Goal: Task Accomplishment & Management: Manage account settings

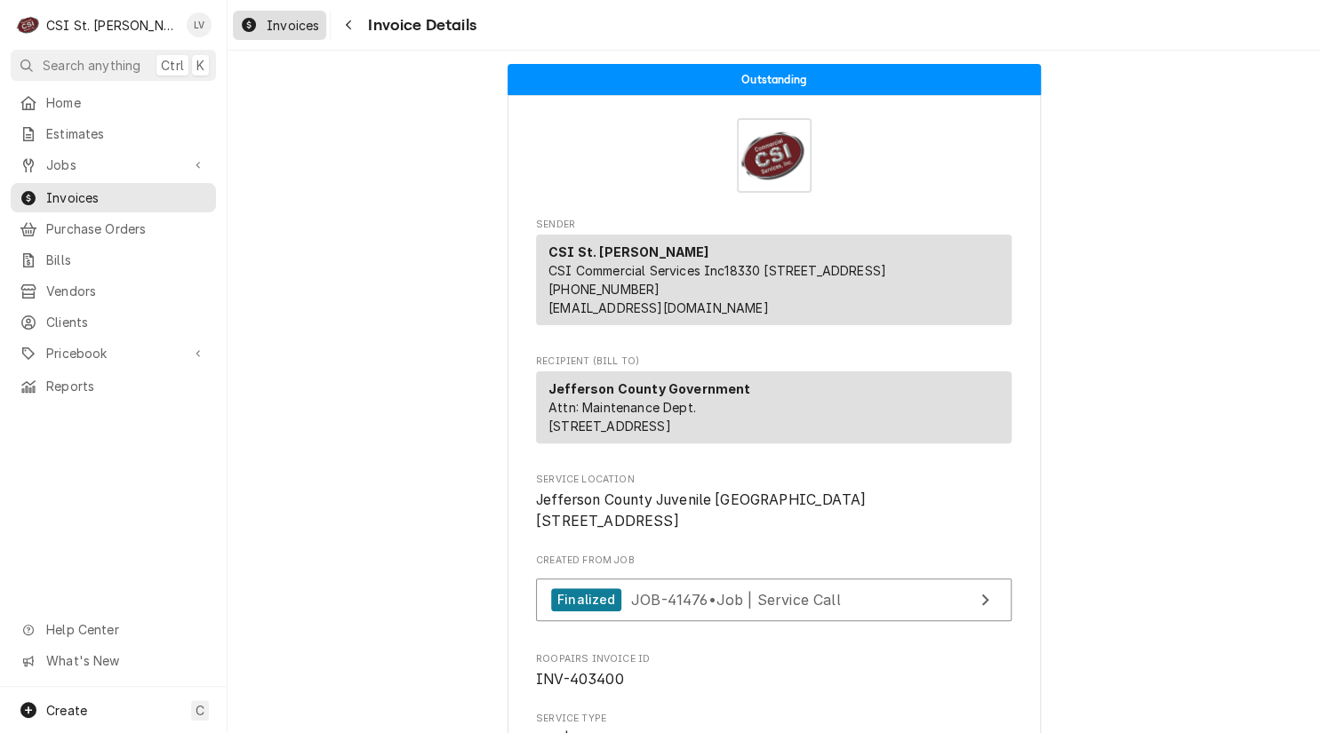
click at [294, 30] on span "Invoices" at bounding box center [293, 25] width 52 height 19
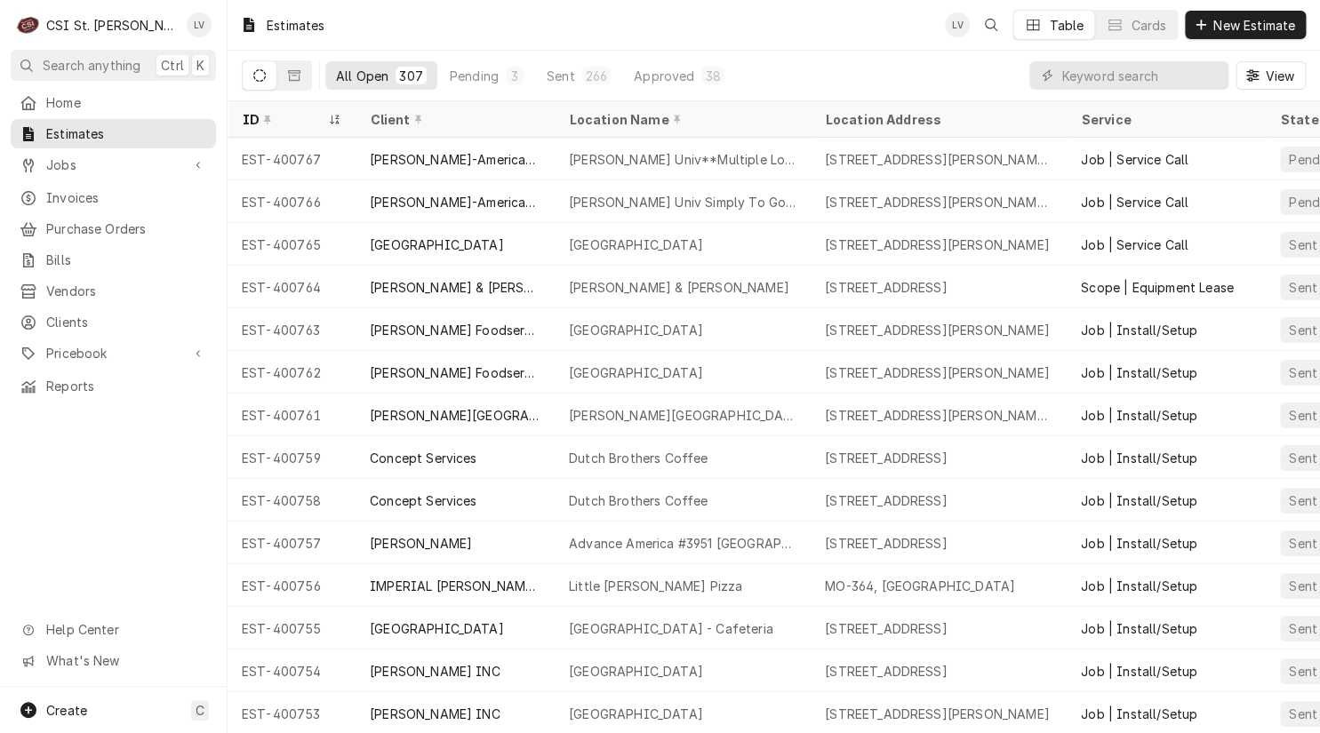
drag, startPoint x: 228, startPoint y: 157, endPoint x: 106, endPoint y: 489, distance: 353.3
click at [108, 489] on div "C CSI St. Louis LV Search anything Ctrl K Home Estimates Jobs Jobs Job Series I…" at bounding box center [660, 366] width 1320 height 733
click at [102, 487] on div "Home Estimates Jobs Jobs Job Series Invoices Purchase Orders Bills Vendors Clie…" at bounding box center [113, 387] width 227 height 599
drag, startPoint x: 237, startPoint y: 153, endPoint x: 124, endPoint y: 498, distance: 362.9
click at [125, 498] on div "C CSI St. Louis LV Search anything Ctrl K Home Estimates Jobs Jobs Job Series I…" at bounding box center [660, 366] width 1320 height 733
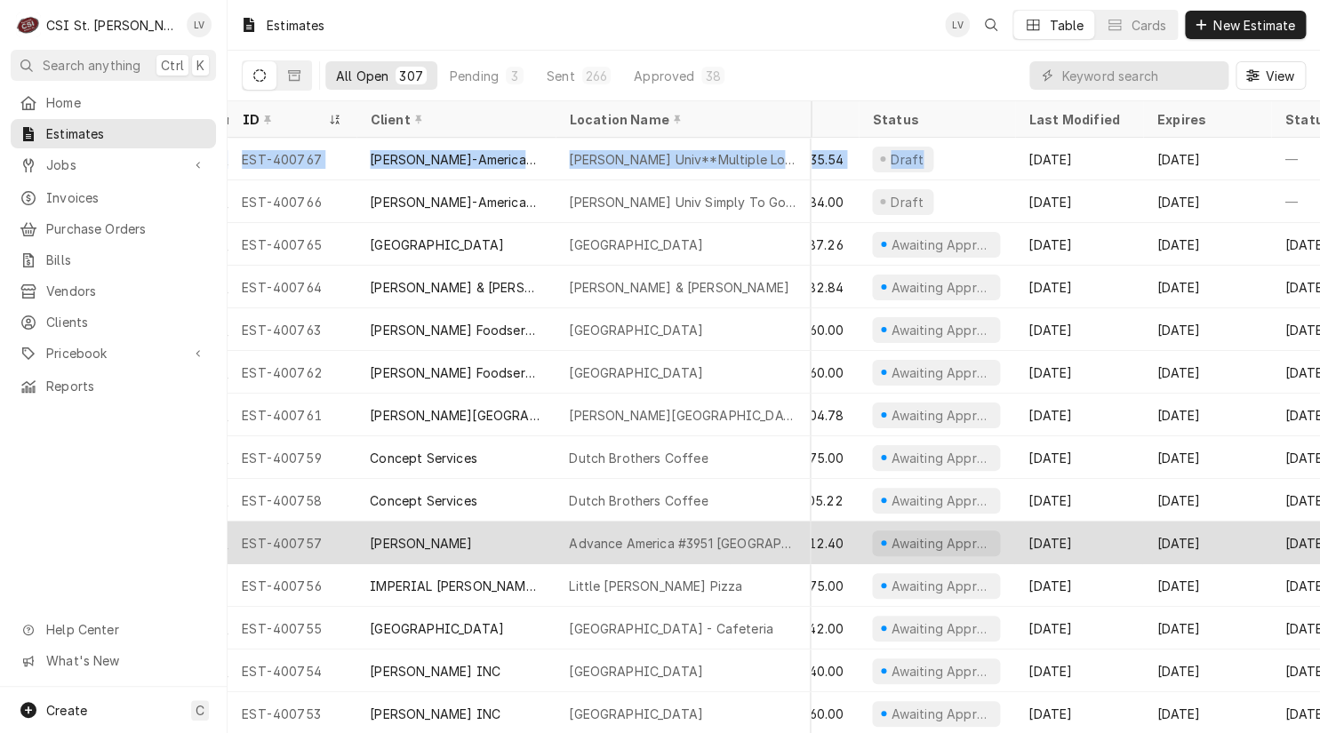
scroll to position [0, 719]
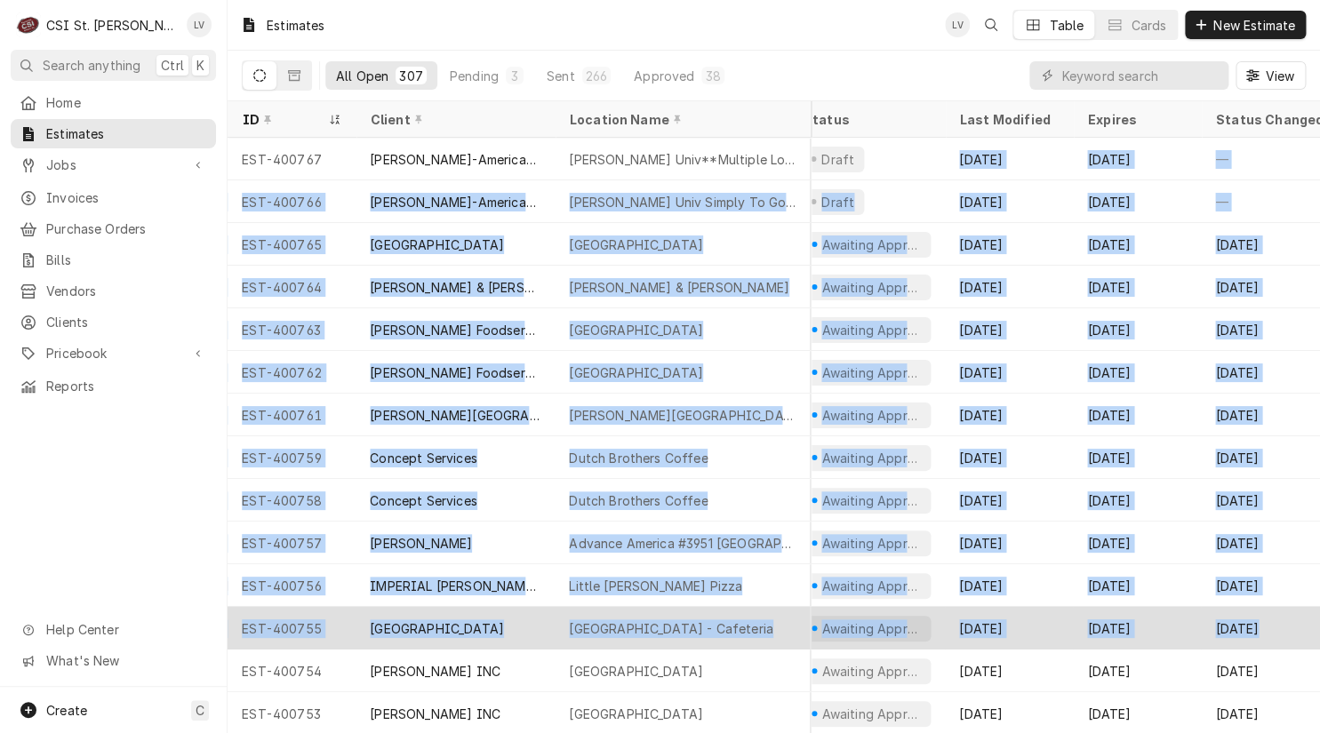
drag, startPoint x: 237, startPoint y: 151, endPoint x: 1272, endPoint y: 628, distance: 1139.2
click at [601, 618] on tbody "EST-400767 Webster-American Dining Creations Webster Univ**Multiple Locations**…" at bounding box center [54, 436] width 1093 height 596
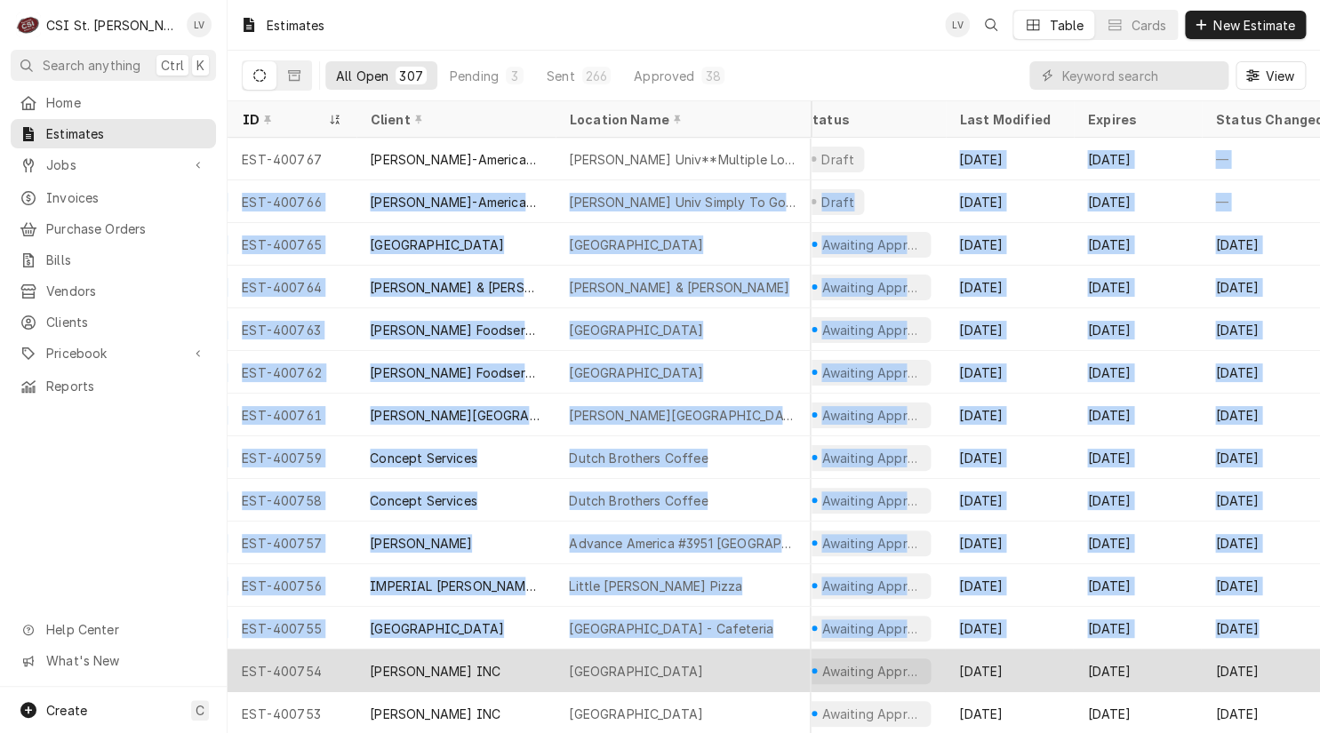
copy tbody "Sep 18 Oct 18 — — Sep 18 EST-400766 Webster-American Dining Creations Webster U…"
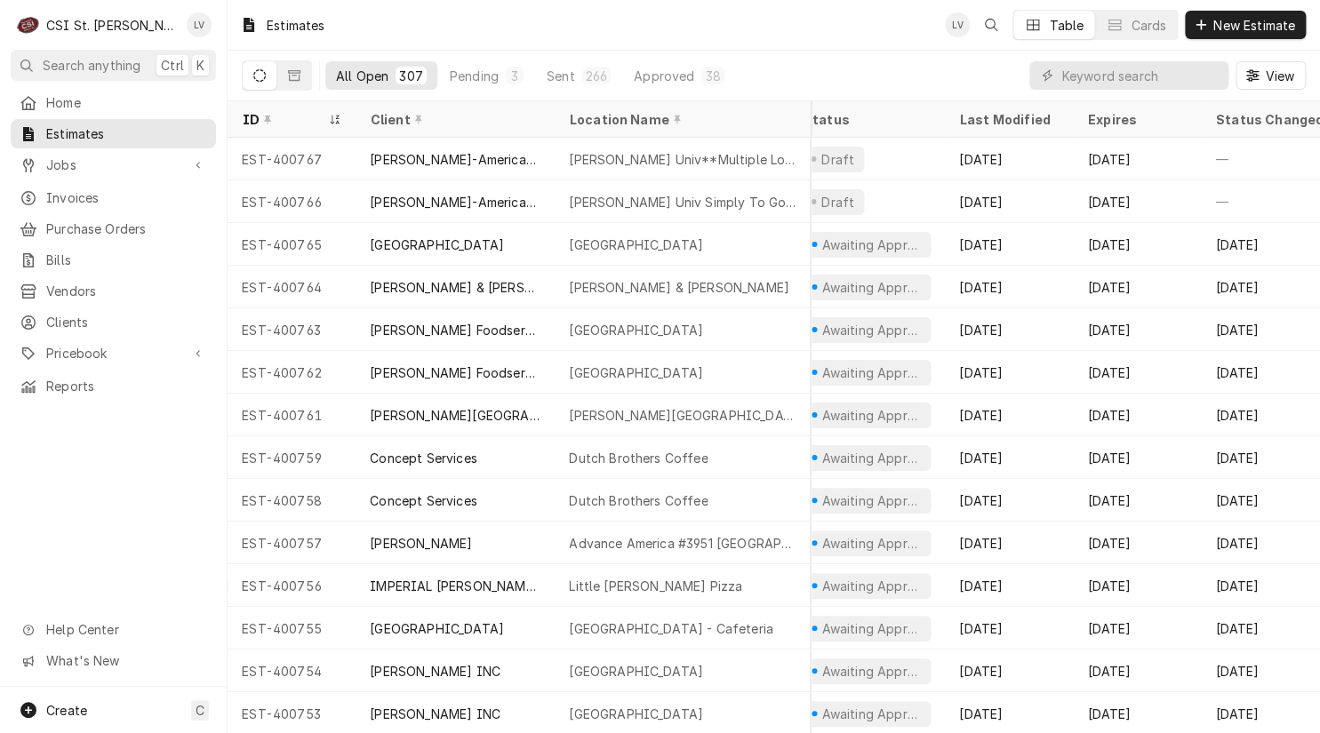
drag, startPoint x: 128, startPoint y: 545, endPoint x: 148, endPoint y: 497, distance: 51.8
click at [125, 544] on div "Home Estimates Jobs Jobs Job Series Invoices Purchase Orders Bills Vendors Clie…" at bounding box center [113, 387] width 227 height 599
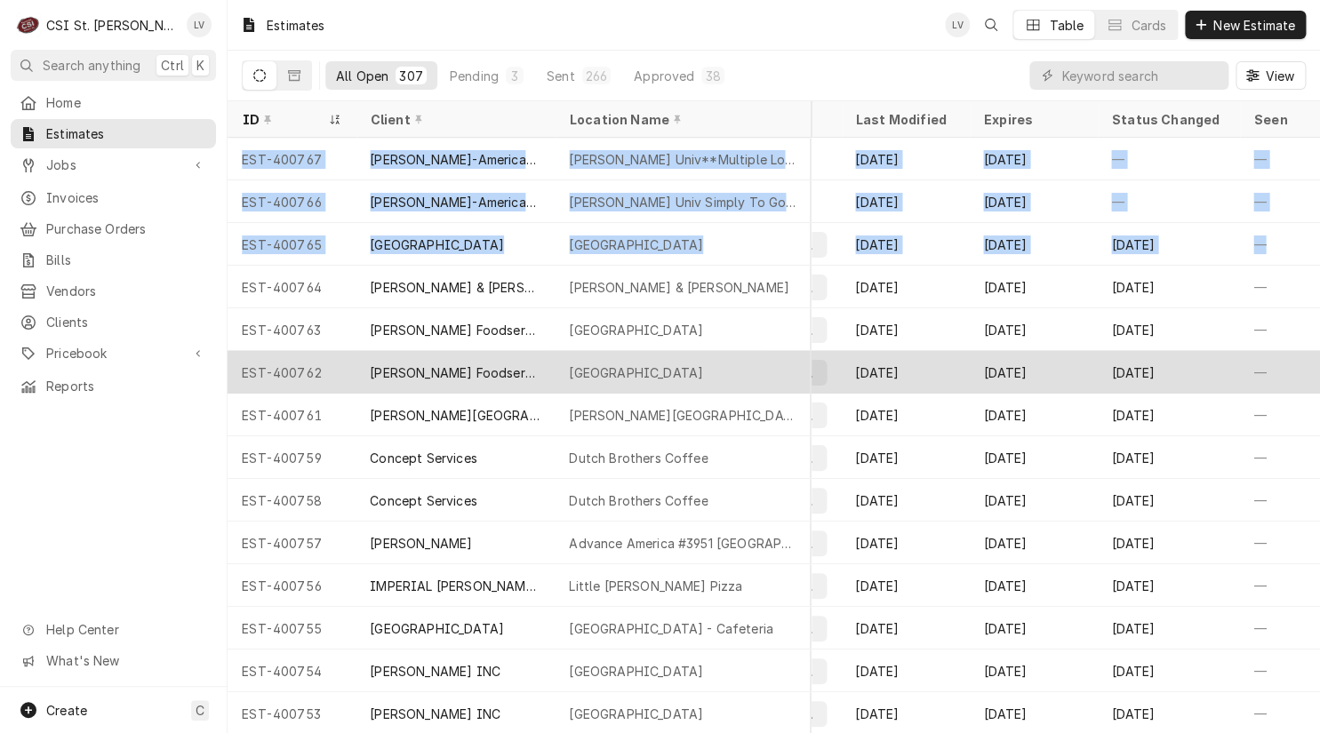
scroll to position [0, 834]
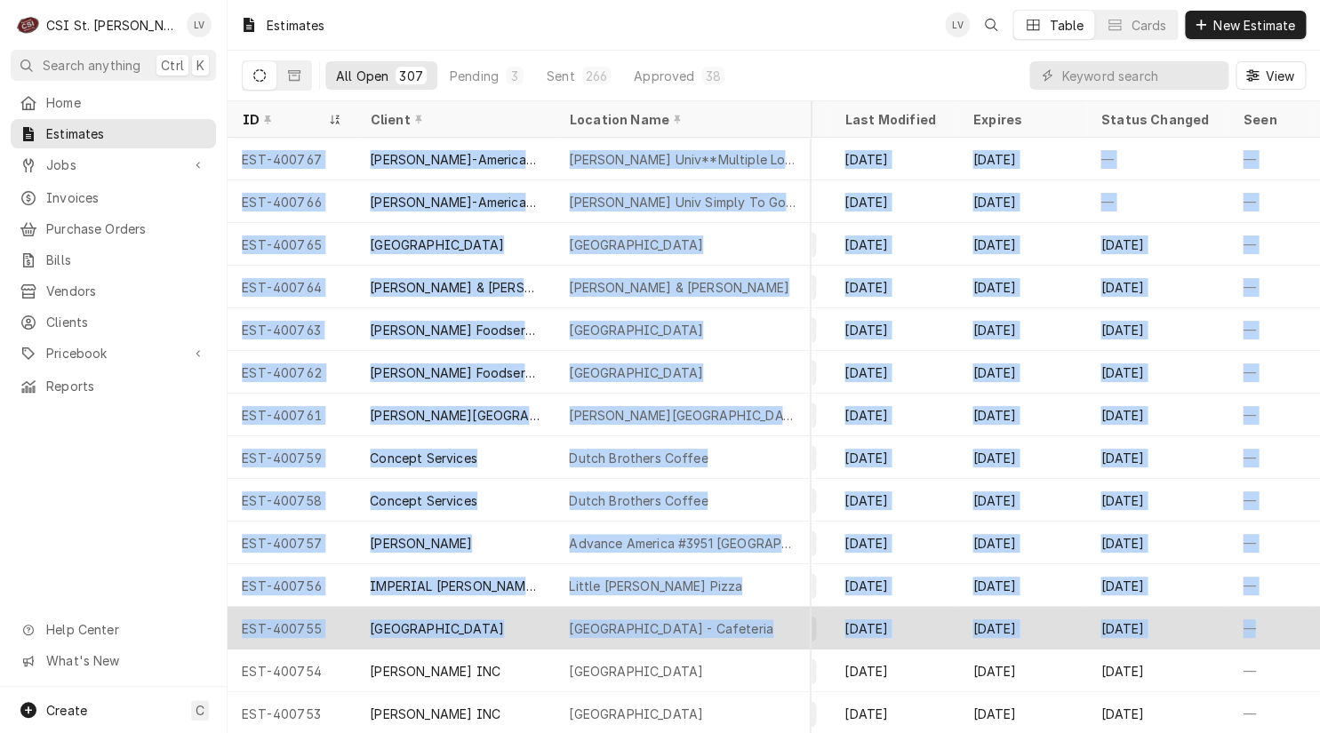
drag, startPoint x: 238, startPoint y: 150, endPoint x: 1281, endPoint y: 638, distance: 1151.4
copy tbody "EST-400767 Webster-American Dining Creations Webster Univ**Multiple Locations**…"
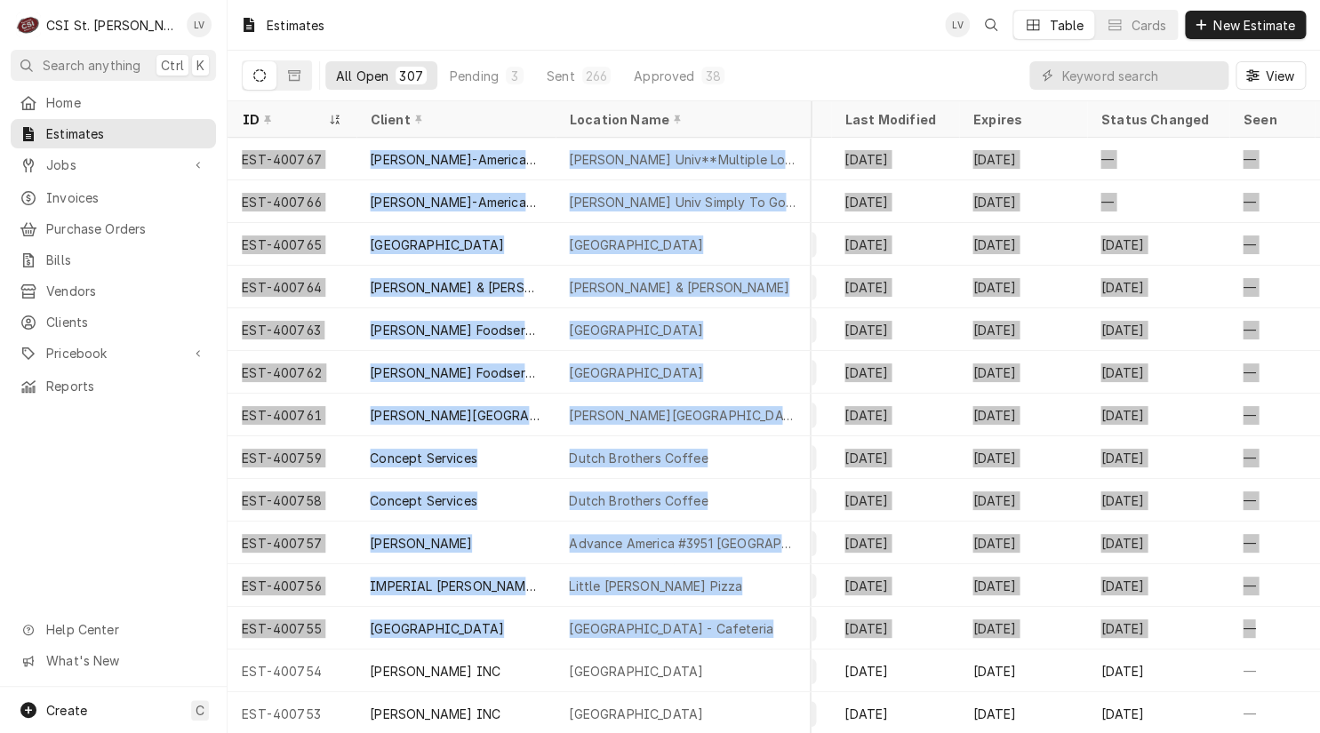
click at [140, 486] on div "Home Estimates Jobs Jobs Job Series Invoices Purchase Orders Bills Vendors Clie…" at bounding box center [113, 387] width 227 height 599
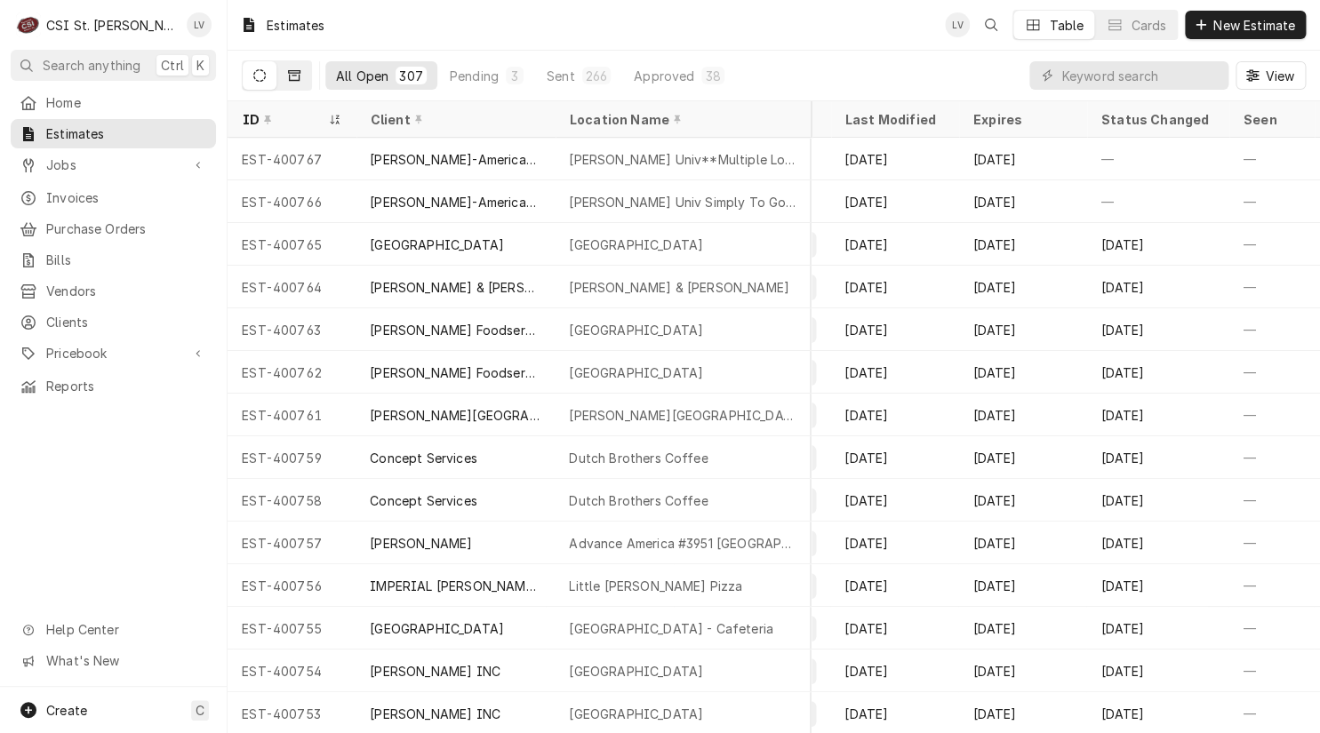
click at [298, 75] on icon "Dynamic Content Wrapper" at bounding box center [294, 75] width 12 height 12
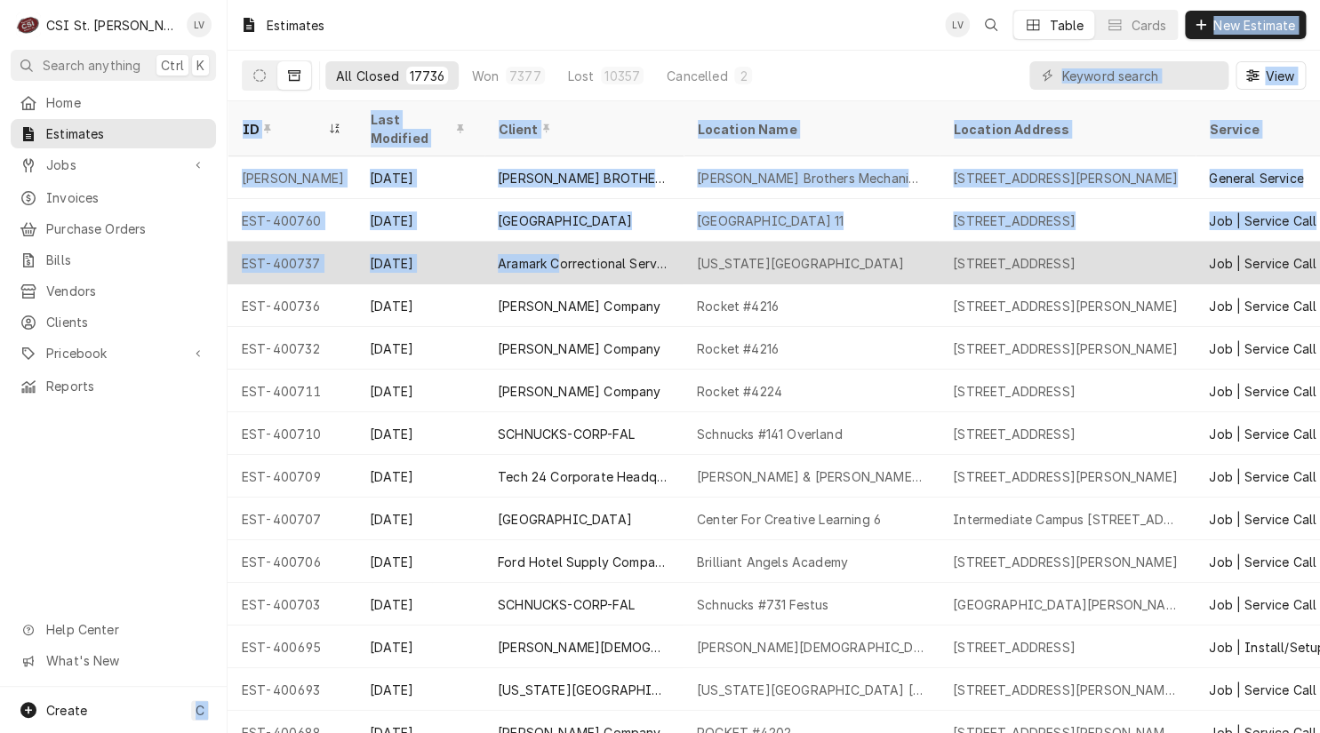
drag, startPoint x: 221, startPoint y: 188, endPoint x: 561, endPoint y: 237, distance: 343.2
click at [561, 237] on div "C CSI St. Louis LV Search anything Ctrl K Home Estimates Jobs Jobs Job Series I…" at bounding box center [660, 366] width 1320 height 733
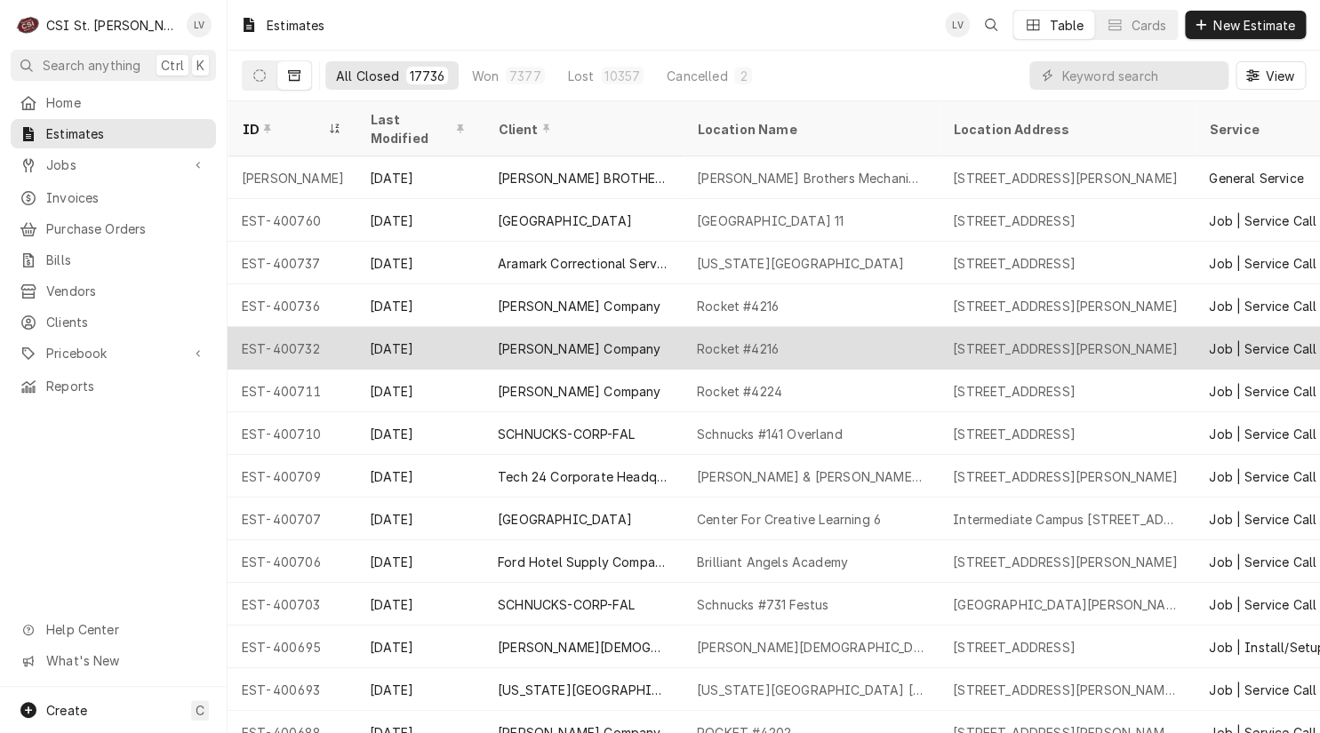
click at [268, 327] on div "EST-400732" at bounding box center [292, 348] width 128 height 43
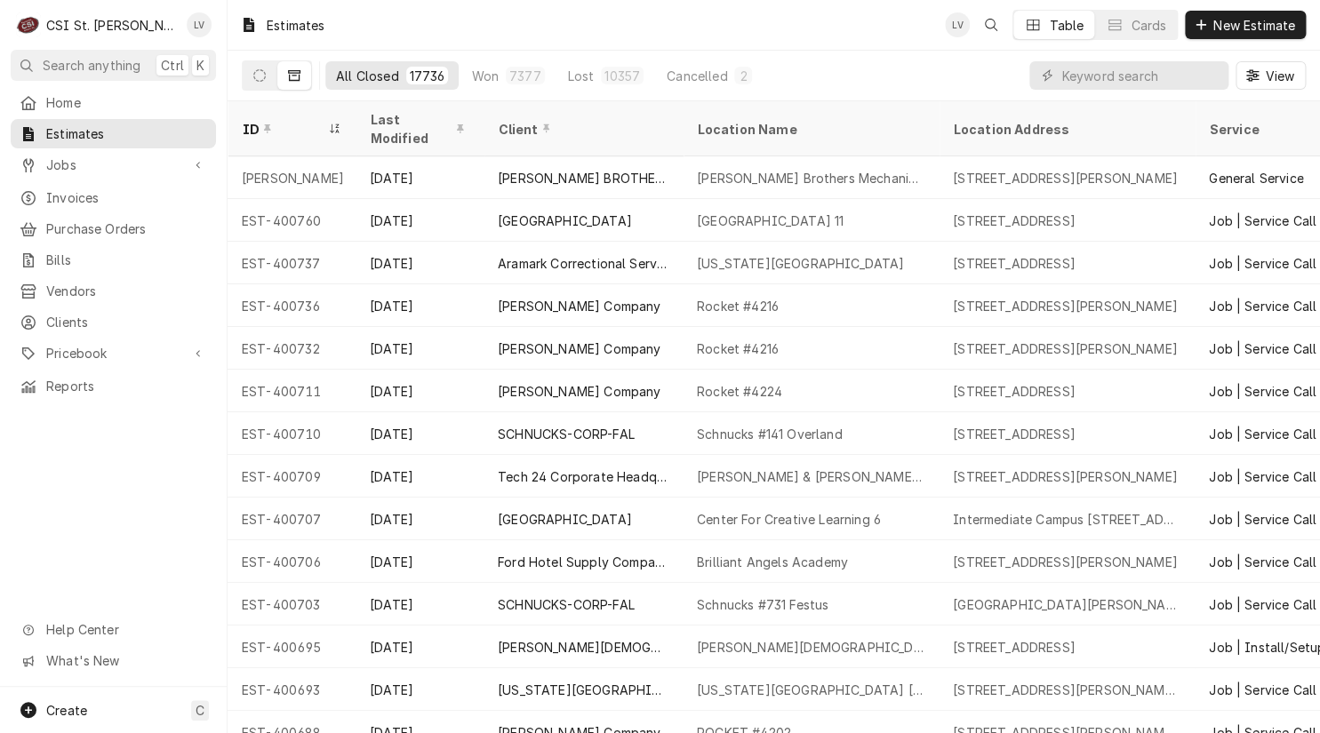
drag, startPoint x: 231, startPoint y: 195, endPoint x: 172, endPoint y: 434, distance: 246.2
click at [178, 437] on div "C CSI St. Louis LV Search anything Ctrl K Home Estimates Jobs Jobs Job Series I…" at bounding box center [660, 366] width 1320 height 733
drag, startPoint x: 231, startPoint y: 195, endPoint x: 131, endPoint y: 535, distance: 355.0
click at [131, 535] on div "C CSI St. Louis LV Search anything Ctrl K Home Estimates Jobs Jobs Job Series I…" at bounding box center [660, 366] width 1320 height 733
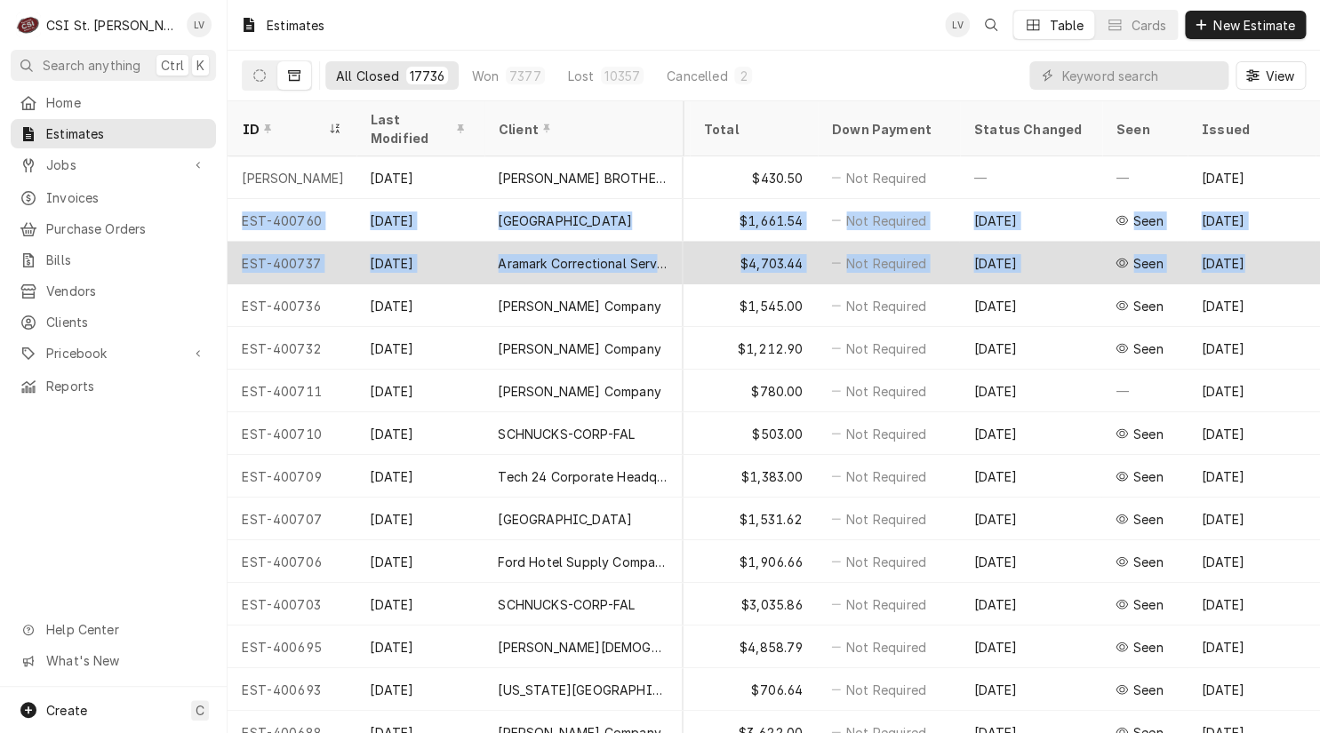
scroll to position [0, 978]
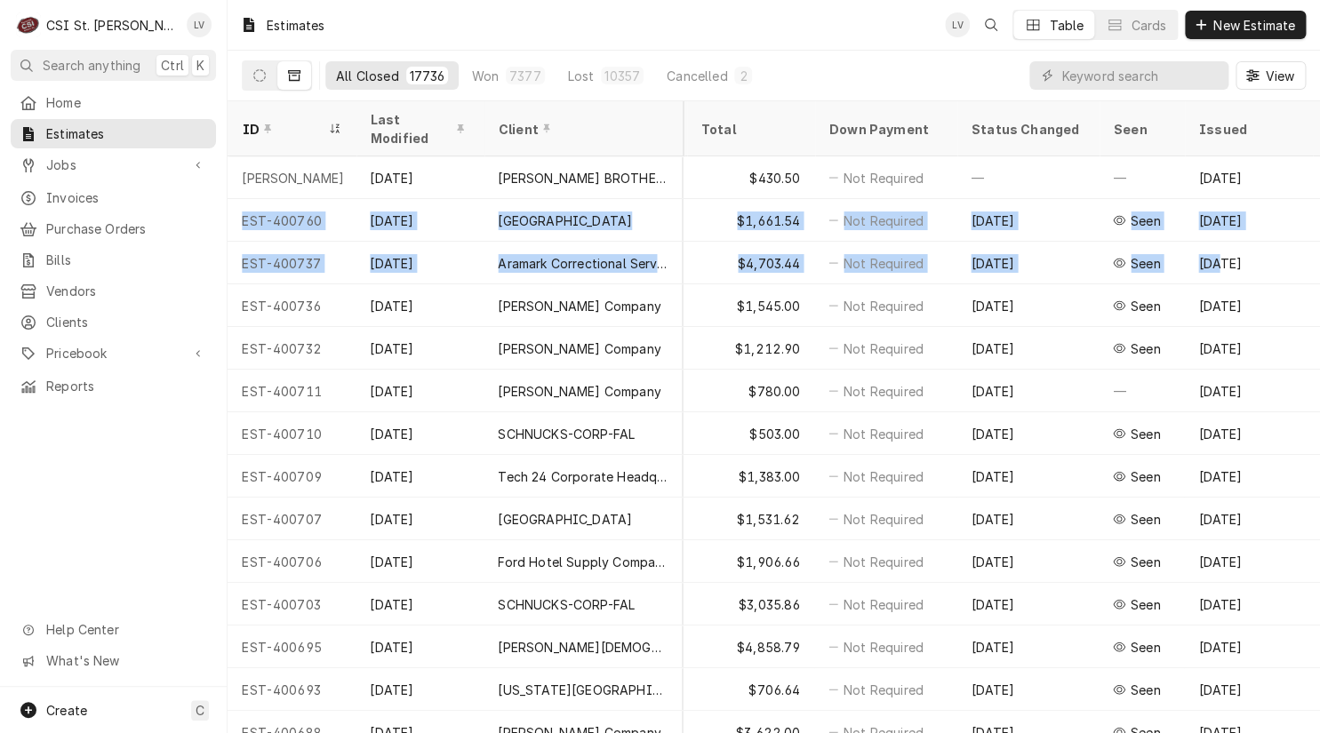
drag, startPoint x: 299, startPoint y: 186, endPoint x: 1307, endPoint y: 227, distance: 1009.0
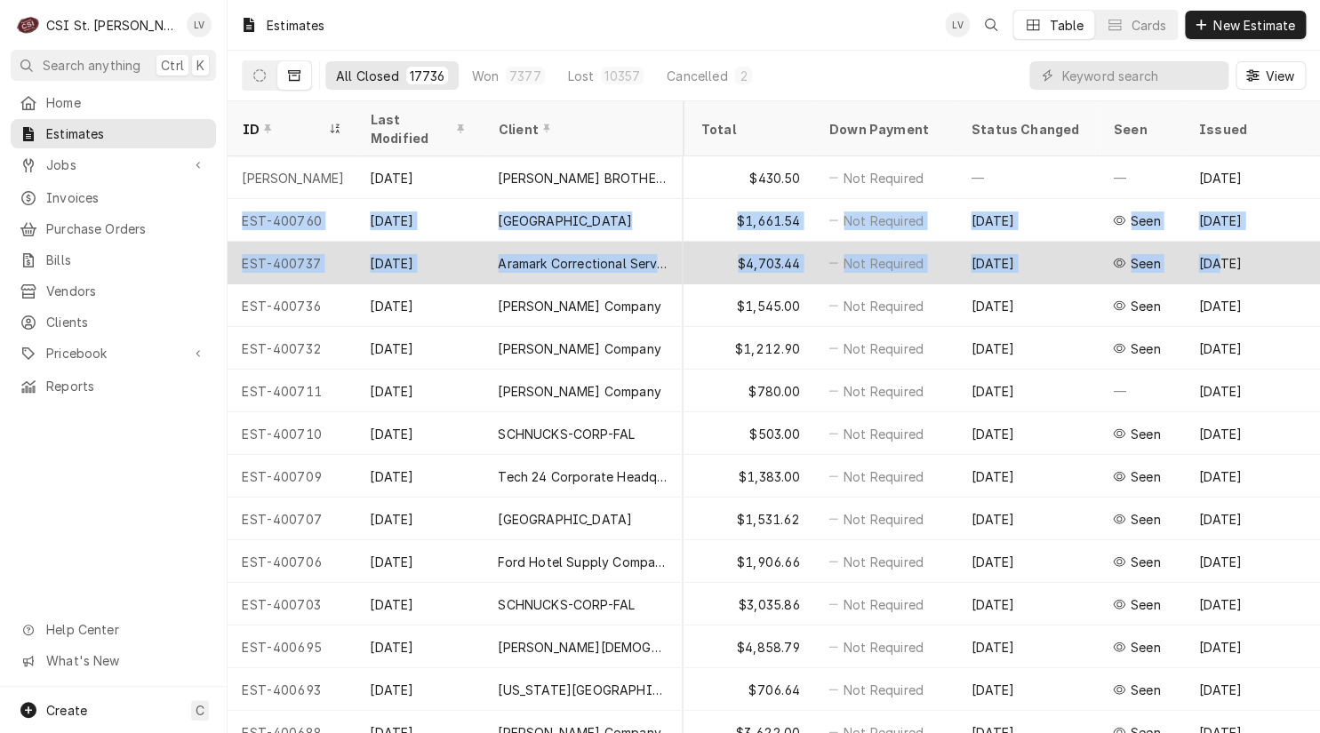
copy tbody "EST-400760 Sep 18 Rockwood School District Geggie Elementary School 11 430 Bald…"
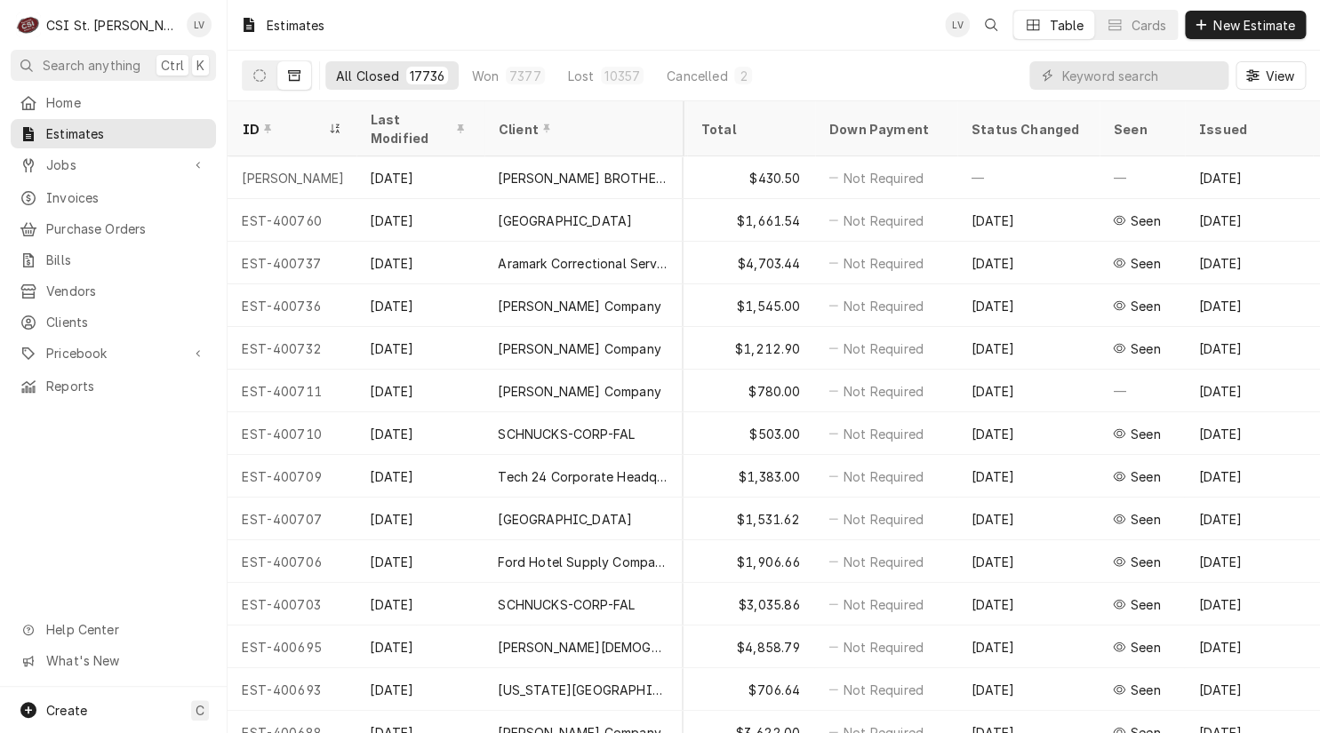
click at [142, 461] on div "Home Estimates Jobs Jobs Job Series Invoices Purchase Orders Bills Vendors Clie…" at bounding box center [113, 387] width 227 height 599
click at [68, 188] on span "Invoices" at bounding box center [126, 197] width 161 height 19
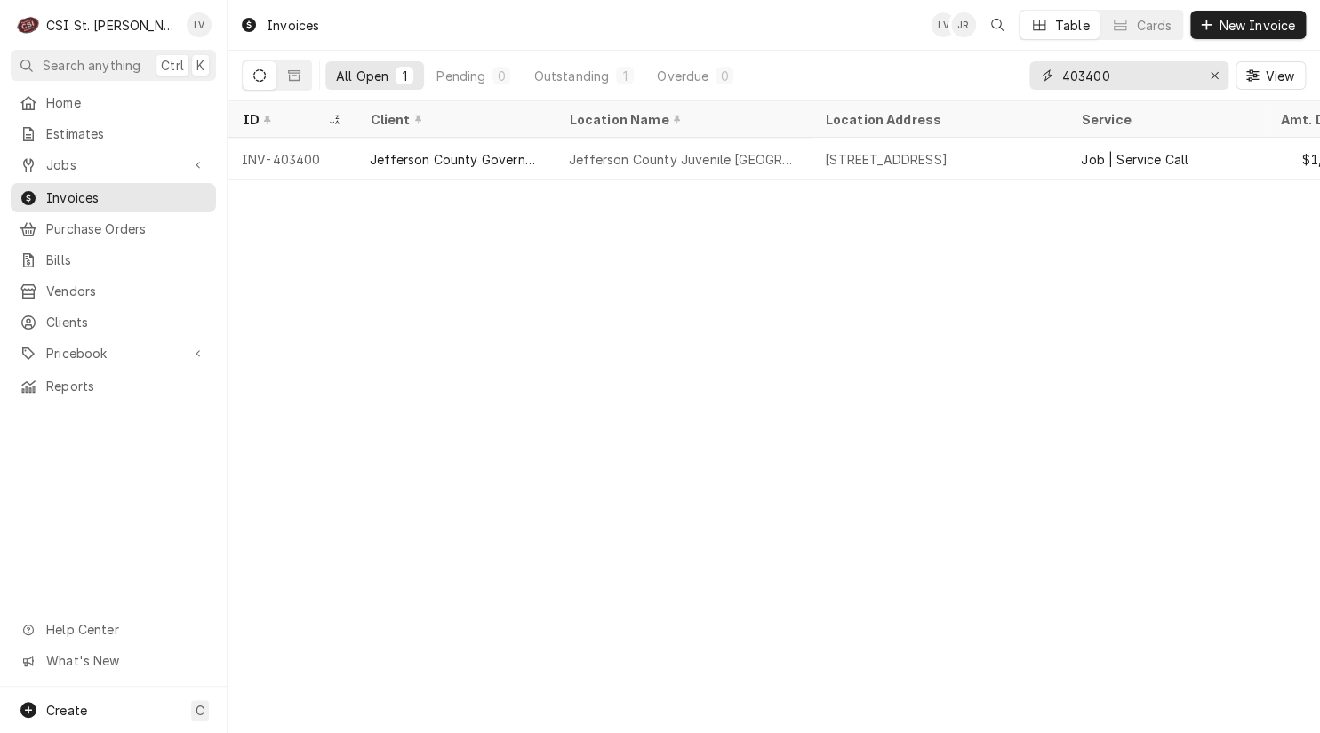
click at [1214, 75] on icon "Erase input" at bounding box center [1215, 75] width 10 height 12
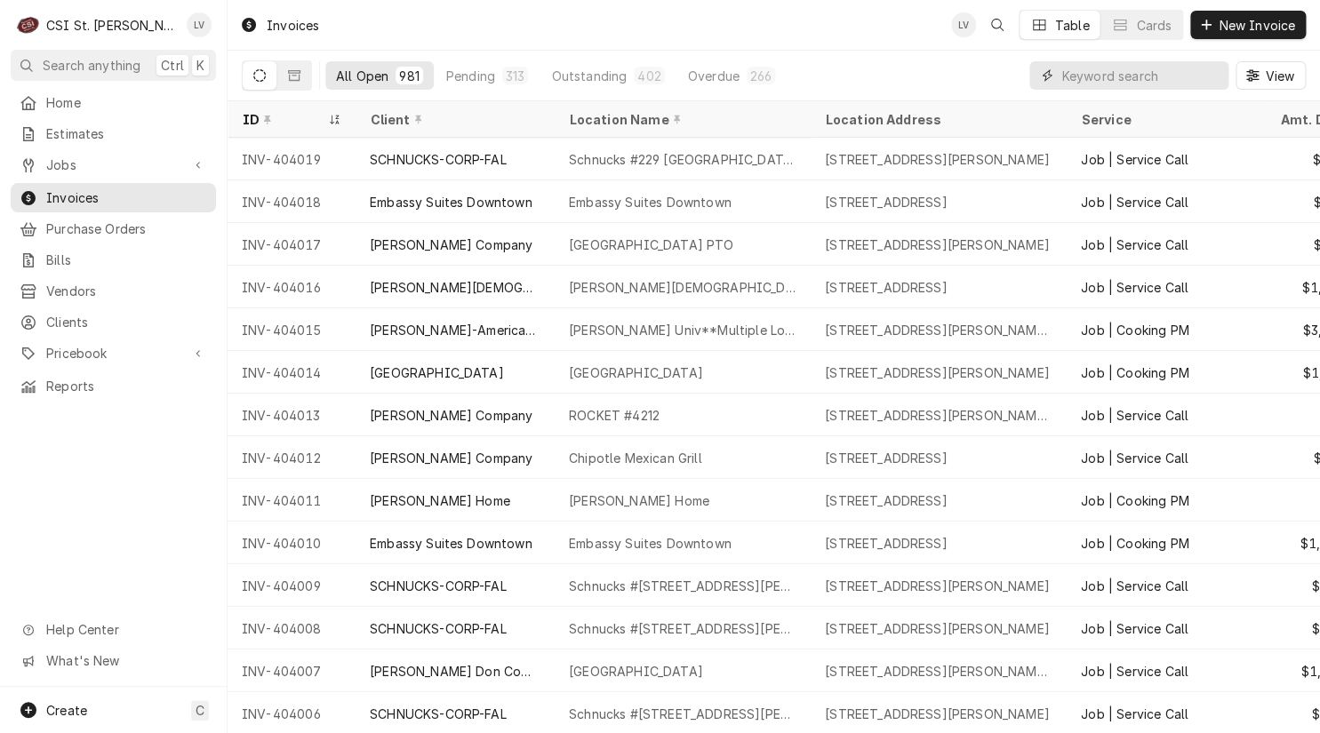
click at [1087, 73] on input "Dynamic Content Wrapper" at bounding box center [1140, 75] width 158 height 28
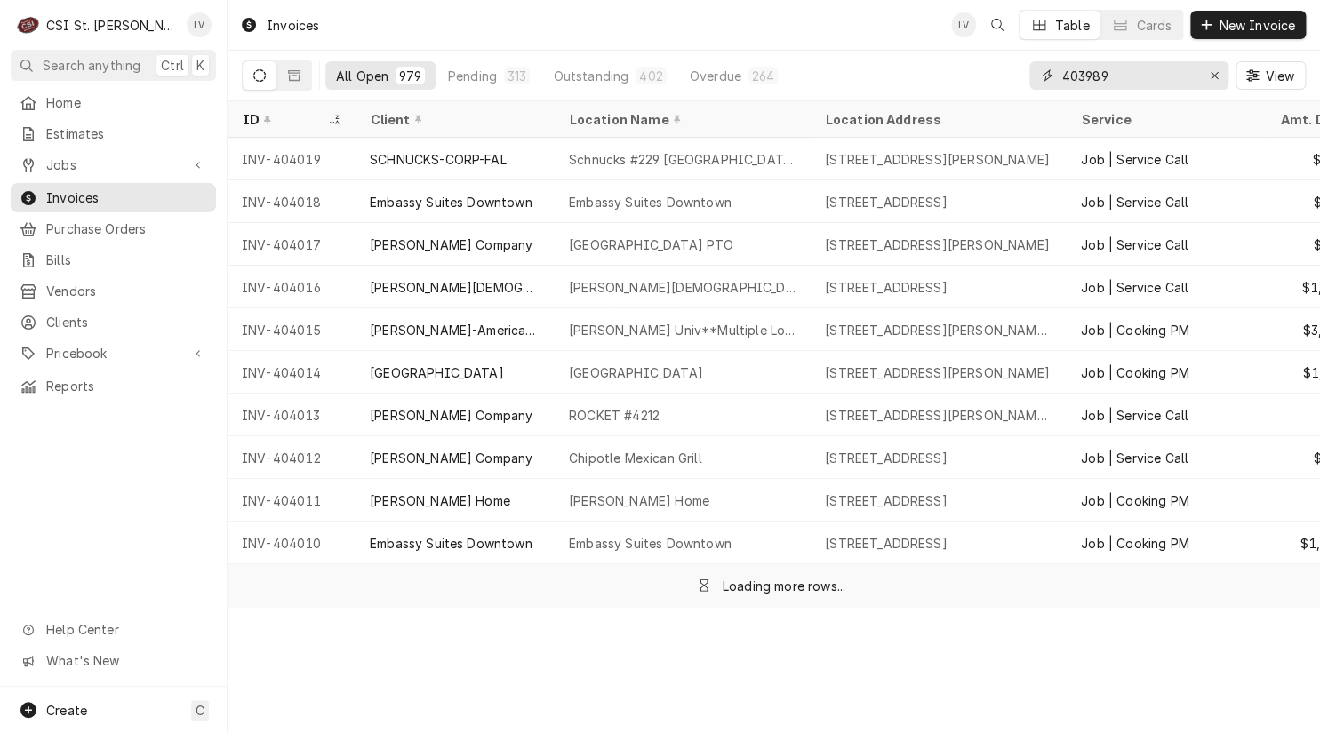
type input "403989"
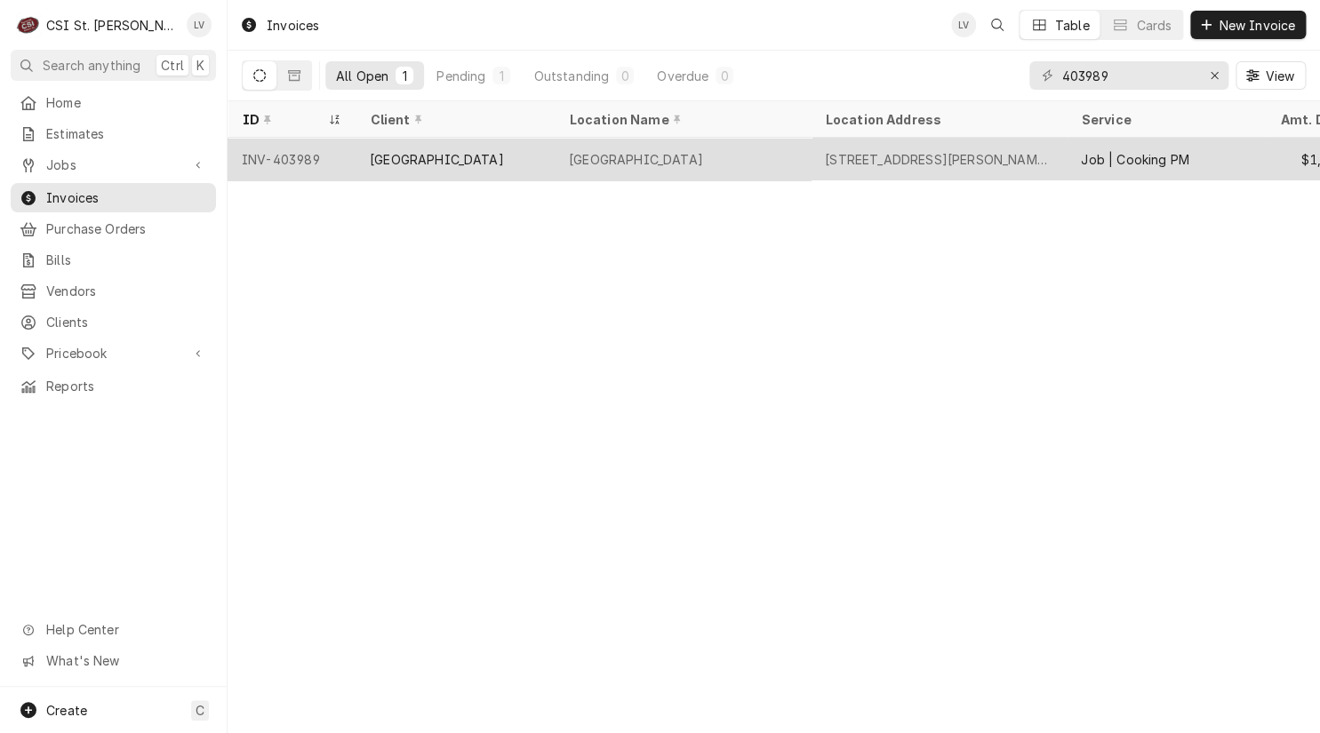
click at [604, 159] on div "Nerinx Hall School" at bounding box center [636, 159] width 134 height 19
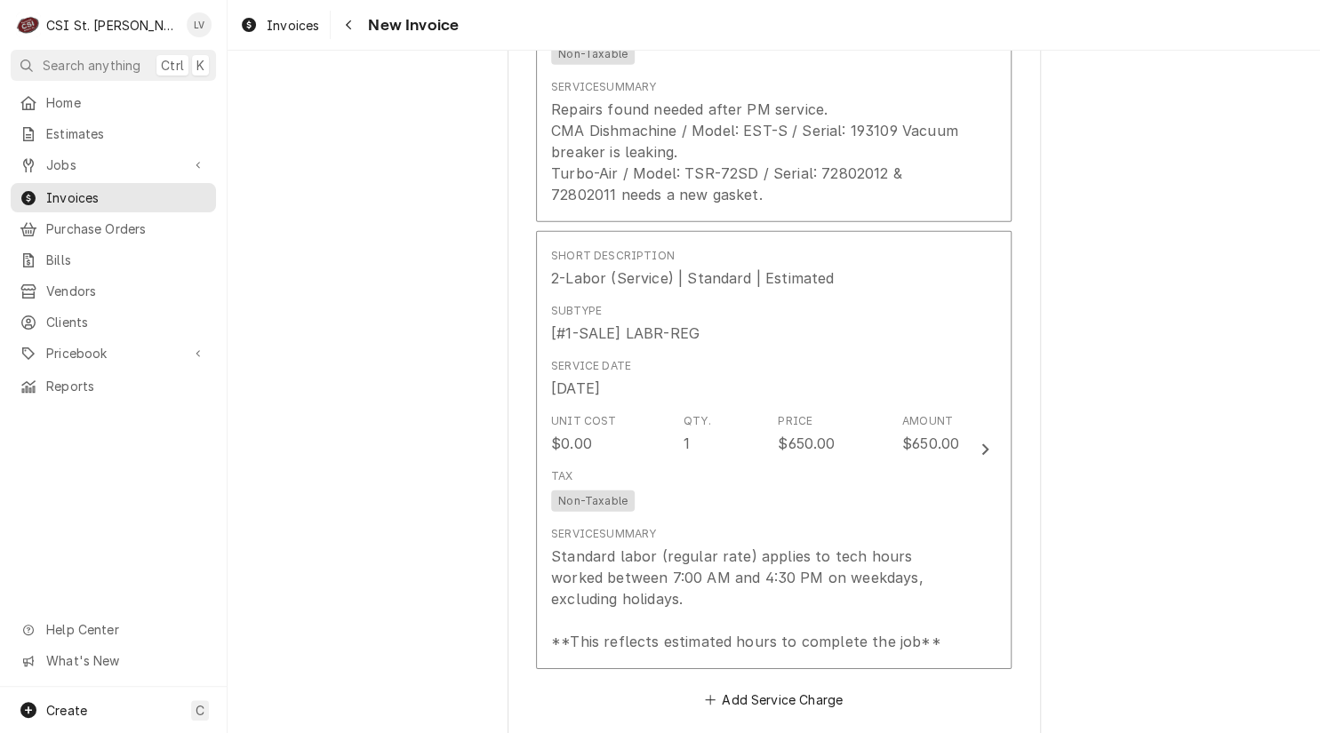
scroll to position [1956, 0]
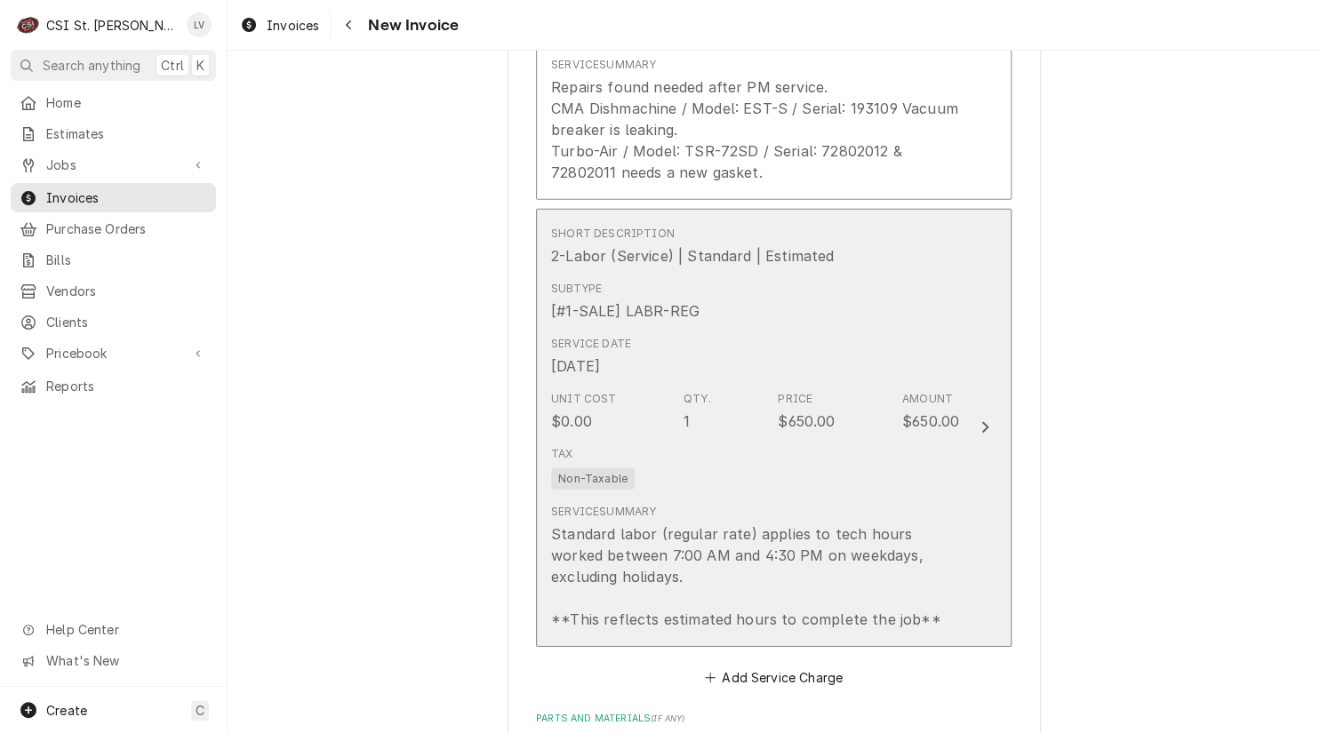
click at [803, 515] on div "Service Summary Standard labor (regular rate) applies to tech hours worked betw…" at bounding box center [755, 567] width 408 height 126
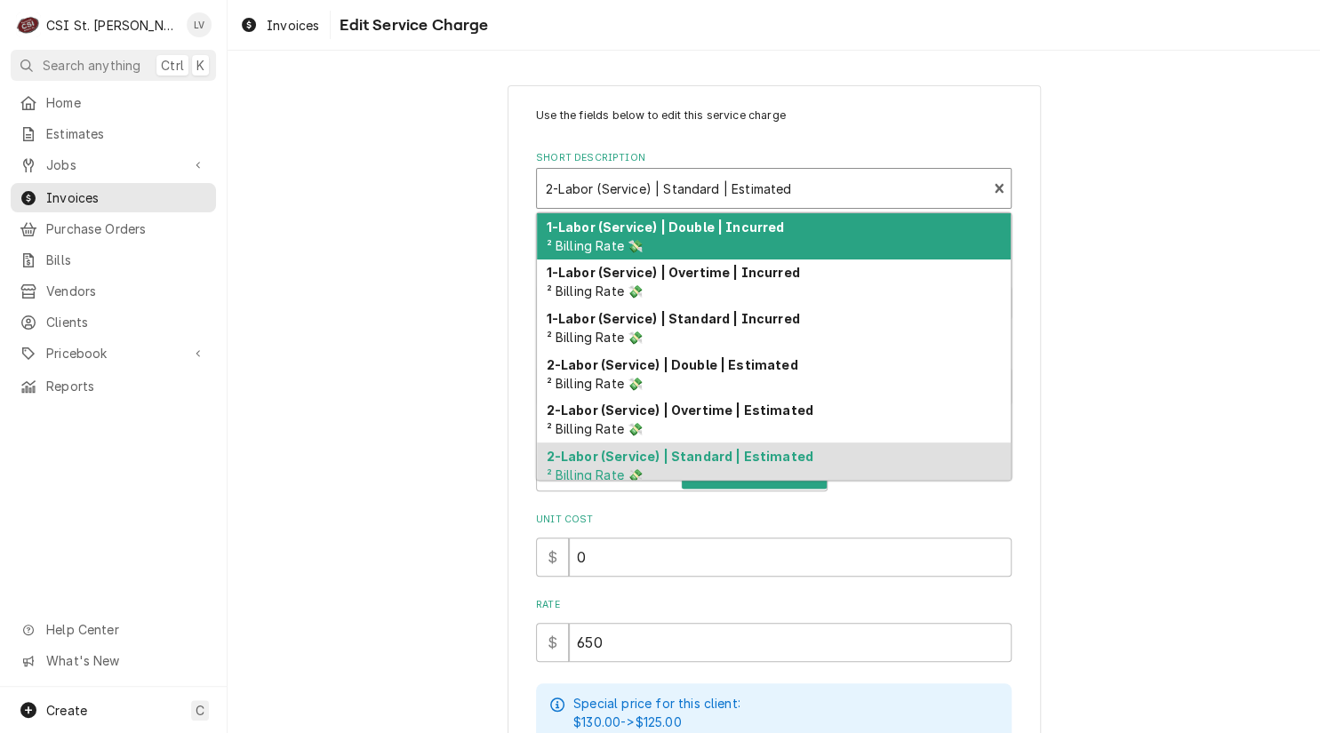
click at [639, 191] on div "Short Description" at bounding box center [762, 188] width 432 height 32
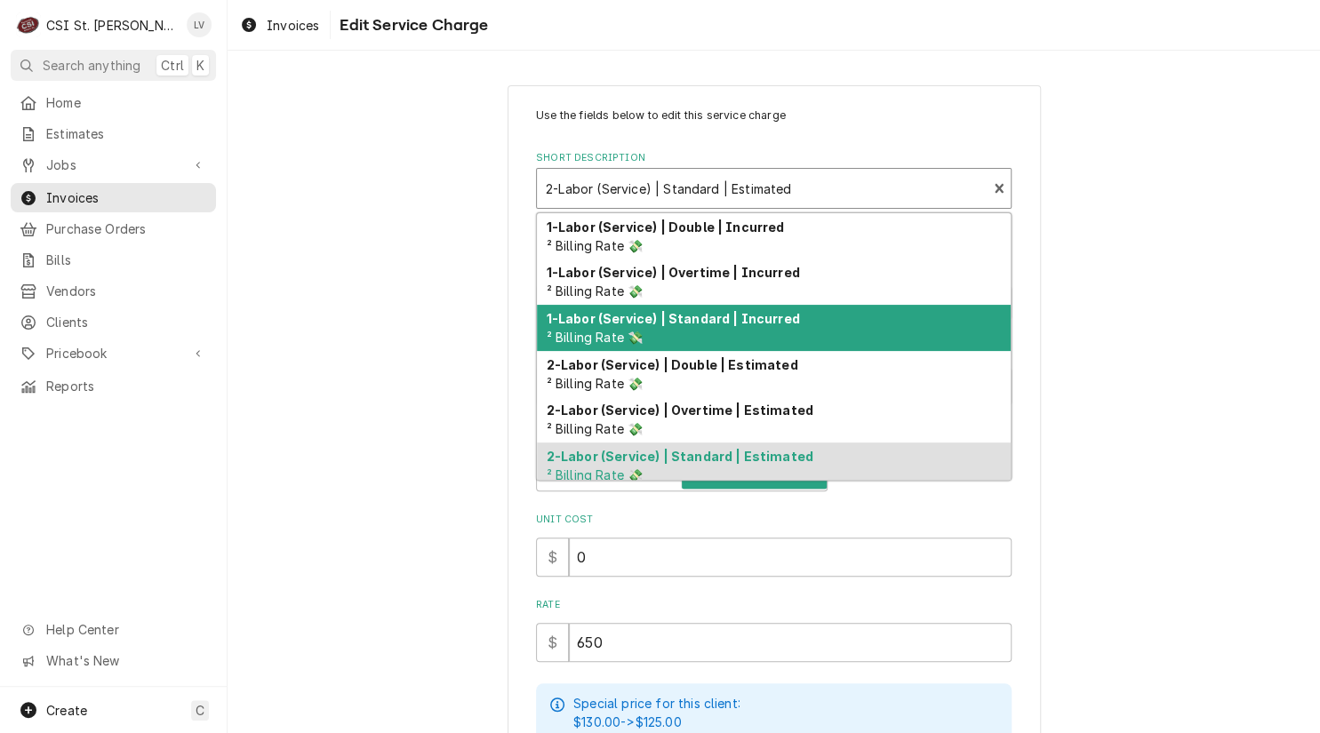
click at [640, 318] on strong "1-Labor (Service) | Standard | Incurred" at bounding box center [673, 318] width 253 height 15
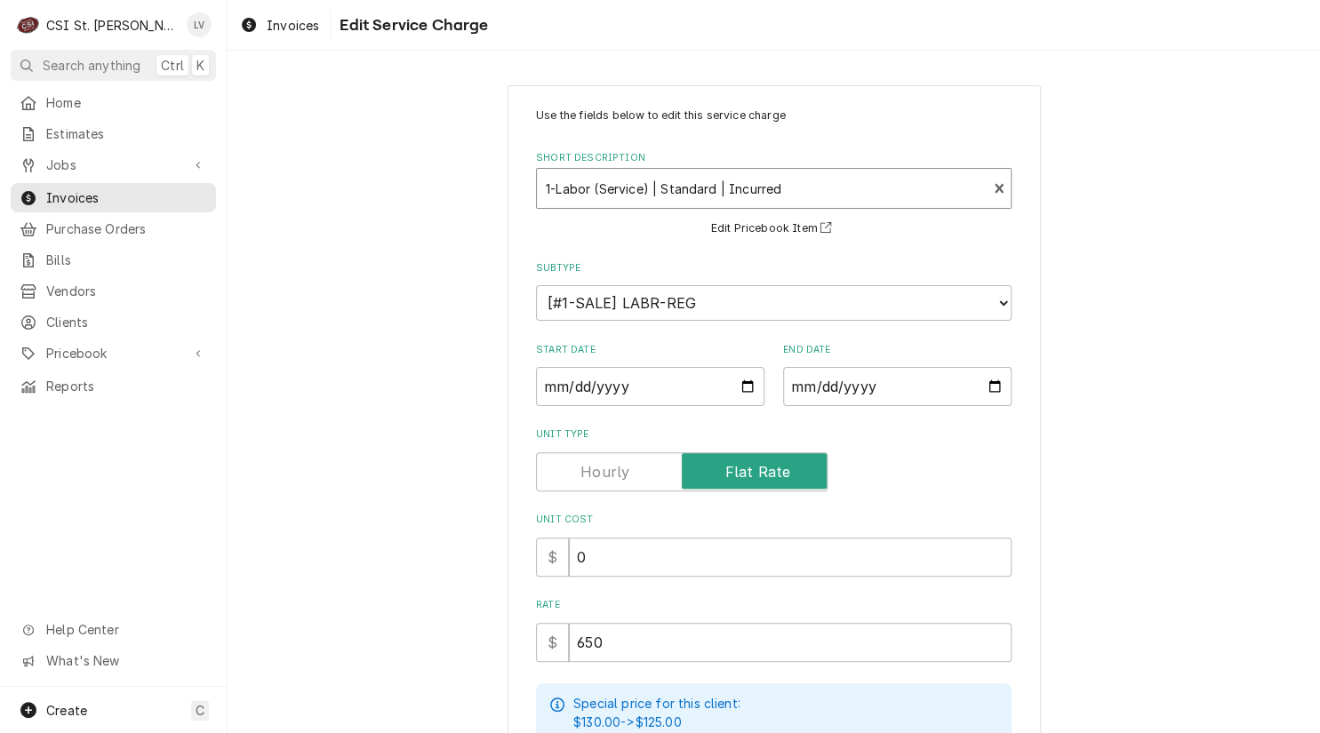
type textarea "x"
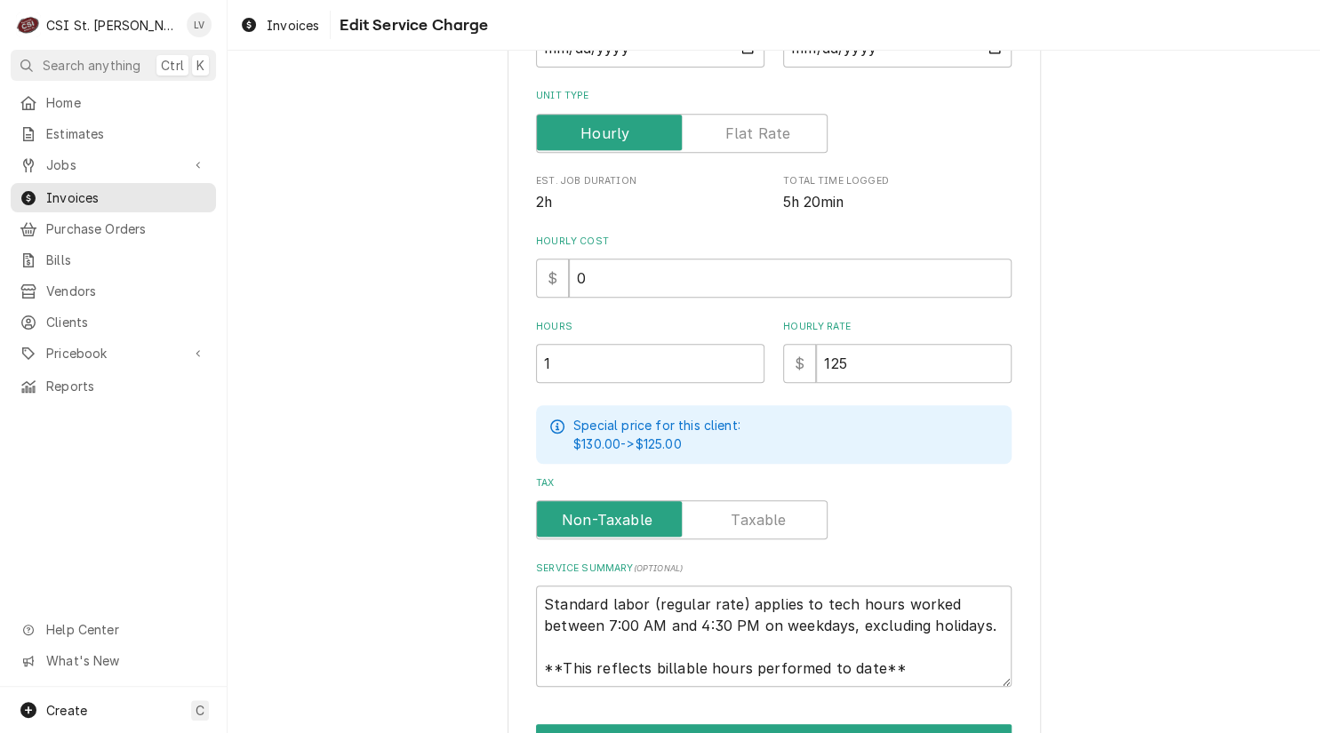
scroll to position [356, 0]
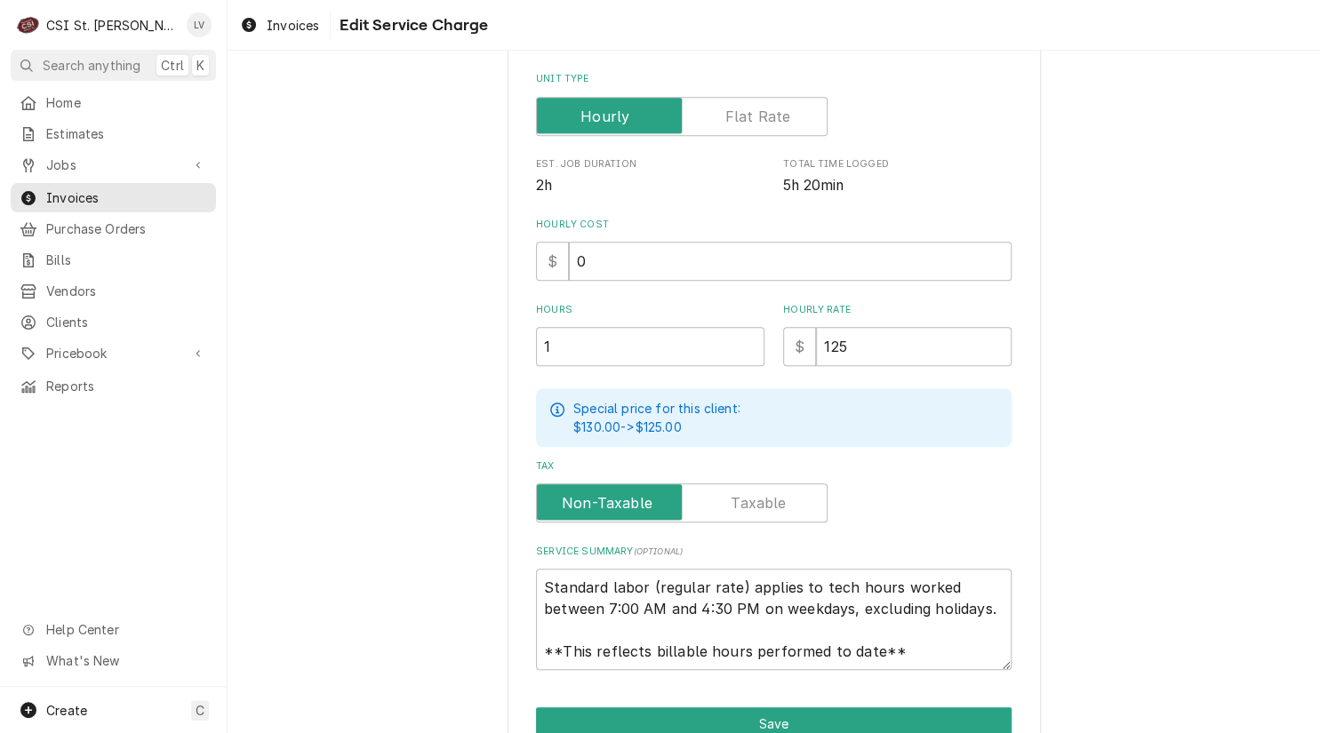
click at [738, 124] on label "Unit Type" at bounding box center [682, 116] width 292 height 39
click at [738, 124] on input "Unit Type" at bounding box center [682, 116] width 276 height 39
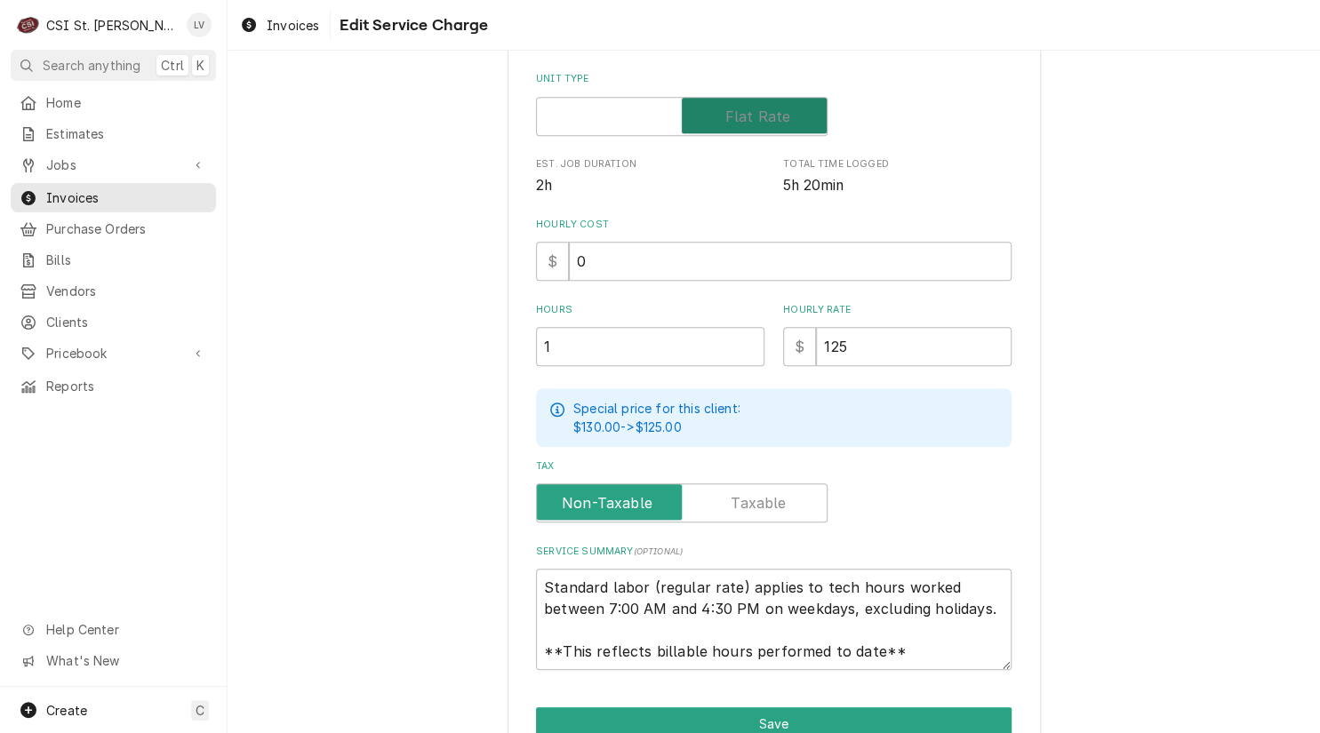
checkbox input "true"
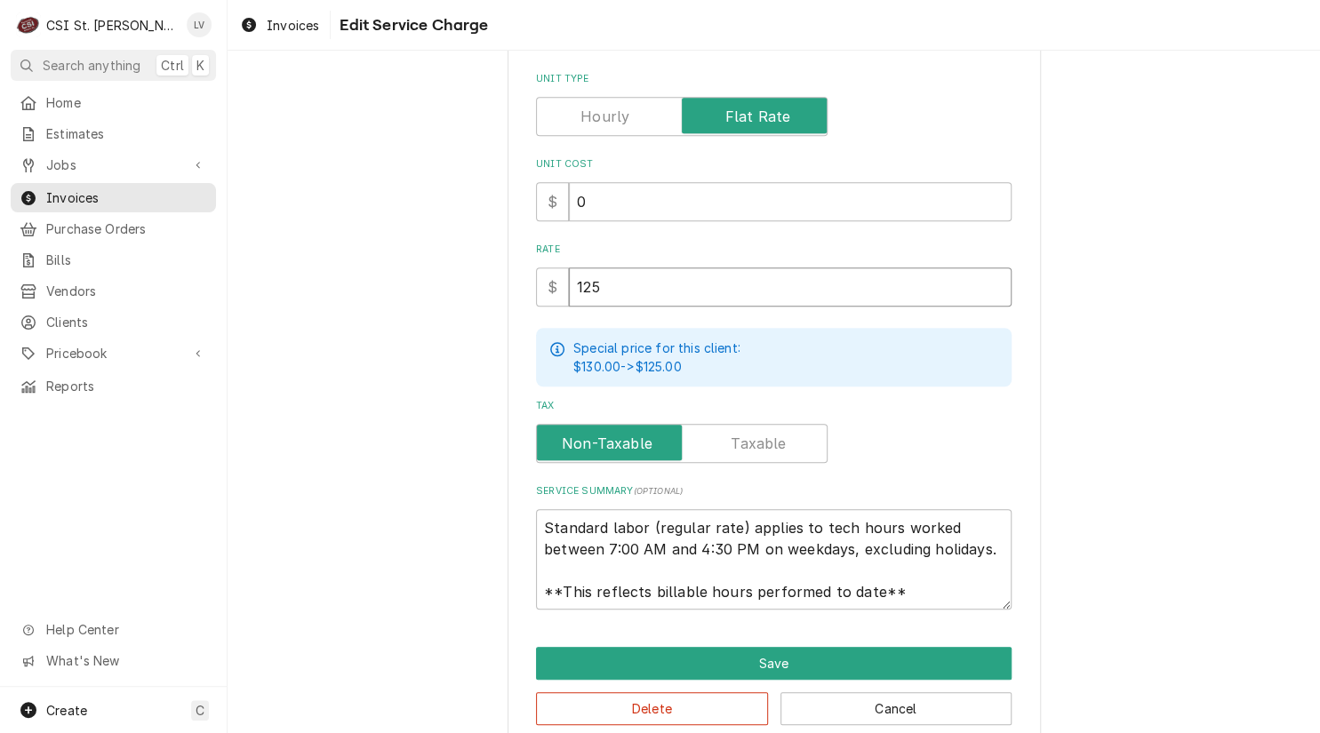
drag, startPoint x: 589, startPoint y: 290, endPoint x: 527, endPoint y: 288, distance: 62.3
click at [525, 292] on div "Use the fields below to edit this service charge Short Description 1-Labor (Ser…" at bounding box center [774, 239] width 533 height 1019
type textarea "x"
type input "6"
type textarea "x"
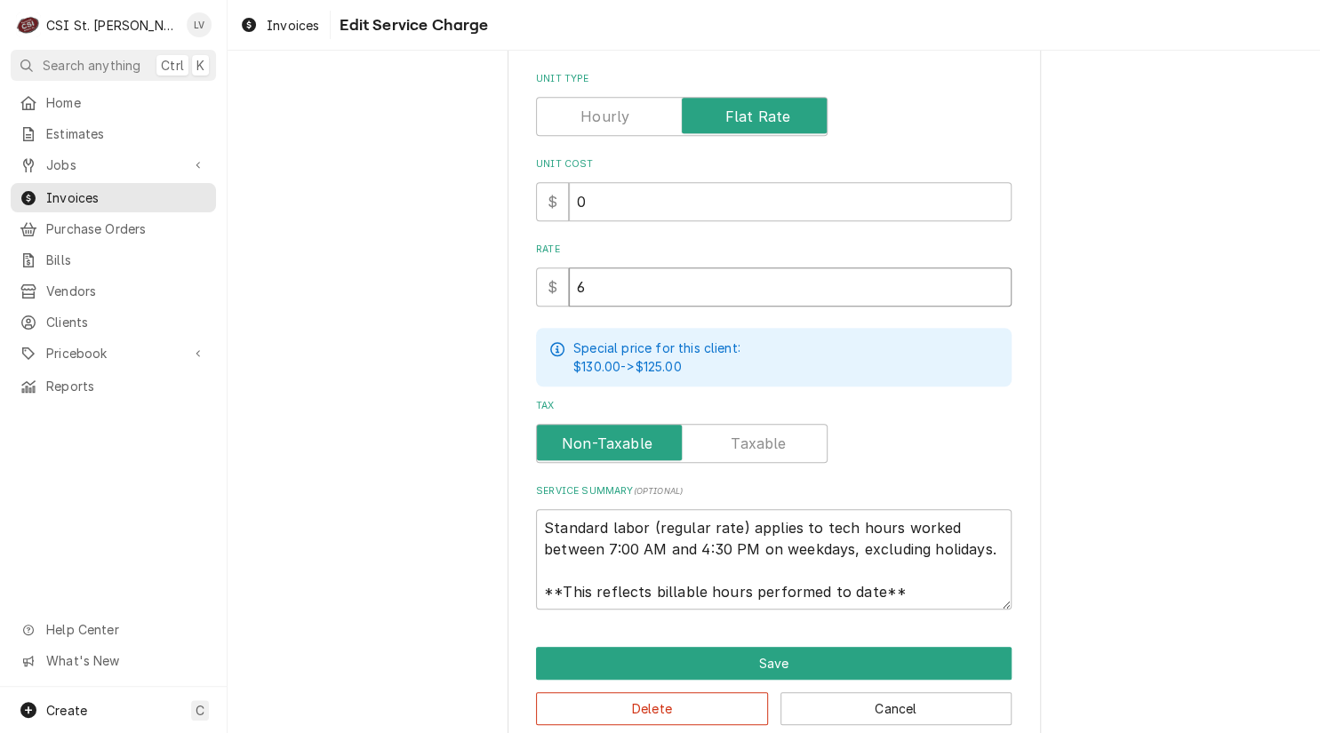
type input "65"
type textarea "x"
type input "650"
drag, startPoint x: 537, startPoint y: 526, endPoint x: 910, endPoint y: 602, distance: 381.0
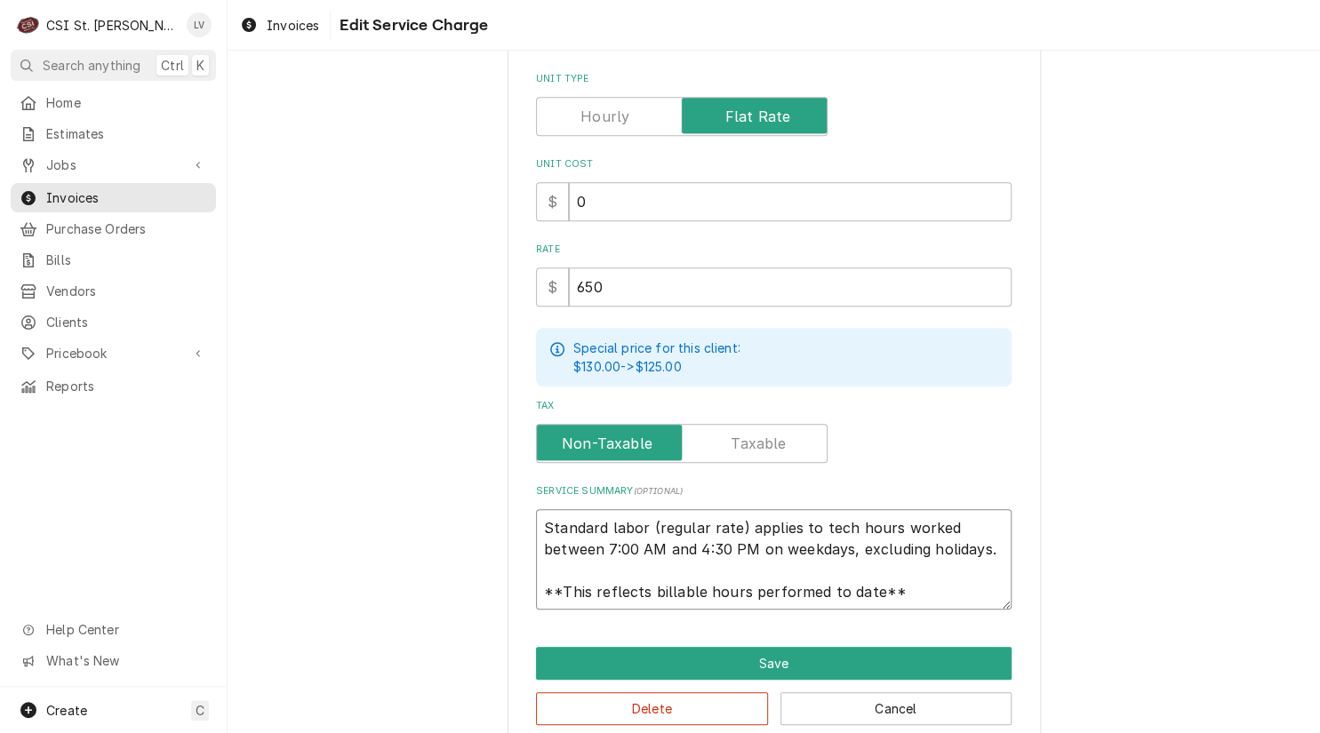
click at [910, 602] on textarea "Standard labor (regular rate) applies to tech hours worked between 7:00 AM and …" at bounding box center [774, 559] width 476 height 101
type textarea "x"
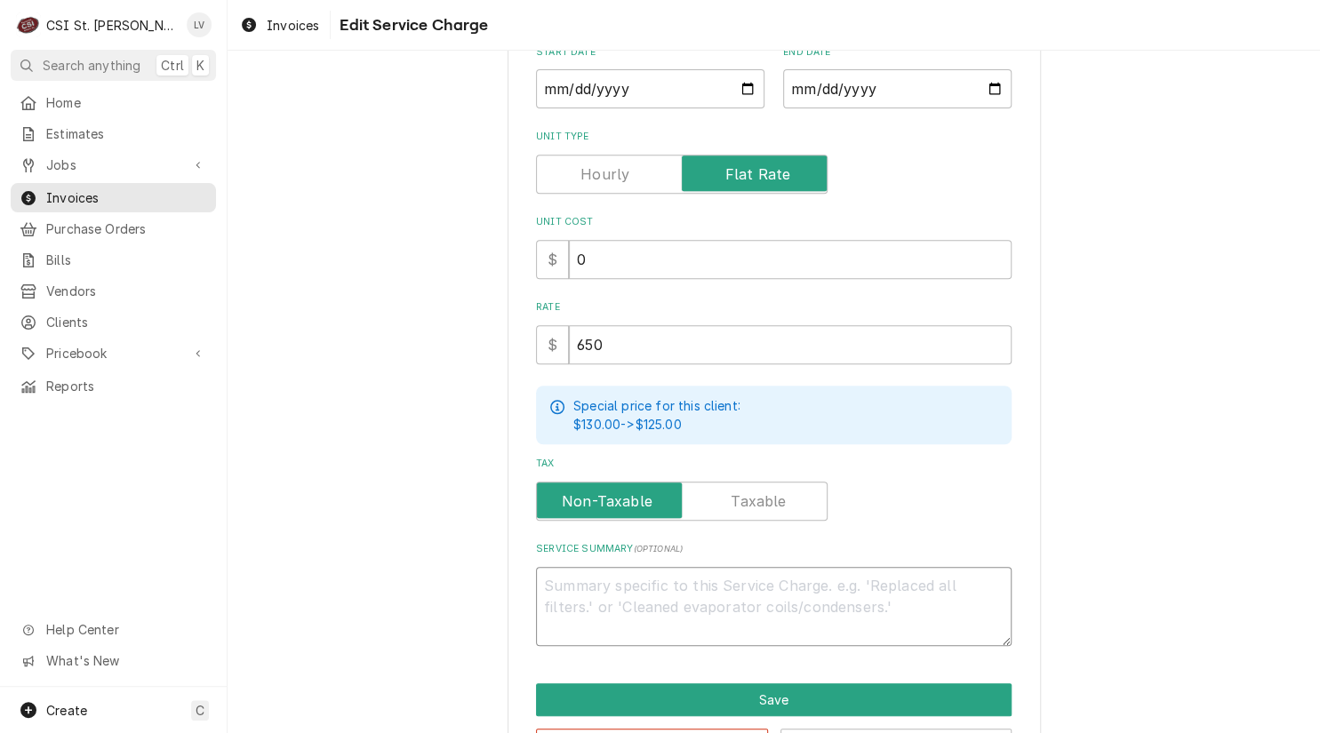
scroll to position [267, 0]
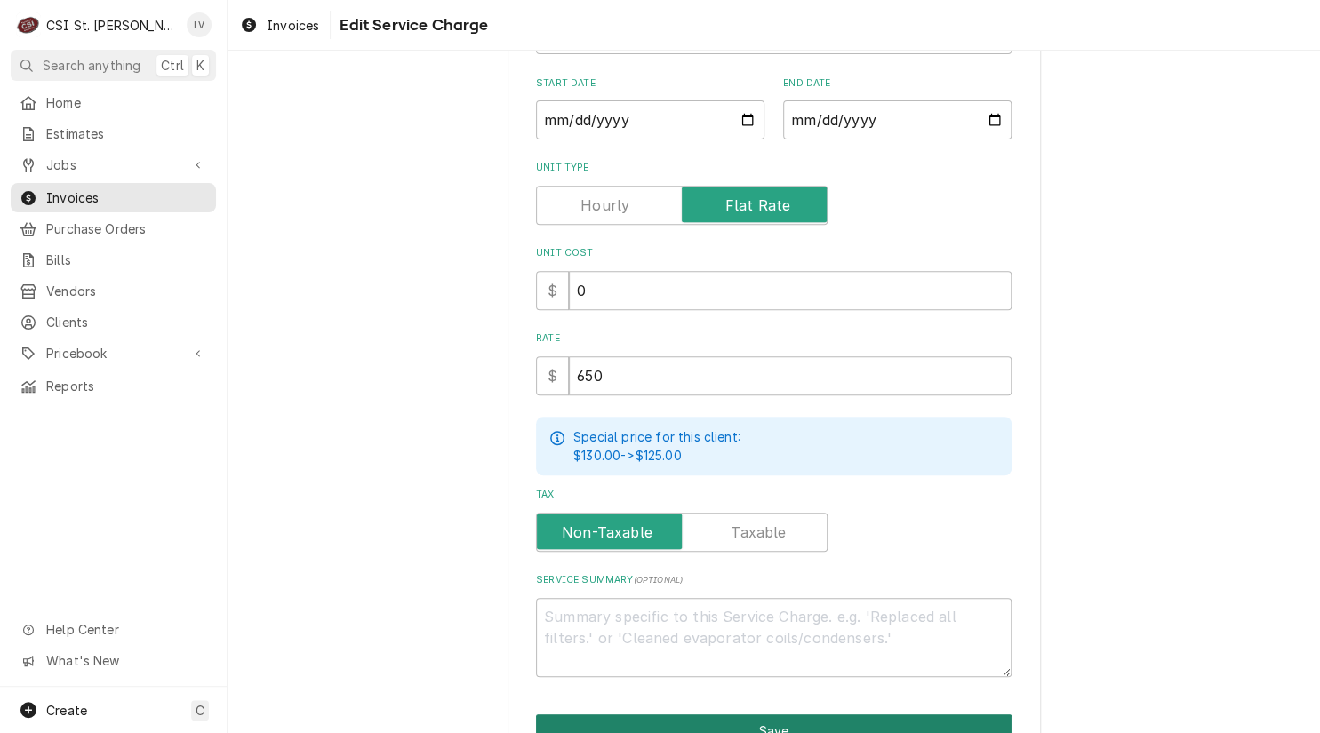
click at [795, 717] on button "Save" at bounding box center [774, 731] width 476 height 33
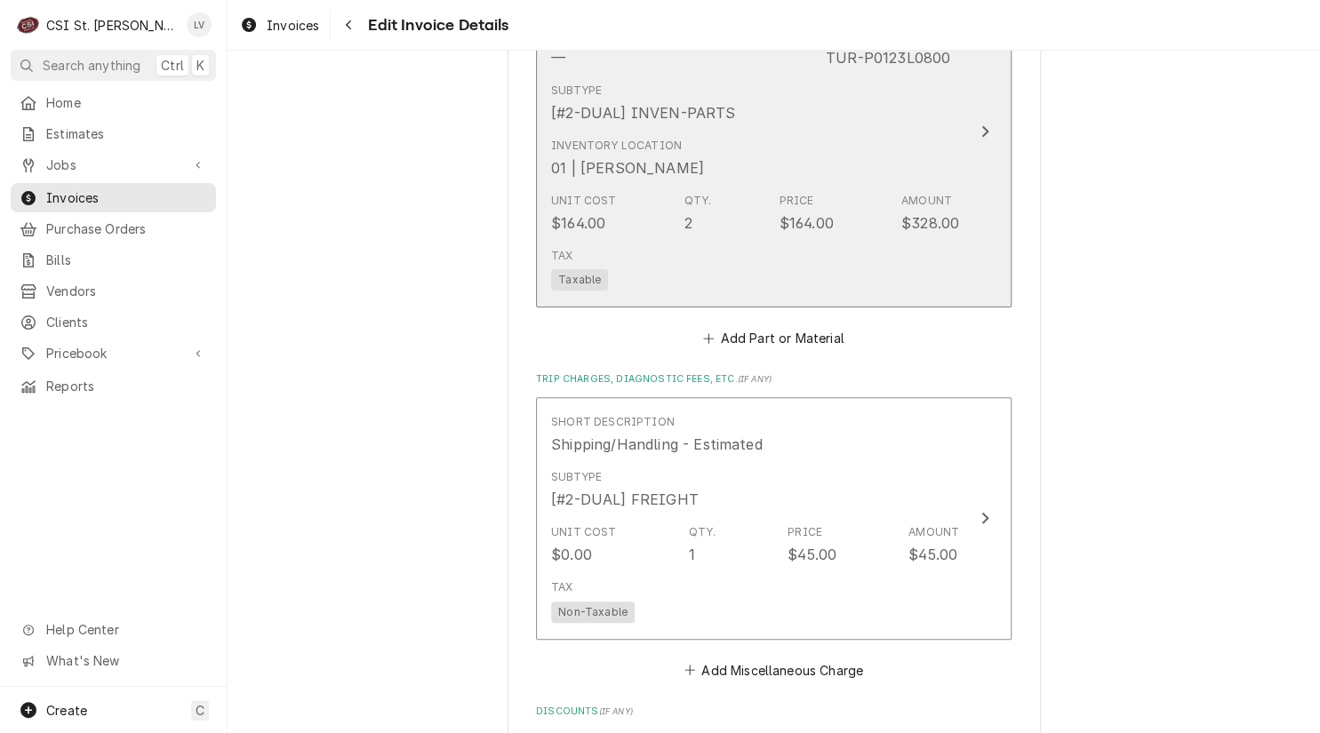
scroll to position [2967, 0]
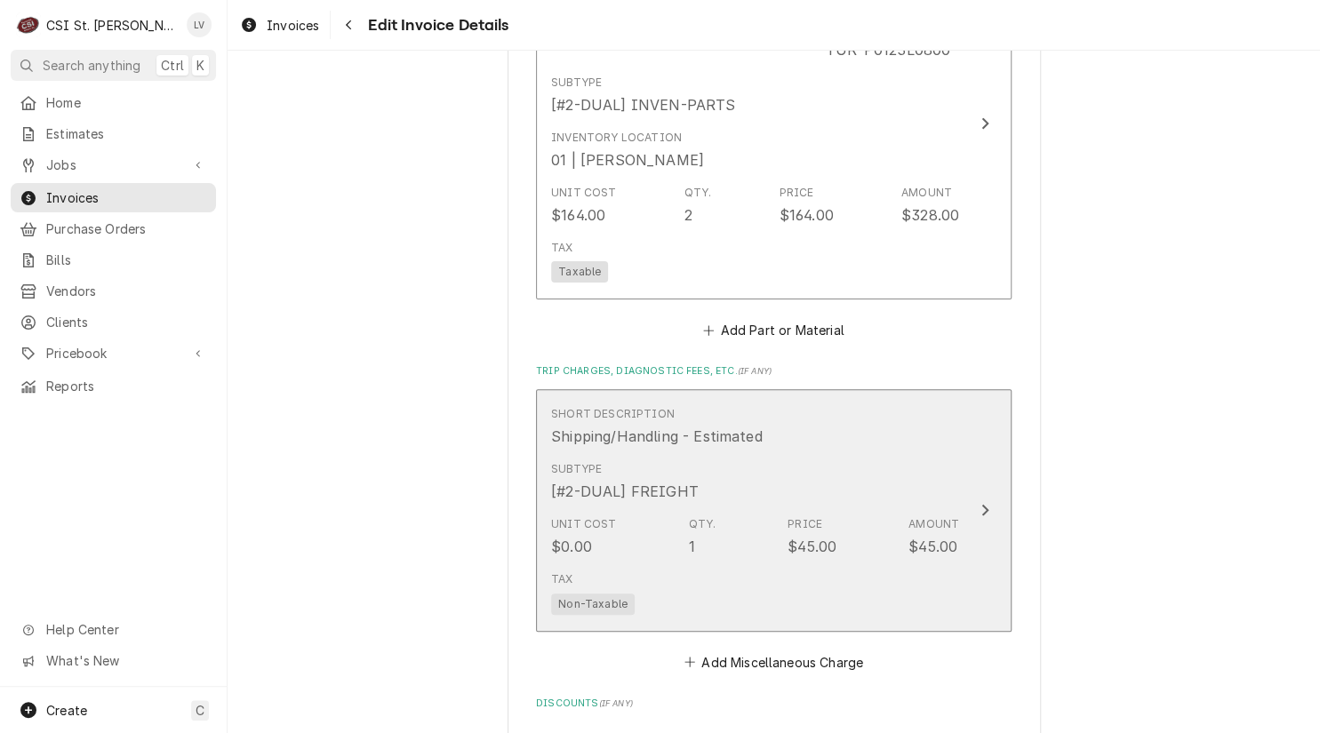
click at [773, 537] on div "Unit Cost $0.00 Qty. 1 Price $45.00 Amount $45.00" at bounding box center [755, 536] width 408 height 55
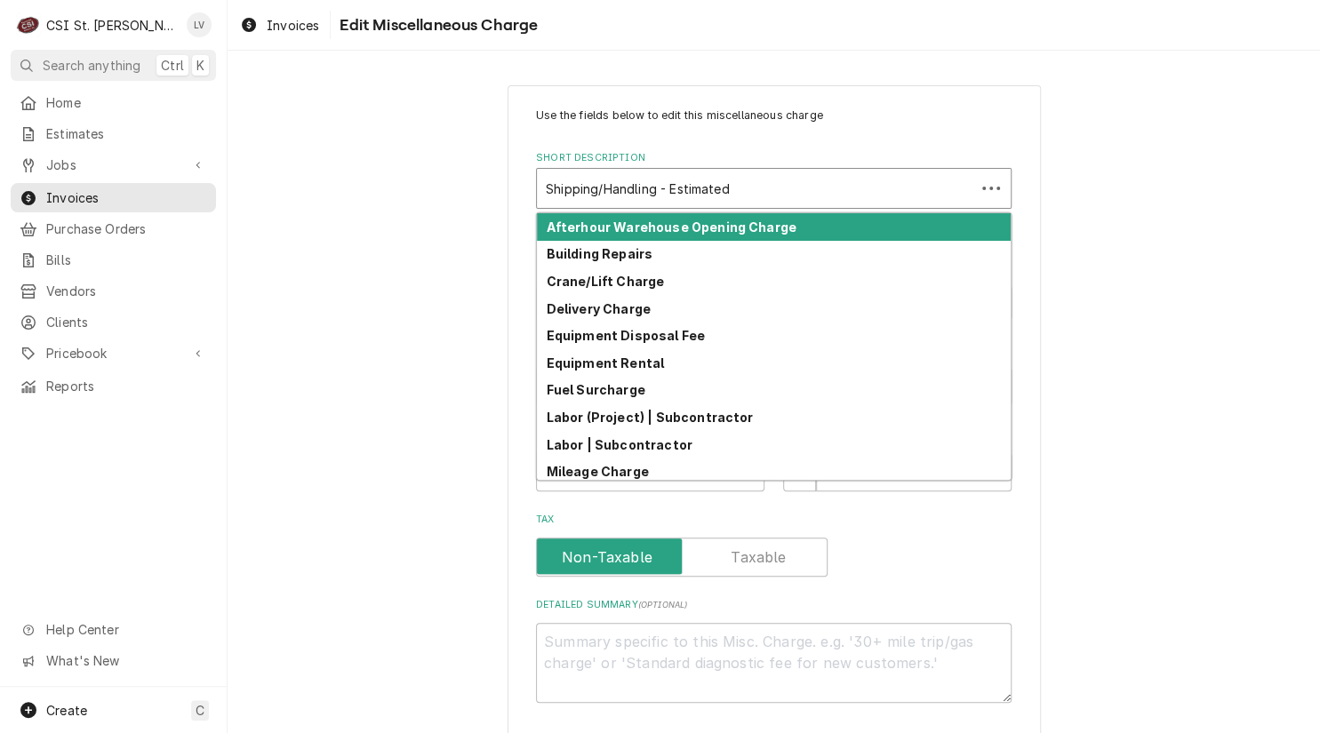
click at [649, 186] on div "Short Description" at bounding box center [756, 188] width 421 height 32
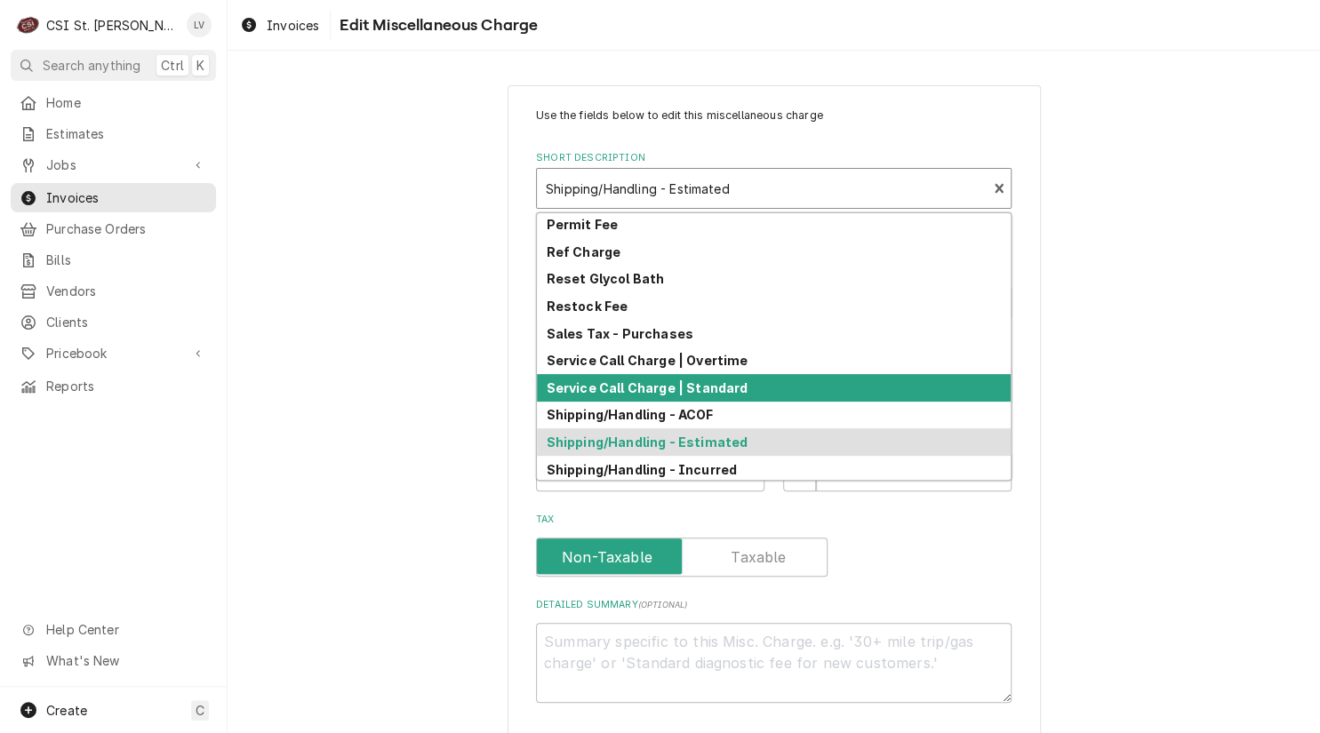
scroll to position [549, 0]
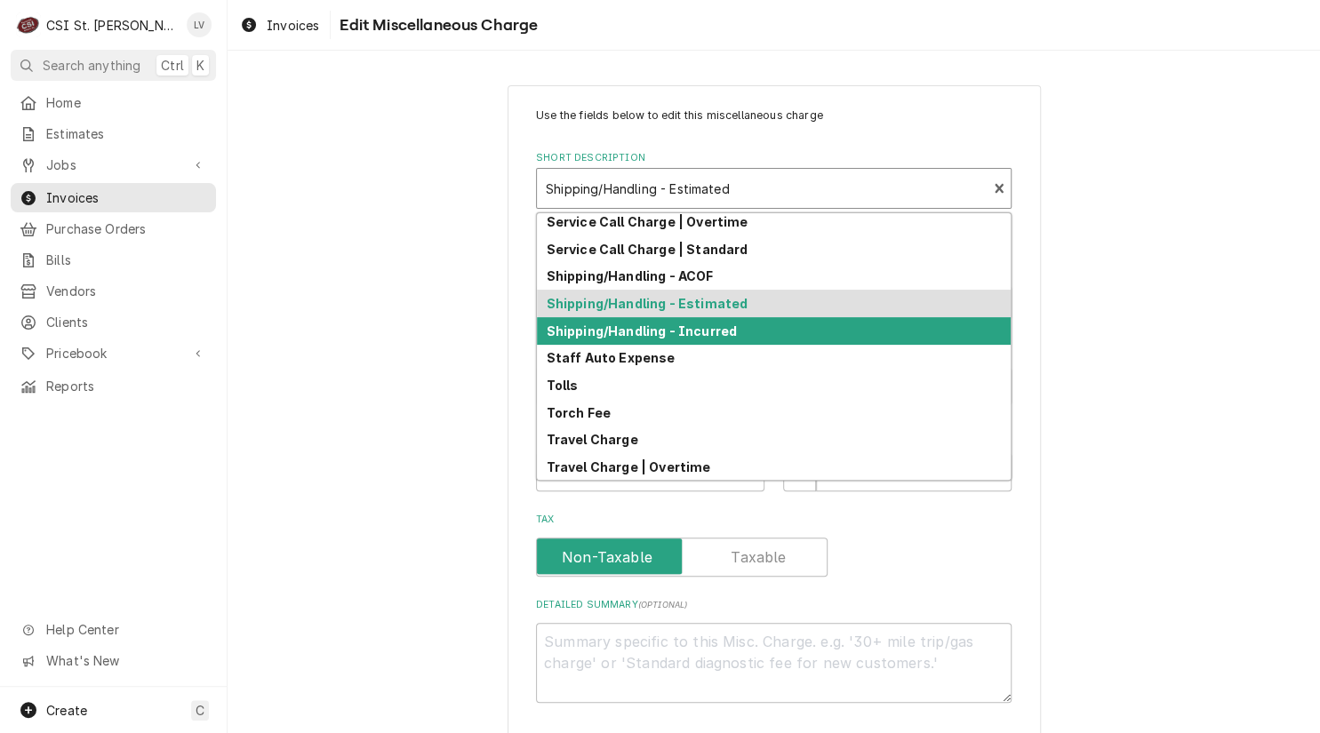
click at [640, 327] on strong "Shipping/Handling - Incurred" at bounding box center [642, 331] width 190 height 15
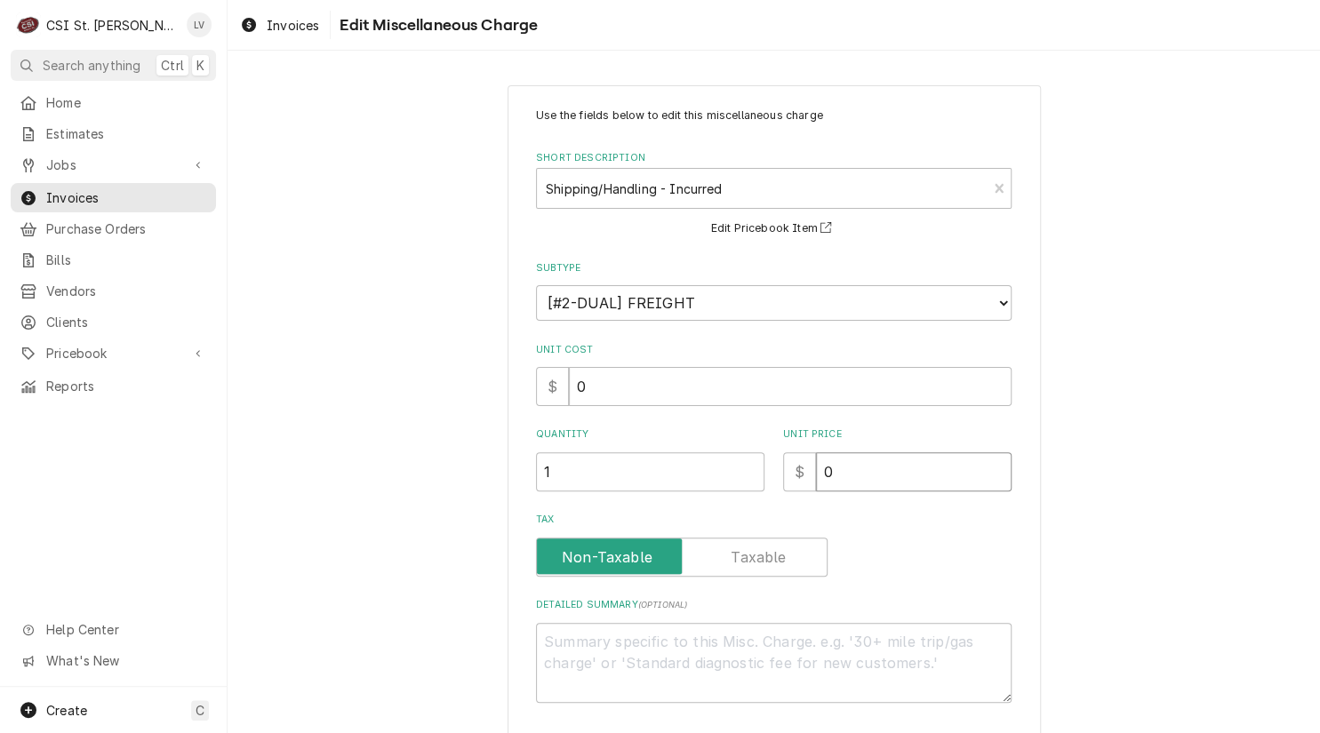
drag, startPoint x: 862, startPoint y: 471, endPoint x: 795, endPoint y: 458, distance: 68.9
click at [788, 461] on div "$ 0" at bounding box center [897, 472] width 228 height 39
type textarea "x"
type input "4"
type textarea "x"
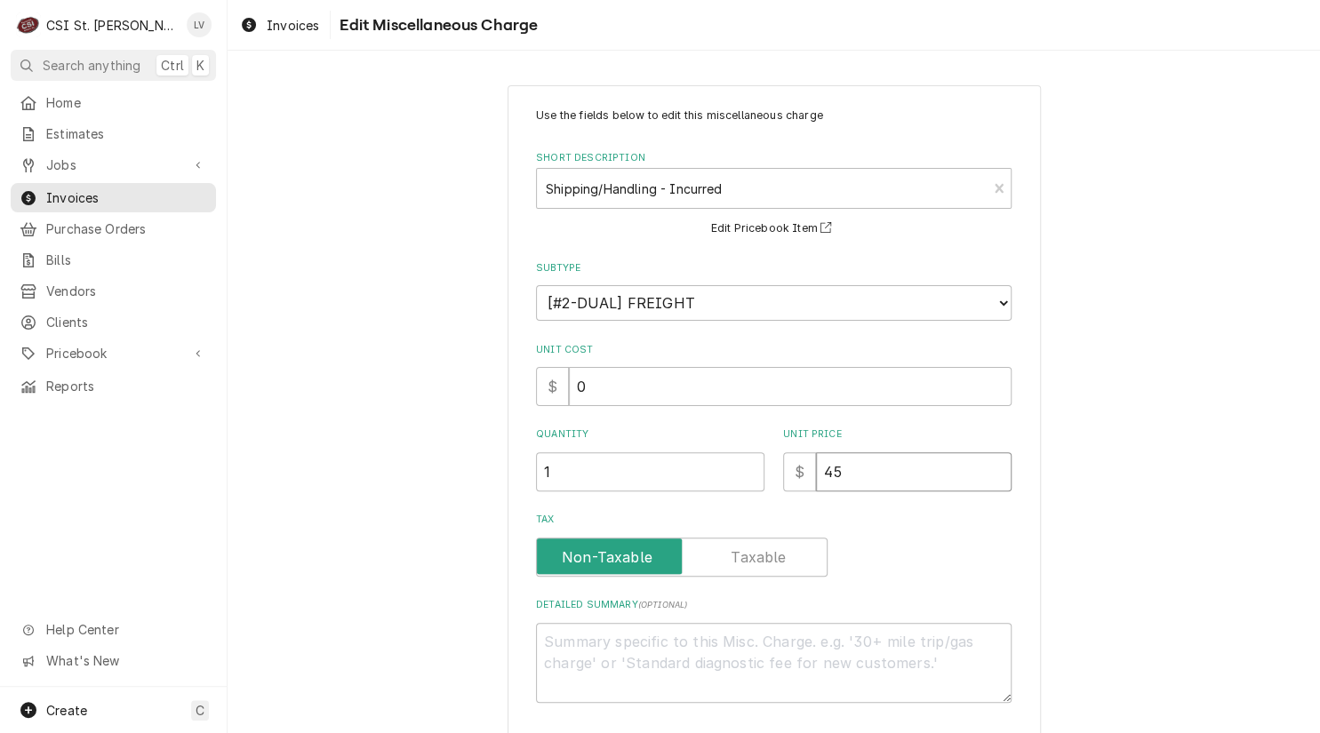
type input "45"
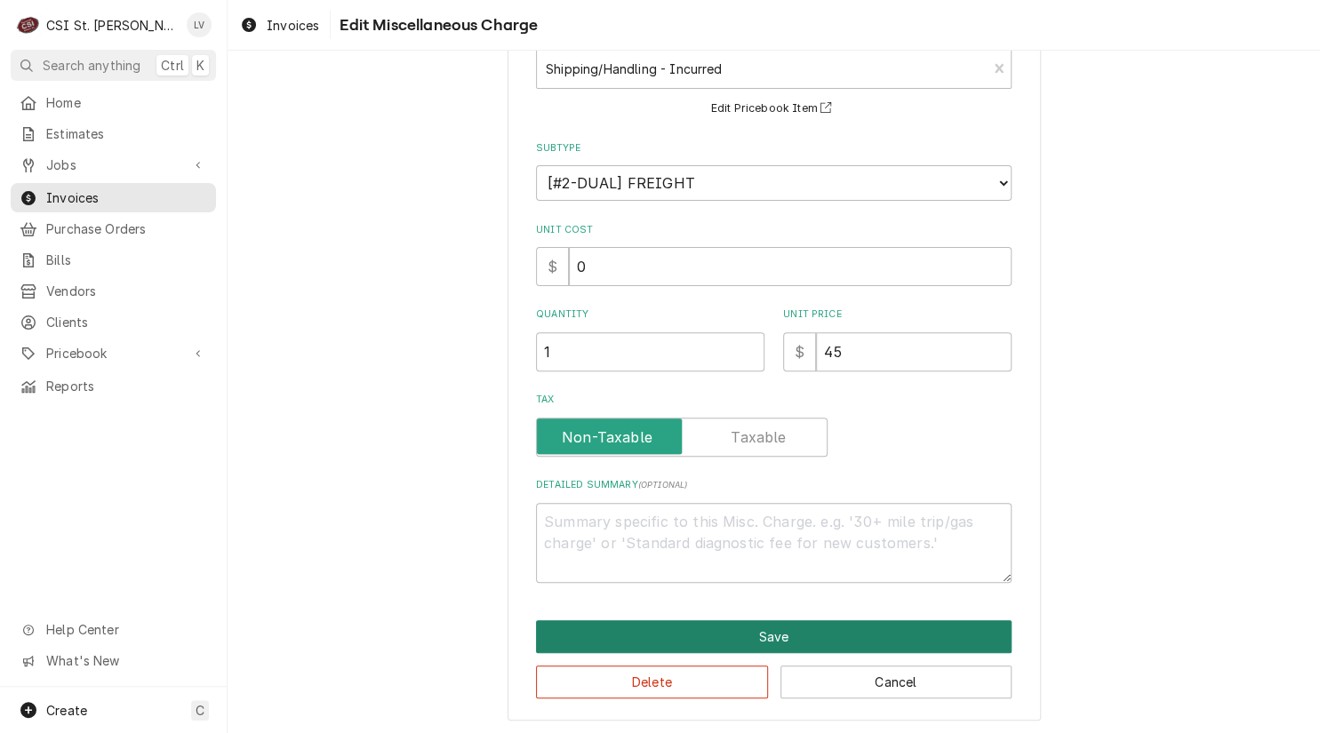
click at [721, 629] on button "Save" at bounding box center [774, 637] width 476 height 33
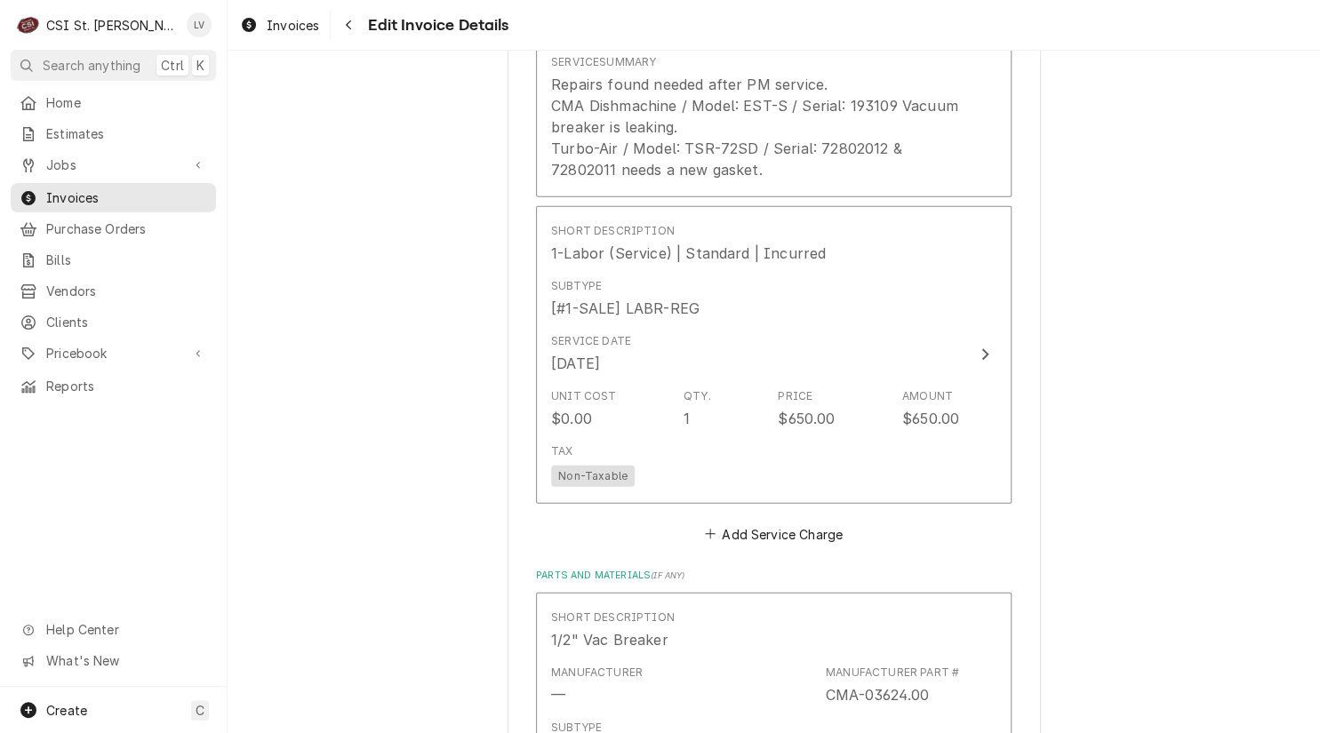
scroll to position [1921, 0]
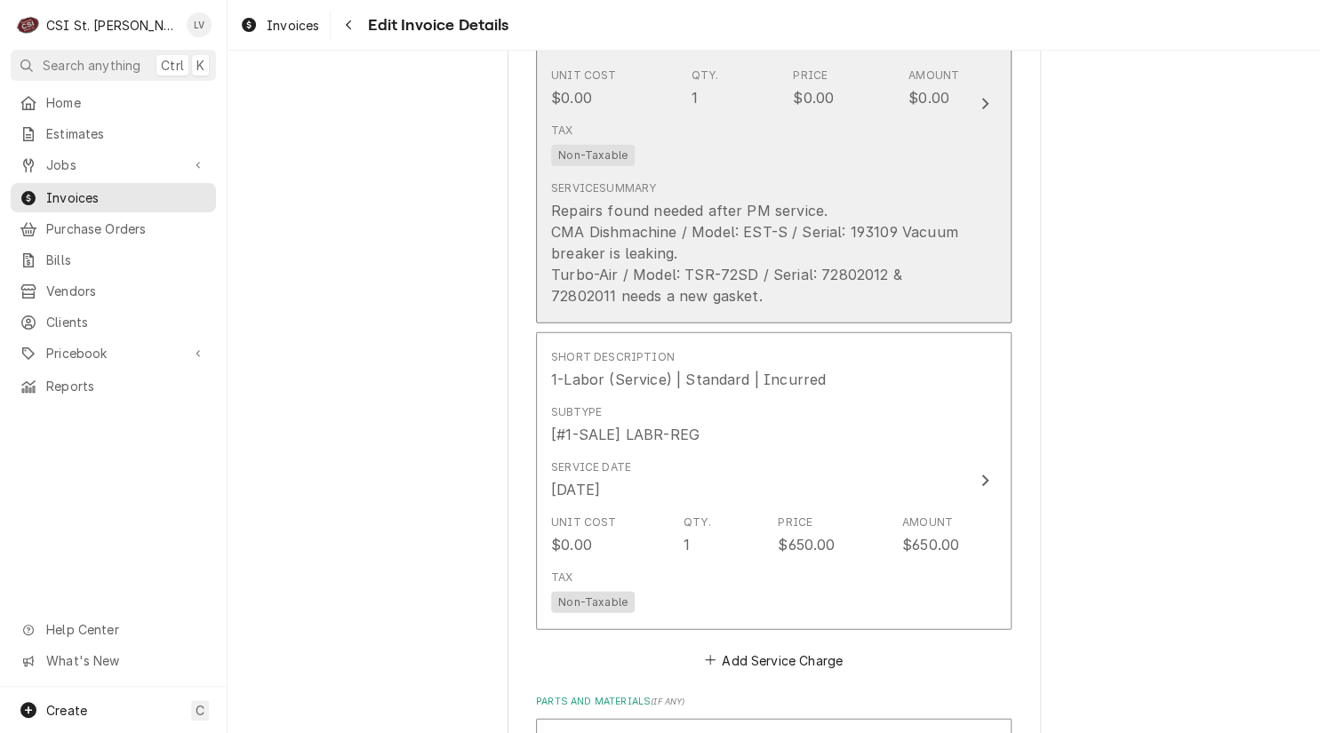
click at [693, 262] on div "Repairs found needed after PM service. CMA Dishmachine / Model: EST-S / Serial:…" at bounding box center [755, 253] width 408 height 107
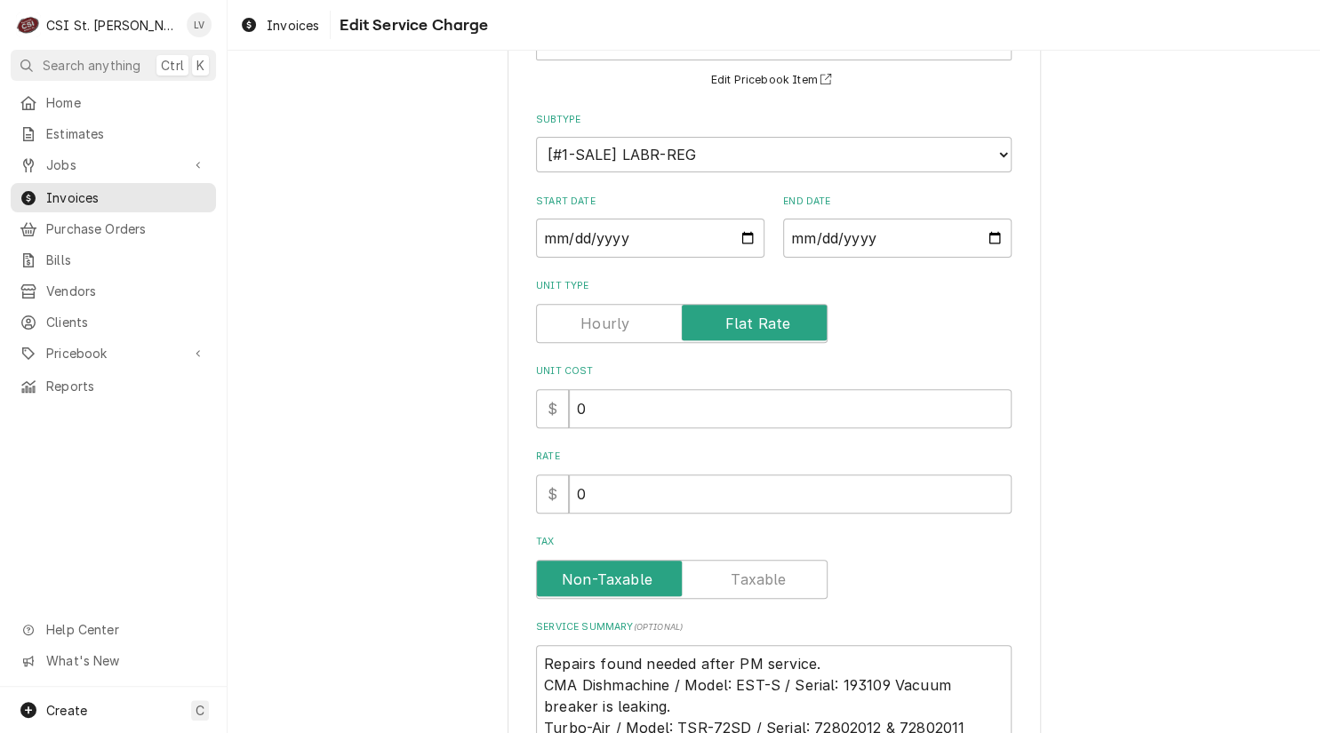
scroll to position [333, 0]
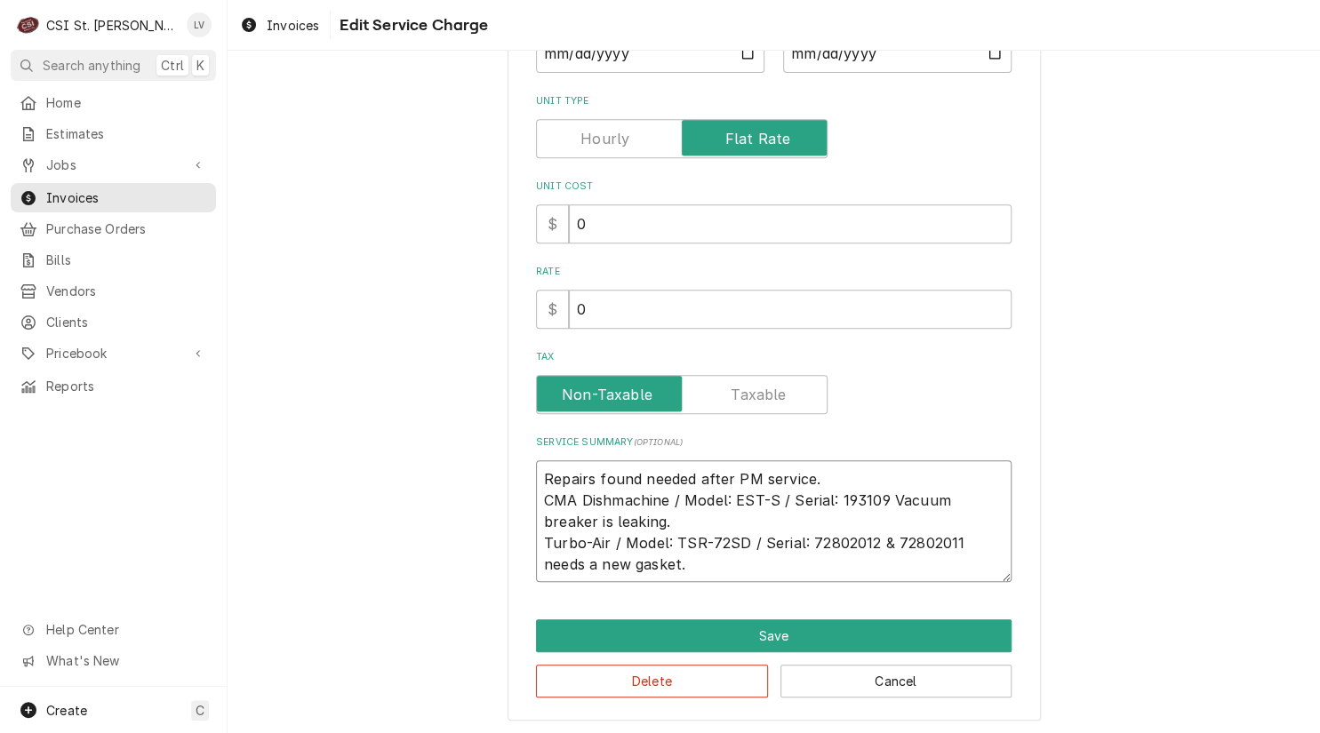
drag, startPoint x: 535, startPoint y: 475, endPoint x: 845, endPoint y: 588, distance: 329.3
click at [845, 588] on div "Use the fields below to edit this service charge Short Description Job | Servic…" at bounding box center [774, 236] width 533 height 969
click at [691, 672] on button "Delete" at bounding box center [652, 681] width 232 height 33
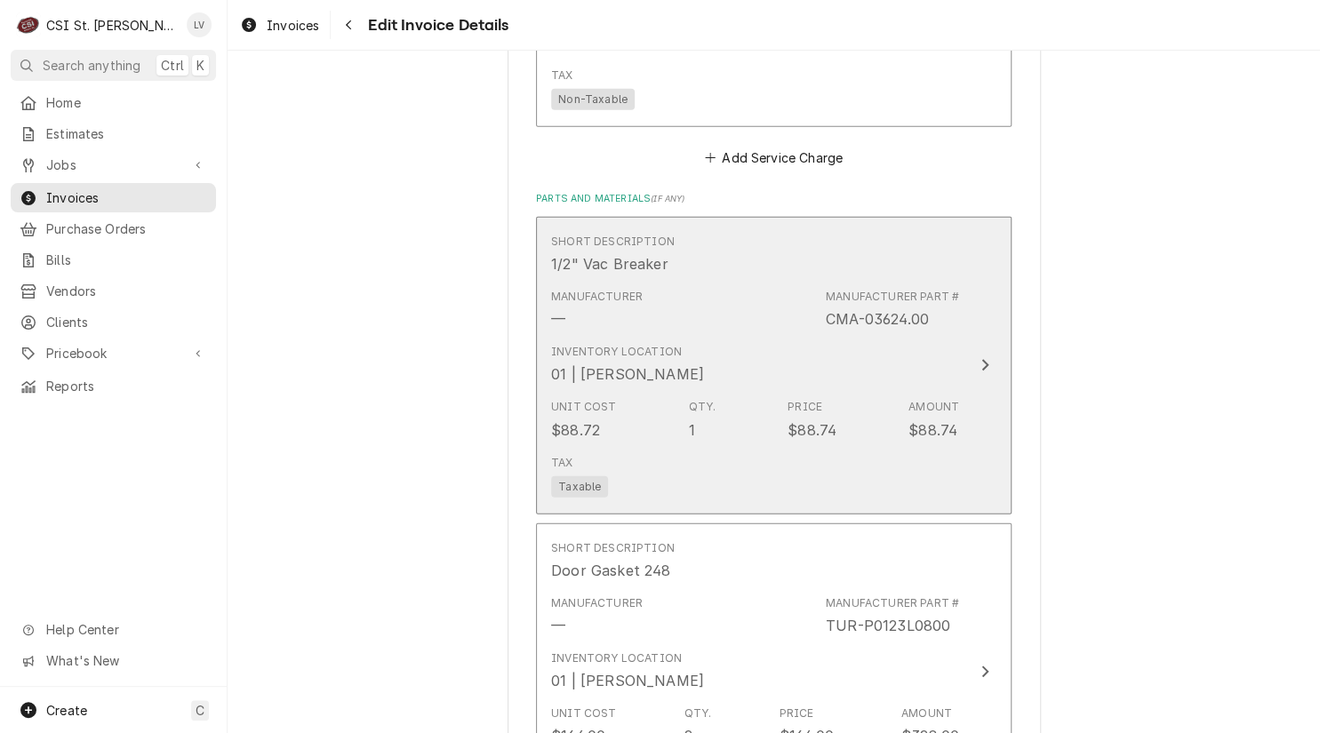
scroll to position [1867, 0]
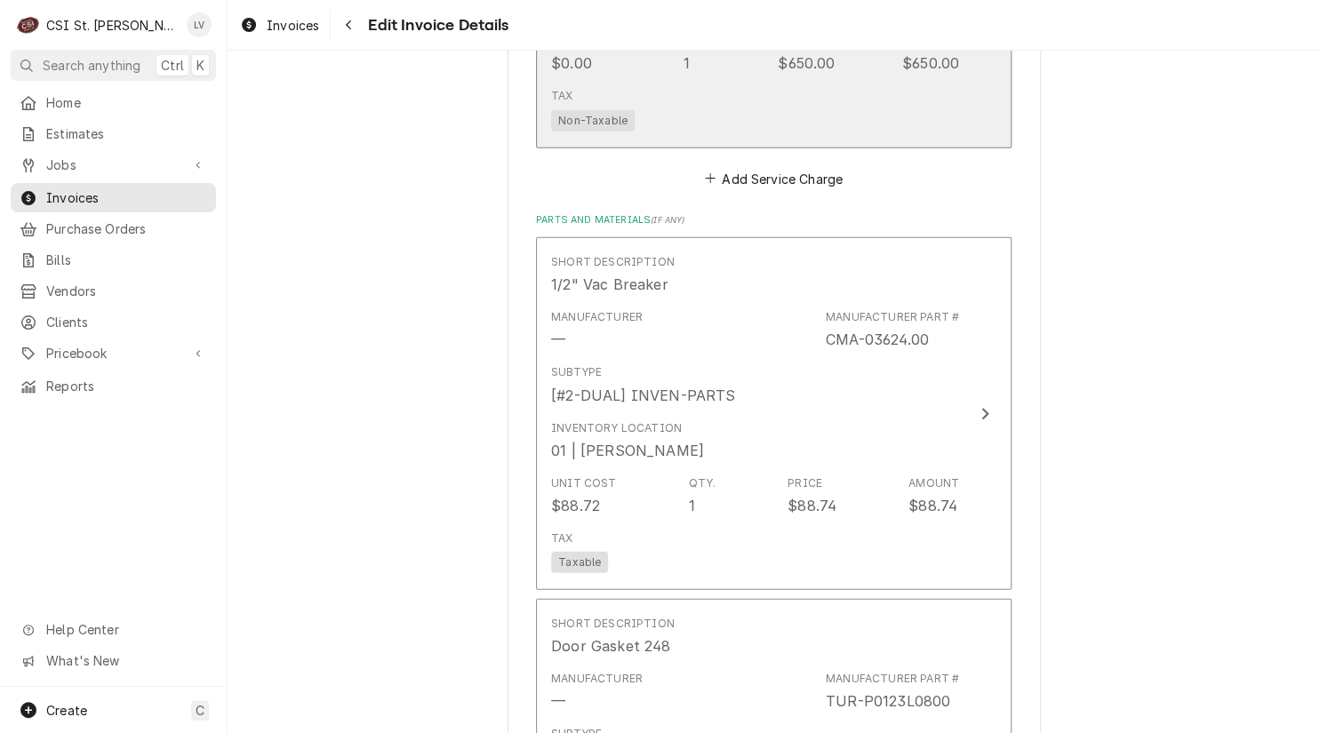
click at [628, 129] on div "Tax Non-Taxable" at bounding box center [755, 109] width 408 height 57
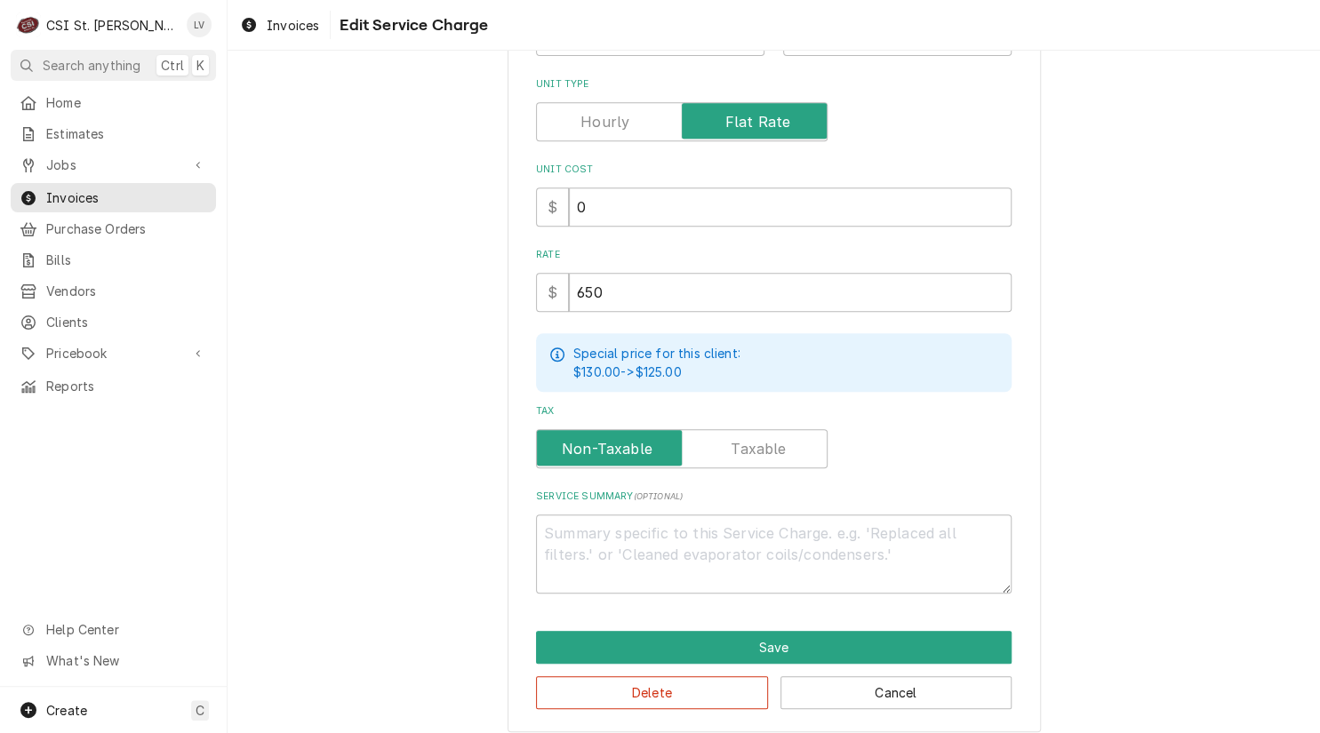
scroll to position [360, 0]
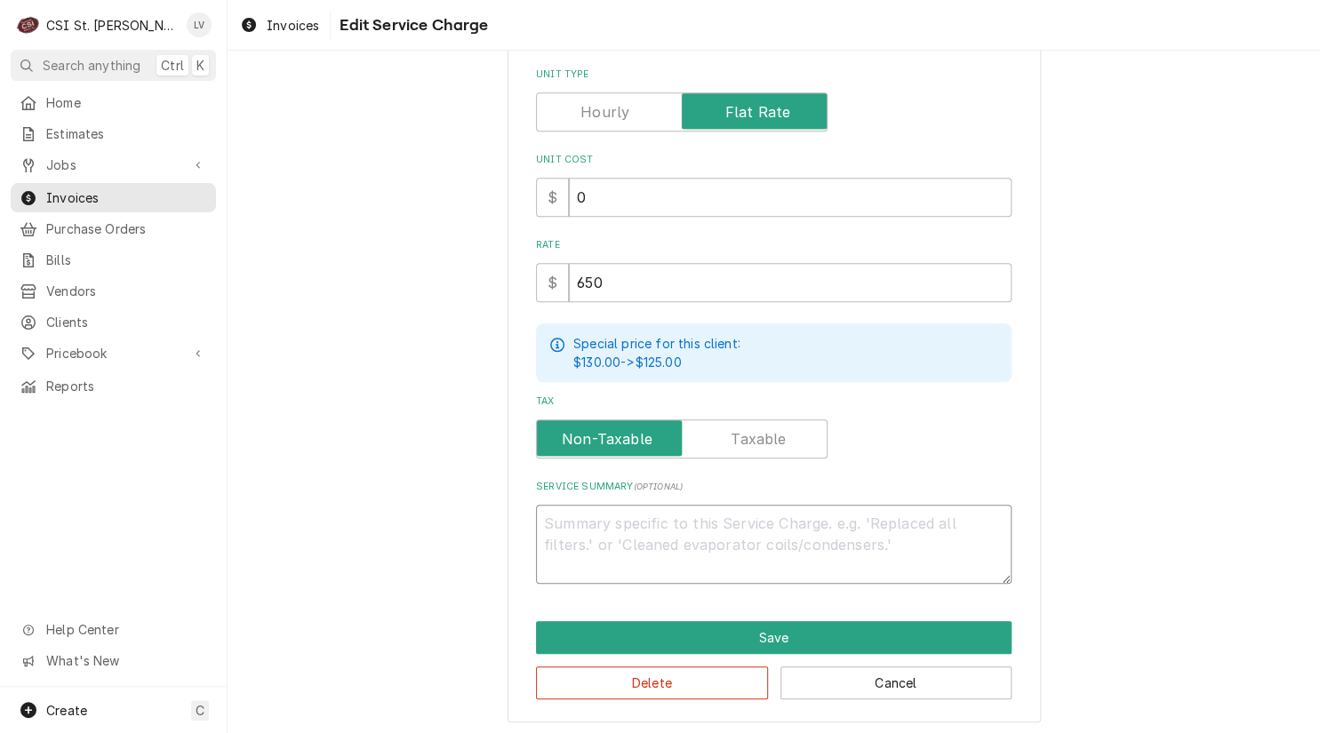
click at [636, 521] on textarea "Service Summary ( optional )" at bounding box center [774, 545] width 476 height 80
paste textarea "Repairs found needed after PM service. CMA Dishmachine / Model: EST-S / Serial:…"
type textarea "x"
type textarea "Repairs found needed after PM service. CMA Dishmachine / Model: EST-S / Serial:…"
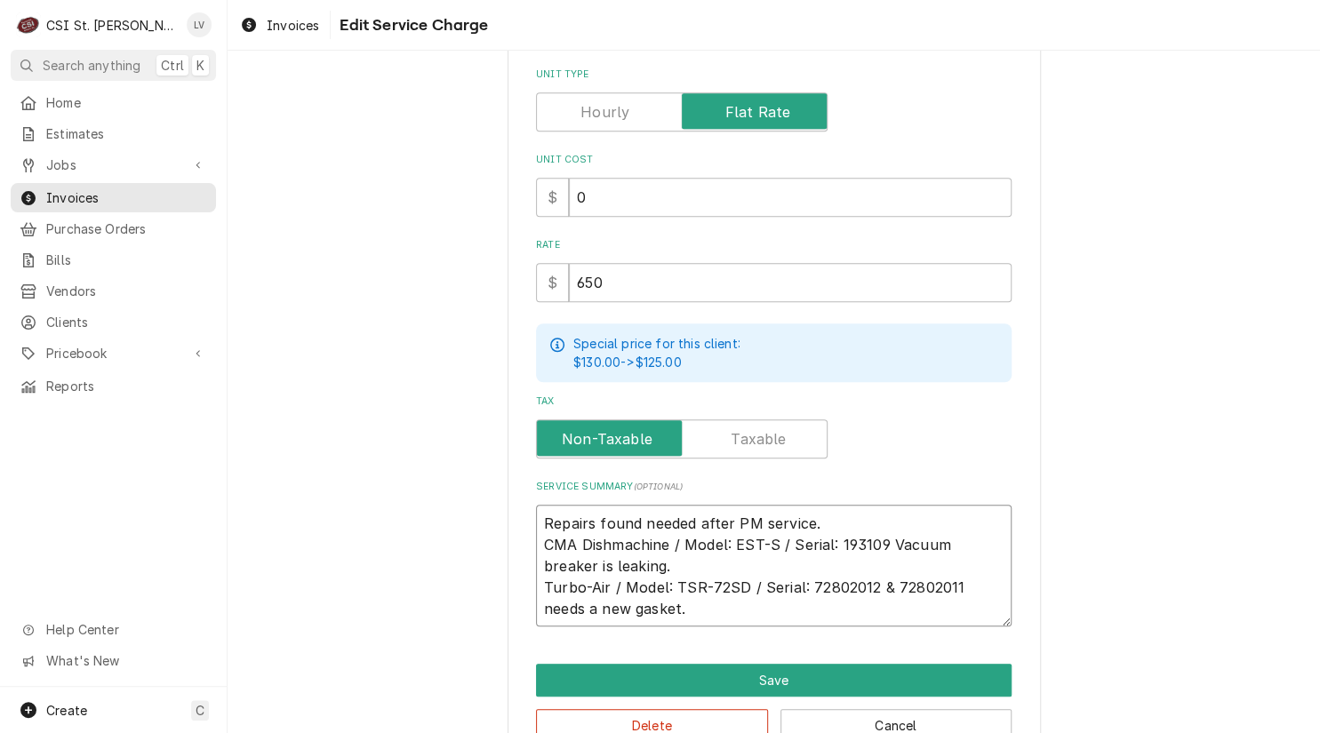
click at [590, 517] on textarea "Repairs found needed after PM service. CMA Dishmachine / Model: EST-S / Serial:…" at bounding box center [774, 566] width 476 height 123
type textarea "x"
type textarea "Repairs mfound needed after PM service. CMA Dishmachine / Model: EST-S / Serial…"
type textarea "x"
type textarea "Repairs mafound needed after PM service. CMA Dishmachine / Model: EST-S / Seria…"
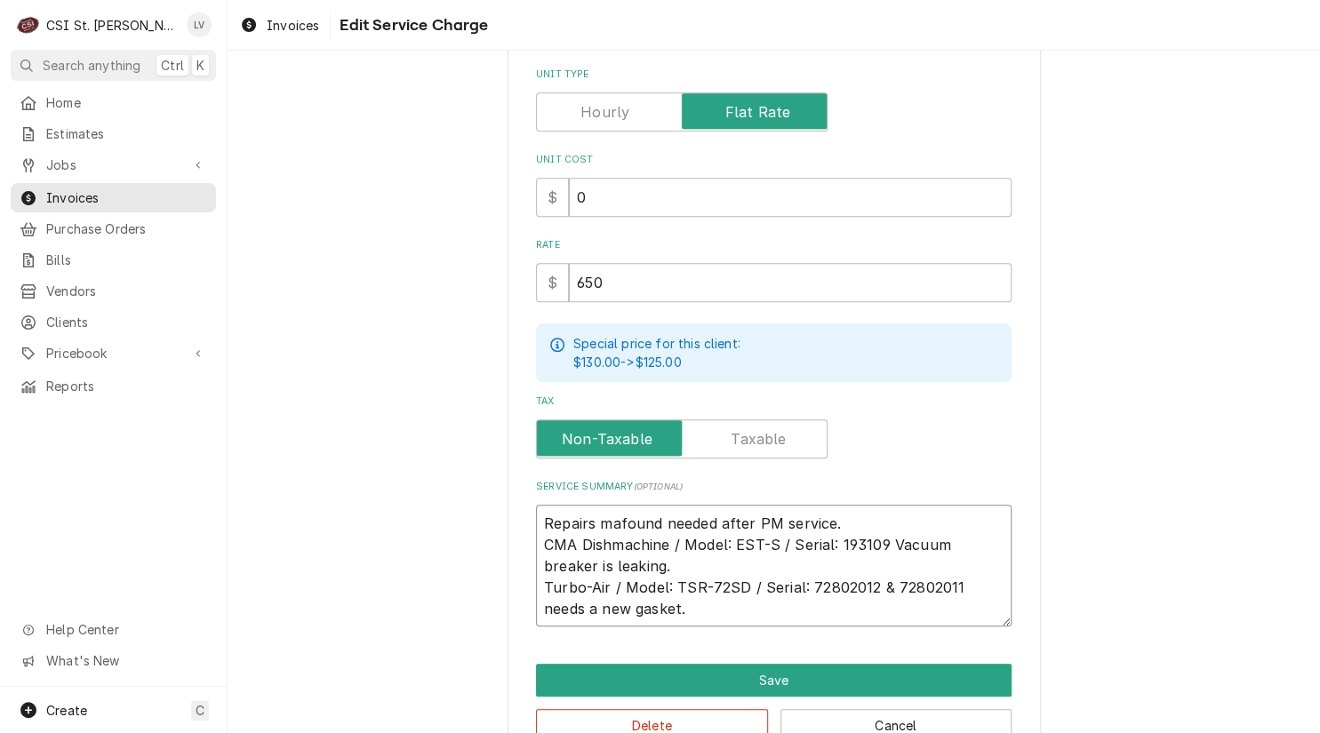
type textarea "x"
type textarea "Repairs madfound needed after PM service. CMA Dishmachine / Model: EST-S / Seri…"
type textarea "x"
type textarea "Repairs madefound needed after PM service. CMA Dishmachine / Model: EST-S / Ser…"
type textarea "x"
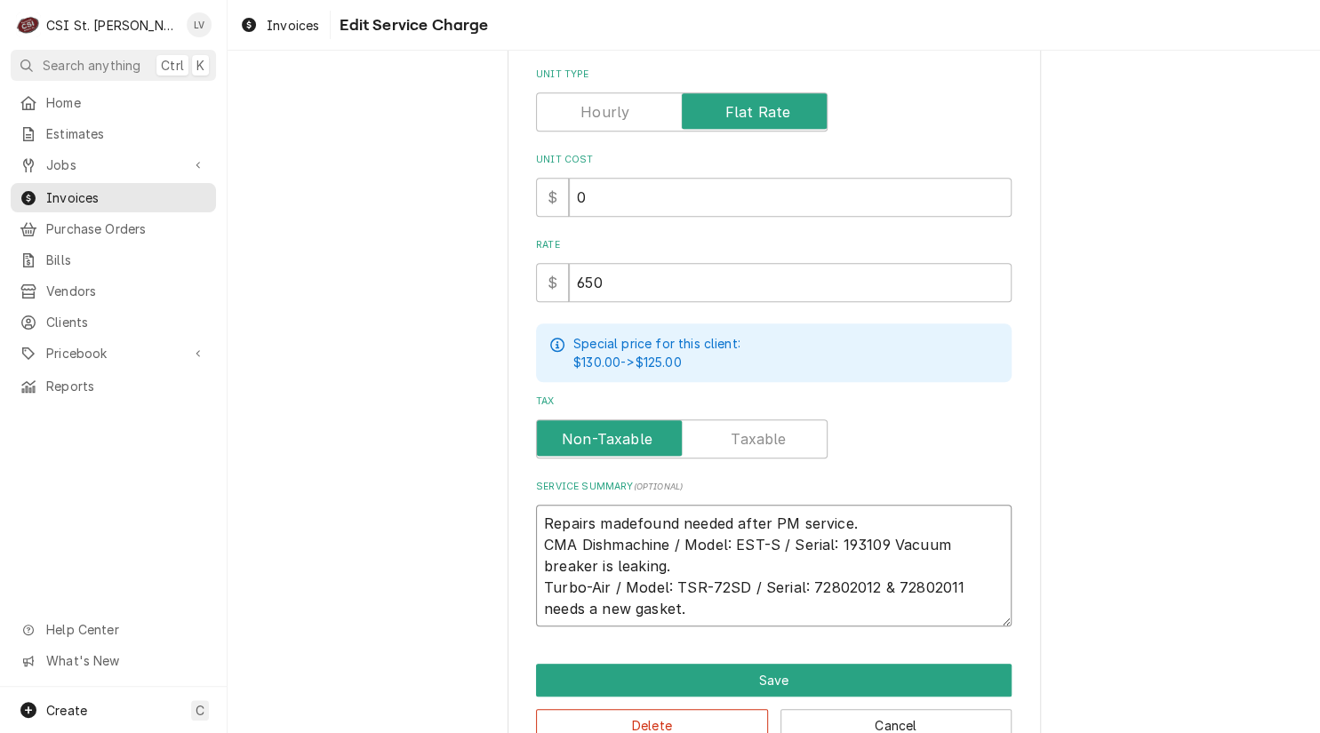
type textarea "Repairs made found needed after PM service. CMA Dishmachine / Model: EST-S / Se…"
type textarea "x"
type textarea "Repairs made found eeded after PM service. CMA Dishmachine / Model: EST-S / Ser…"
type textarea "x"
type textarea "Repairs made found deeded after PM service. CMA Dishmachine / Model: EST-S / Se…"
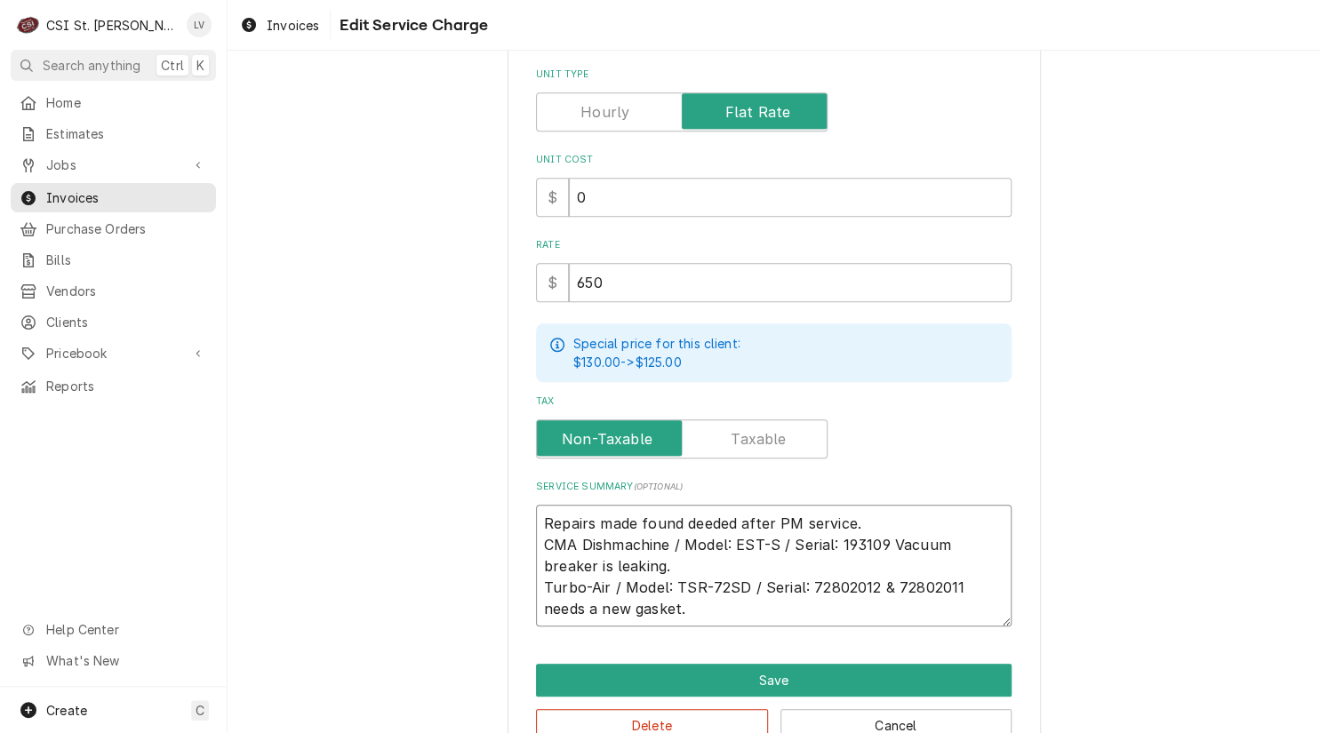
type textarea "x"
type textarea "Repairs made found dueeded after PM service. CMA Dishmachine / Model: EST-S / S…"
type textarea "x"
type textarea "Repairs made found dureeded after PM service. CMA Dishmachine / Model: EST-S / …"
type textarea "x"
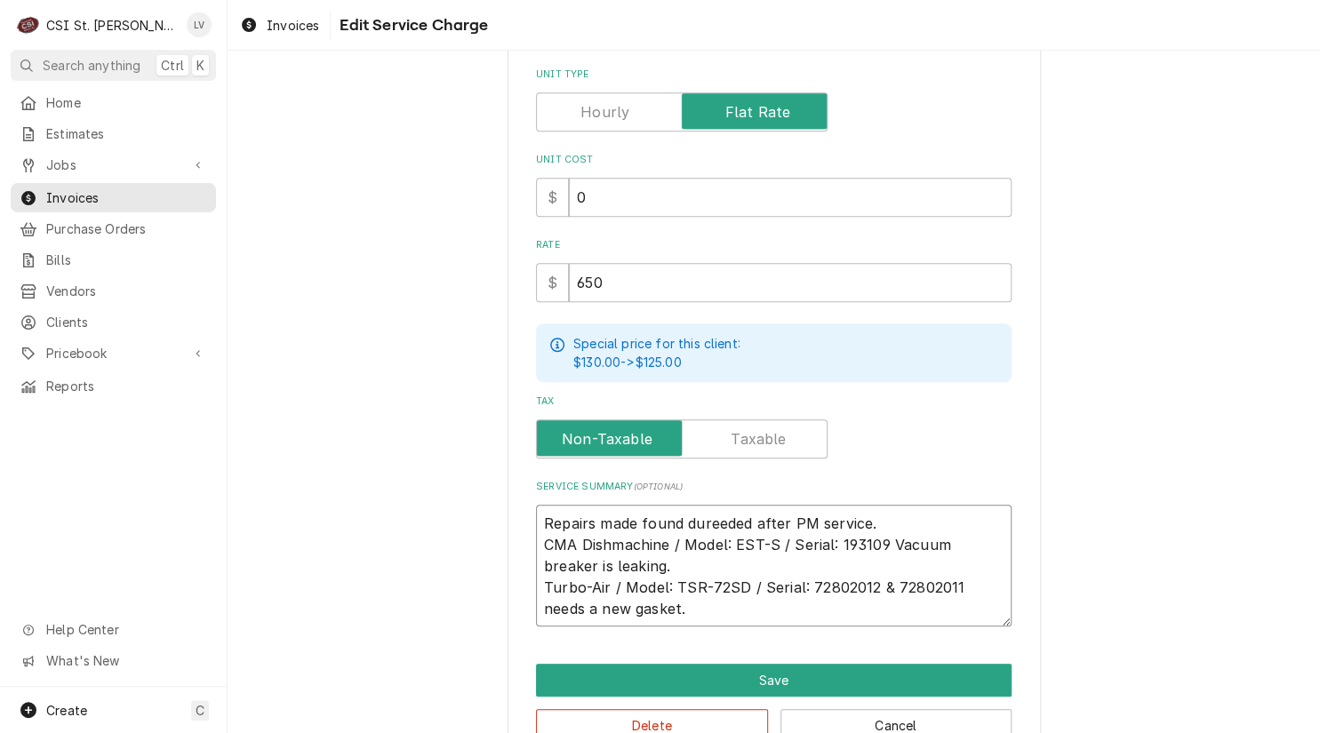
type textarea "Repairs made found durieeded after PM service. CMA Dishmachine / Model: EST-S /…"
type textarea "x"
type textarea "Repairs made found durineeded after PM service. CMA Dishmachine / Model: EST-S …"
type textarea "x"
type textarea "Repairs made found duringeeded after PM service. CMA Dishmachine / Model: EST-S…"
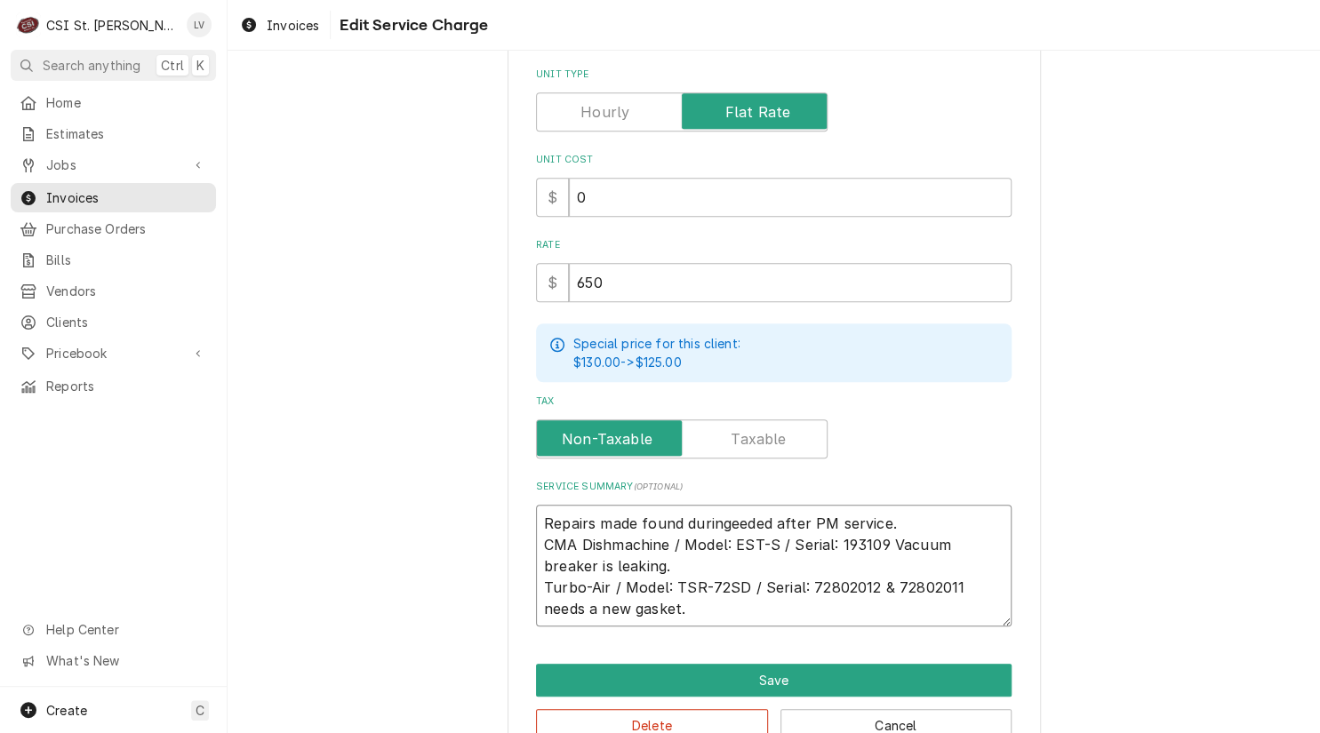
type textarea "x"
type textarea "Repairs made found during eeded after PM service. CMA Dishmachine / Model: EST-…"
type textarea "x"
type textarea "Repairs made found during eded after PM service. CMA Dishmachine / Model: EST-S…"
type textarea "x"
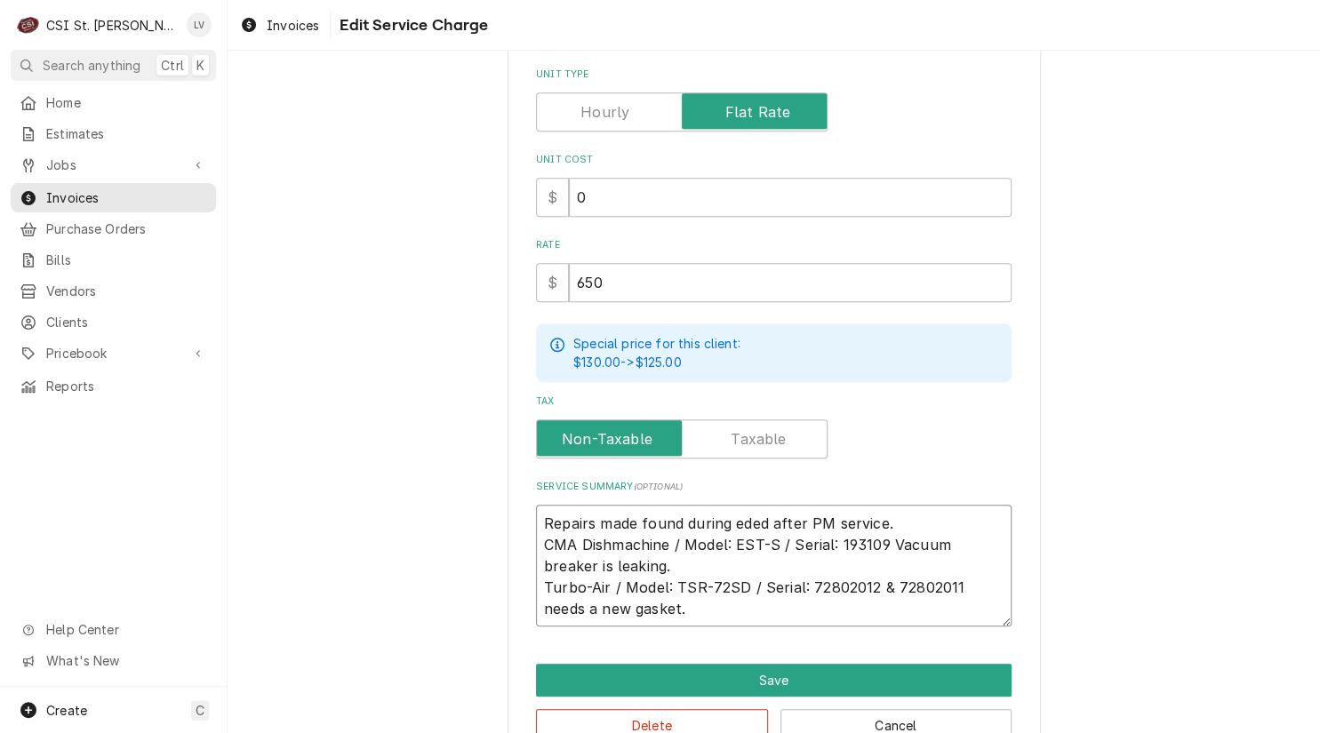
type textarea "Repairs made found during ded after PM service. CMA Dishmachine / Model: EST-S …"
type textarea "x"
type textarea "Repairs made found during ed after PM service. CMA Dishmachine / Model: EST-S /…"
type textarea "x"
type textarea "Repairs made found during d after PM service. CMA Dishmachine / Model: EST-S / …"
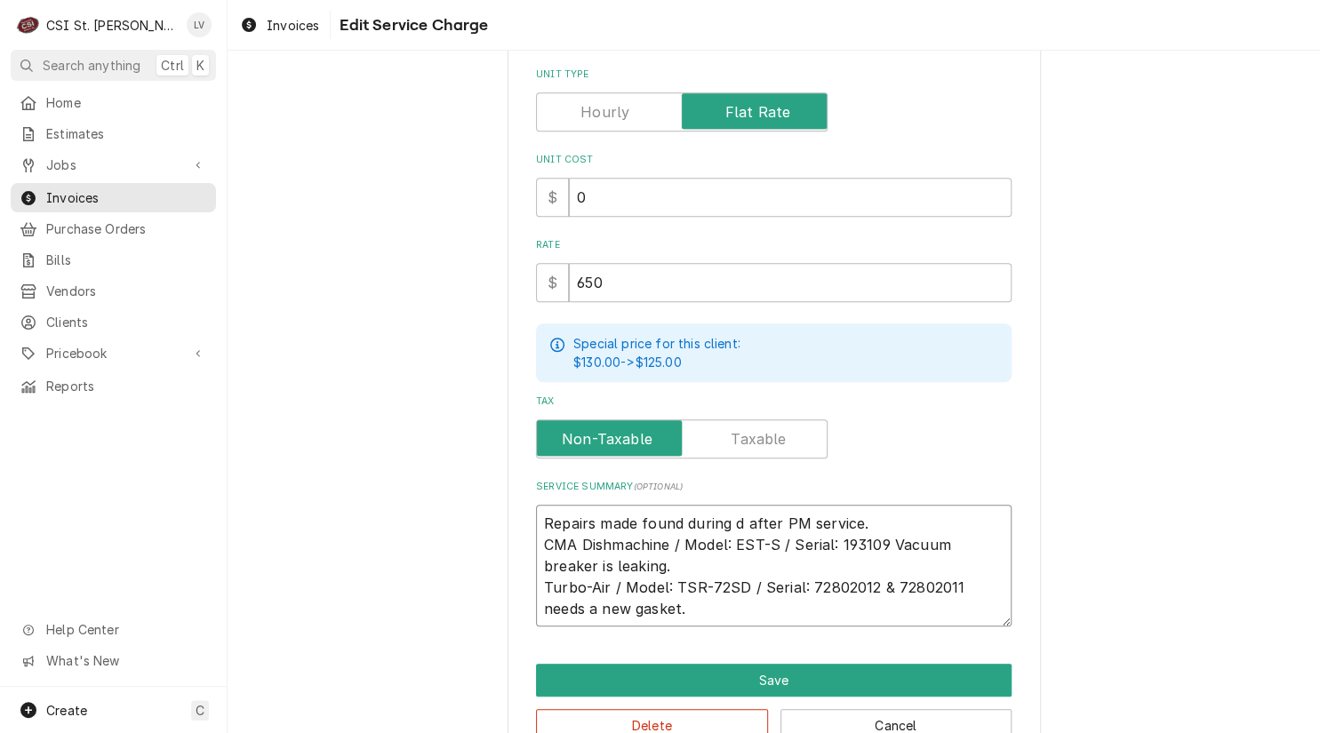
type textarea "x"
type textarea "Repairs made found during after PM service. CMA Dishmachine / Model: EST-S / Se…"
type textarea "x"
type textarea "Repairs made found during after PM service. CMA Dishmachine / Model: EST-S / Se…"
type textarea "x"
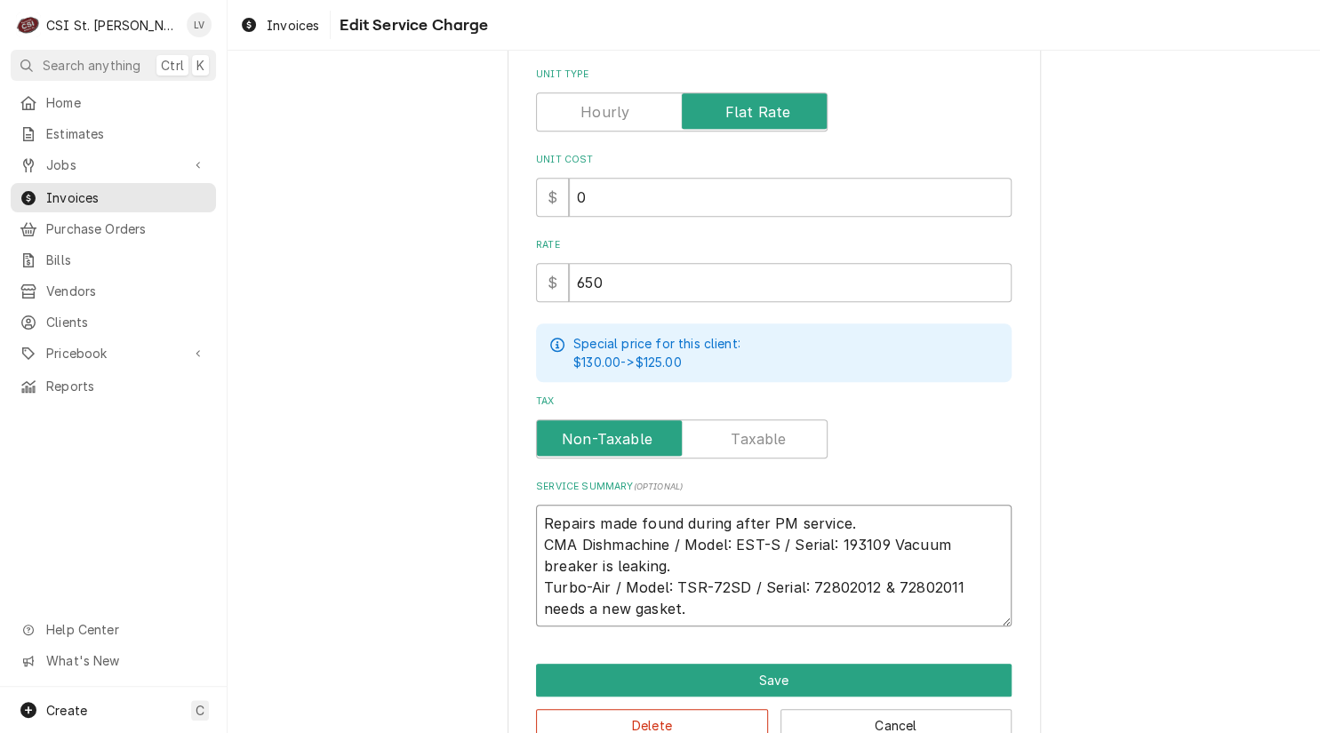
type textarea "Repairs made found during fter PM service. CMA Dishmachine / Model: EST-S / Ser…"
type textarea "x"
type textarea "Repairs made found during ter PM service. CMA Dishmachine / Model: EST-S / Seri…"
type textarea "x"
type textarea "Repairs made found during er PM service. CMA Dishmachine / Model: EST-S / Seria…"
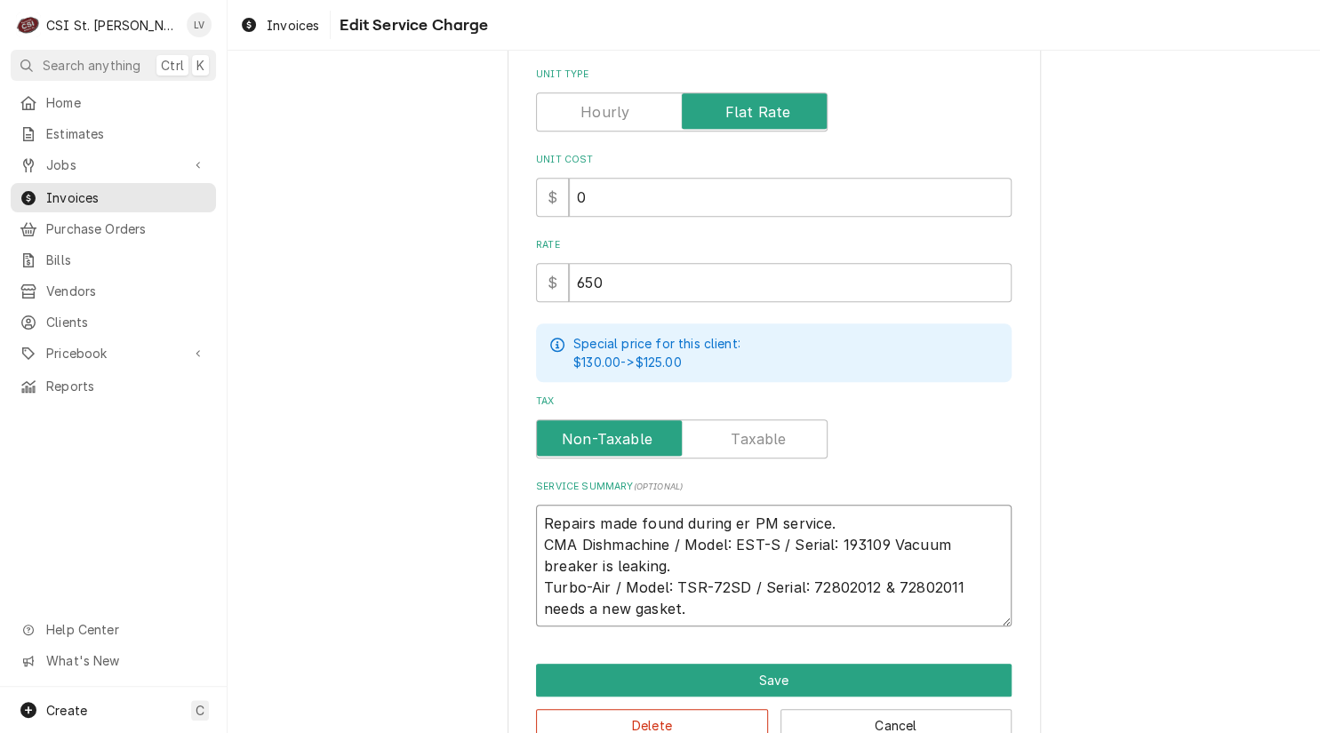
type textarea "x"
type textarea "Repairs made found during r PM service. CMA Dishmachine / Model: EST-S / Serial…"
type textarea "x"
type textarea "Repairs made found during PM service. CMA Dishmachine / Model: EST-S / Serial: …"
type textarea "x"
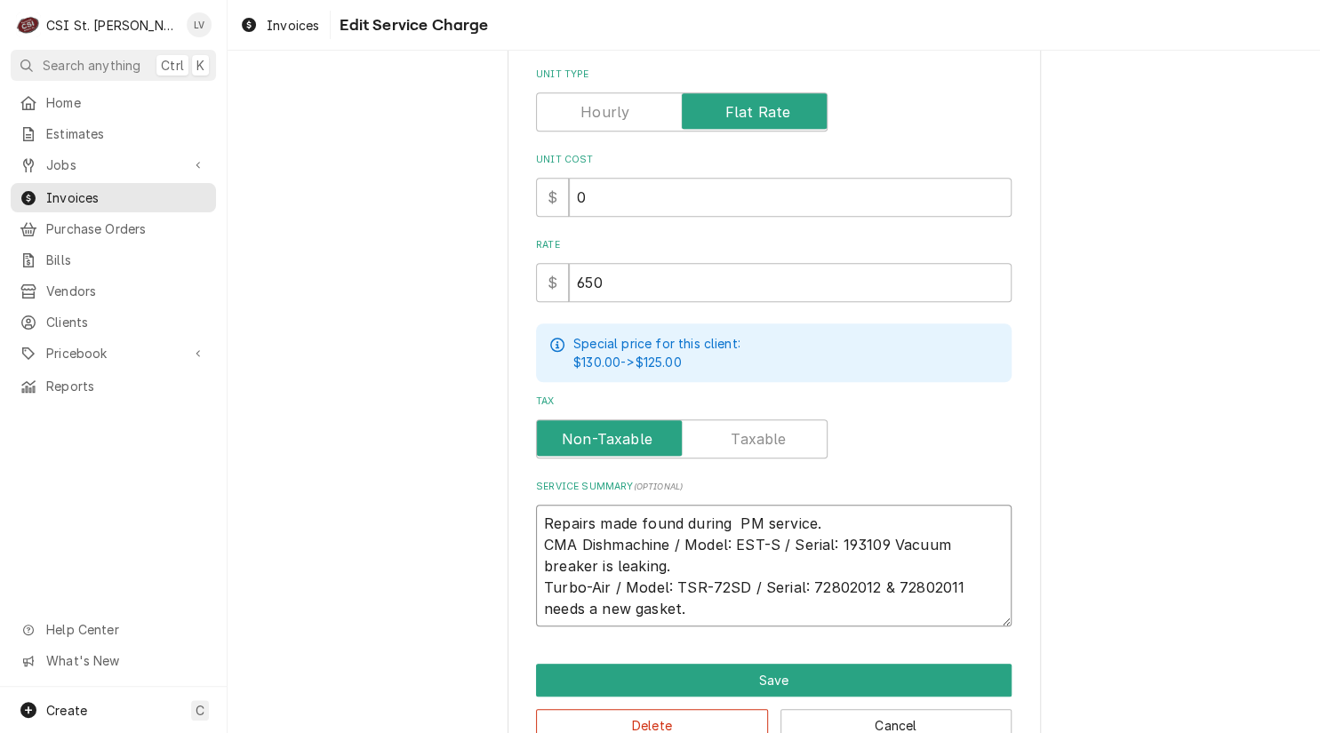
type textarea "Repairs made found during PM service. CMA Dishmachine / Model: EST-S / Serial: …"
click at [827, 516] on textarea "Repairs made found during PM service. CMA Dishmachine / Model: EST-S / Serial: …" at bounding box center [774, 566] width 476 height 123
type textarea "x"
type textarea "Repairs made found during PM service. CMA Dishmachine / Model: EST-S / Serial: …"
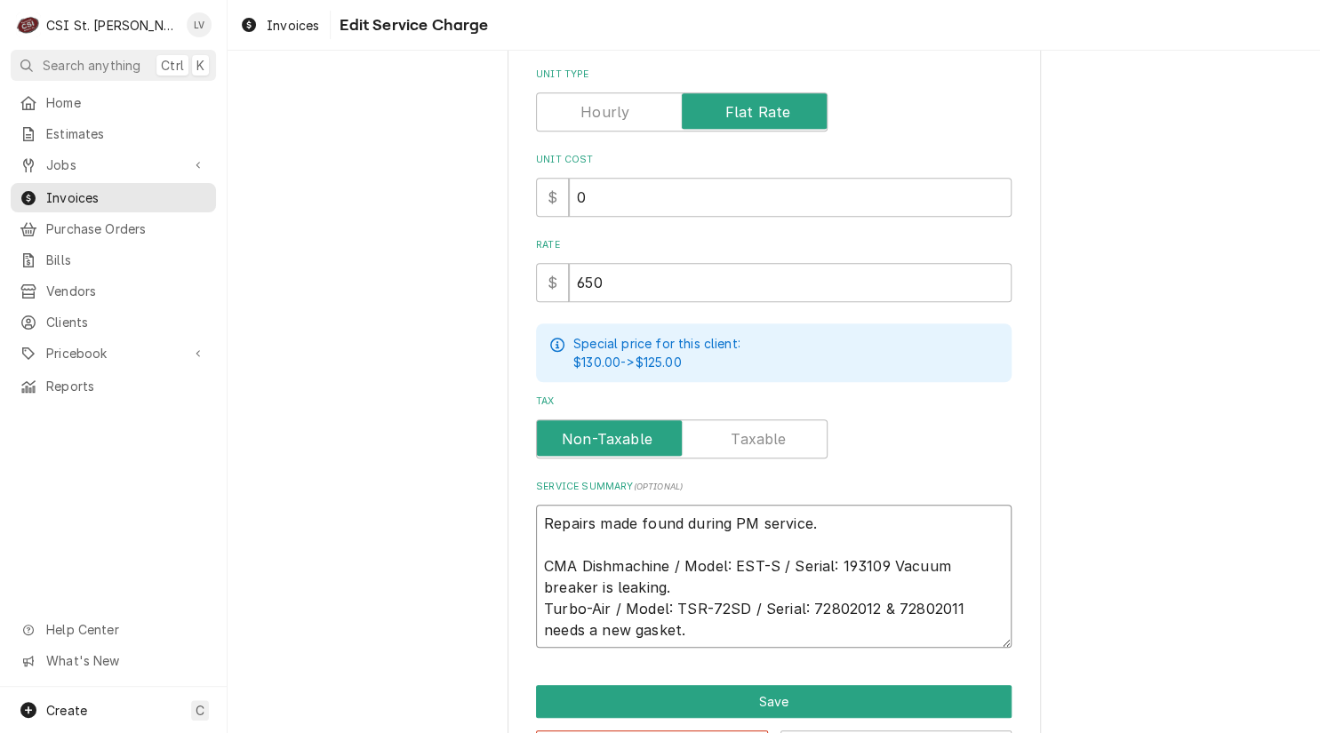
click at [876, 558] on textarea "Repairs made found during PM service. CMA Dishmachine / Model: EST-S / Serial: …" at bounding box center [774, 577] width 476 height 144
type textarea "x"
type textarea "Repairs made found during PM service. CMA Dishmachine / Model: EST-S / Serial: …"
type textarea "x"
type textarea "Repairs made found during PM service. CMA Dishmachine / Model: EST-S / Serial: …"
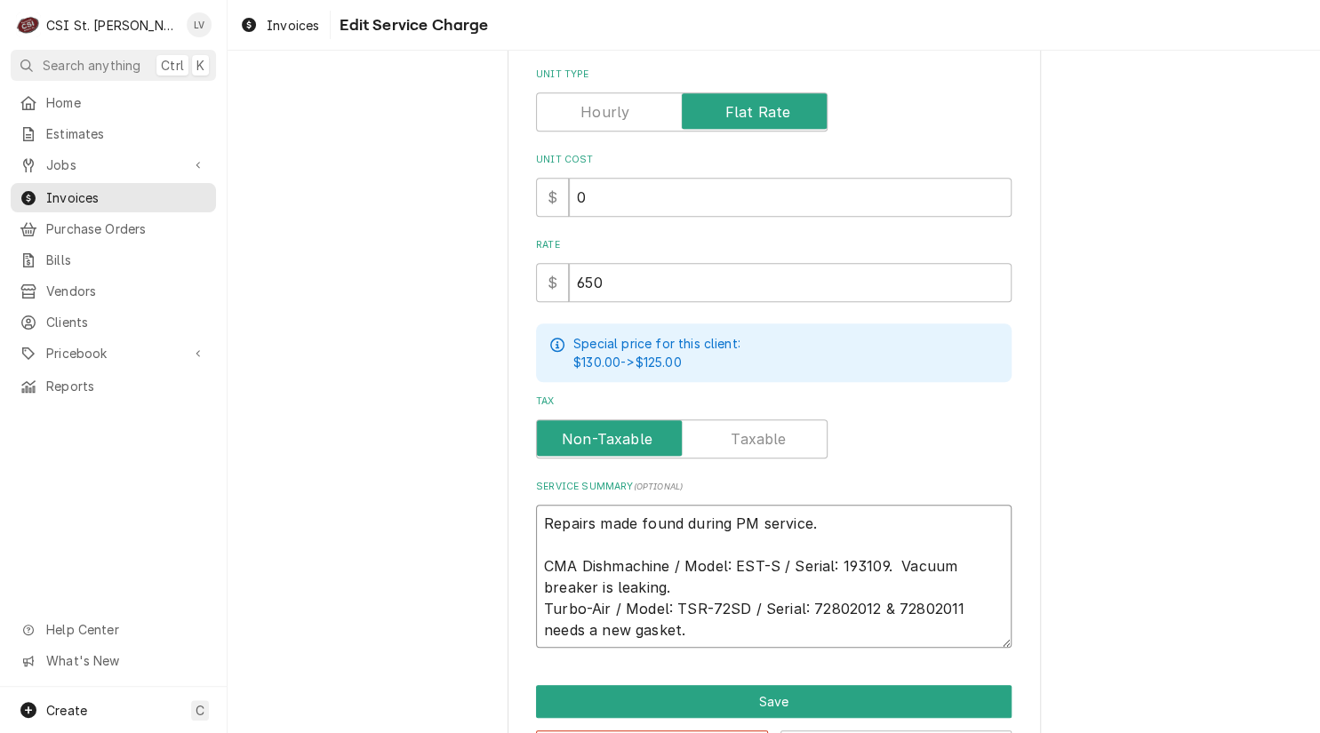
type textarea "x"
type textarea "Repairs made found during PM service. CMA Dishmachine / Model: EST-S / Serial: …"
type textarea "x"
type textarea "Repairs made found during PM service. CMA Dishmachine / Model: EST-S / Serial: …"
type textarea "x"
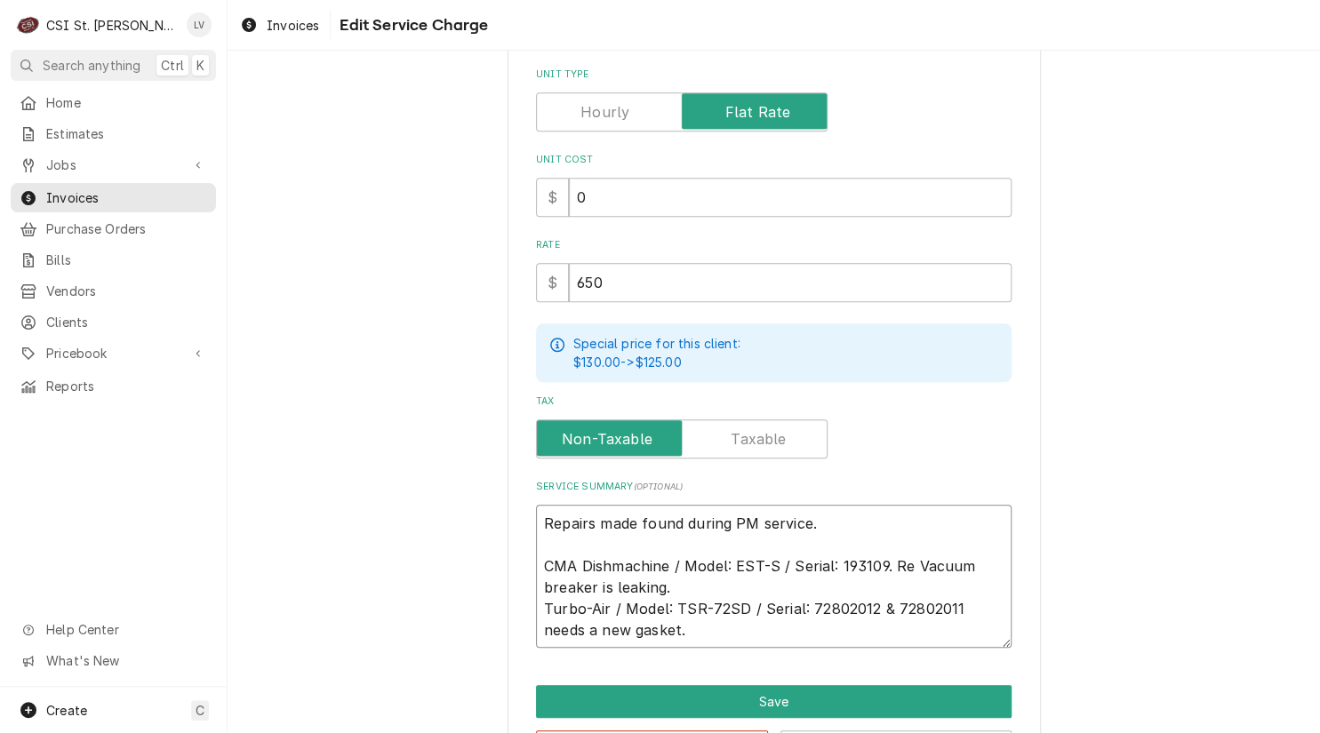
type textarea "Repairs made found during PM service. CMA Dishmachine / Model: EST-S / Serial: …"
type textarea "x"
type textarea "Repairs made found during PM service. CMA Dishmachine / Model: EST-S / Serial: …"
type textarea "x"
type textarea "Repairs made found during PM service. CMA Dishmachine / Model: EST-S / Serial: …"
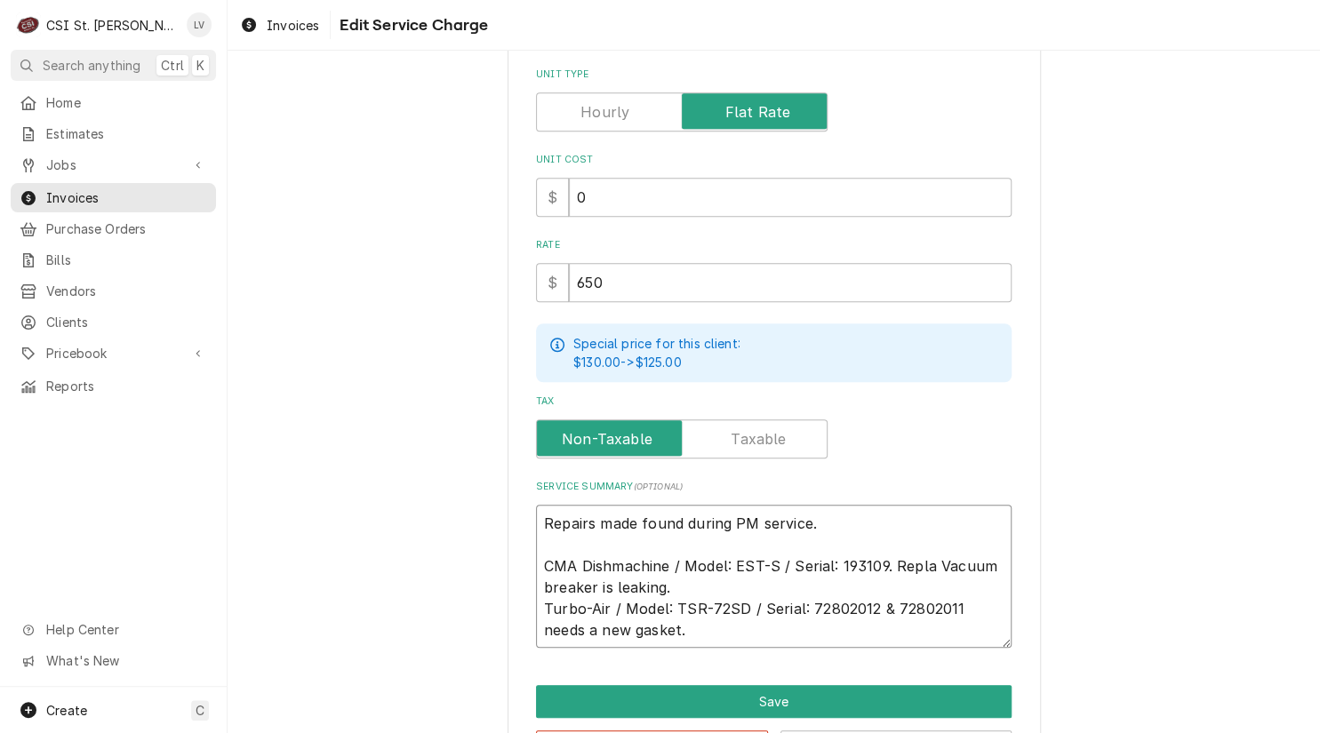
type textarea "x"
type textarea "Repairs made found during PM service. CMA Dishmachine / Model: EST-S / Serial: …"
type textarea "x"
type textarea "Repairs made found during PM service. CMA Dishmachine / Model: EST-S / Serial: …"
type textarea "x"
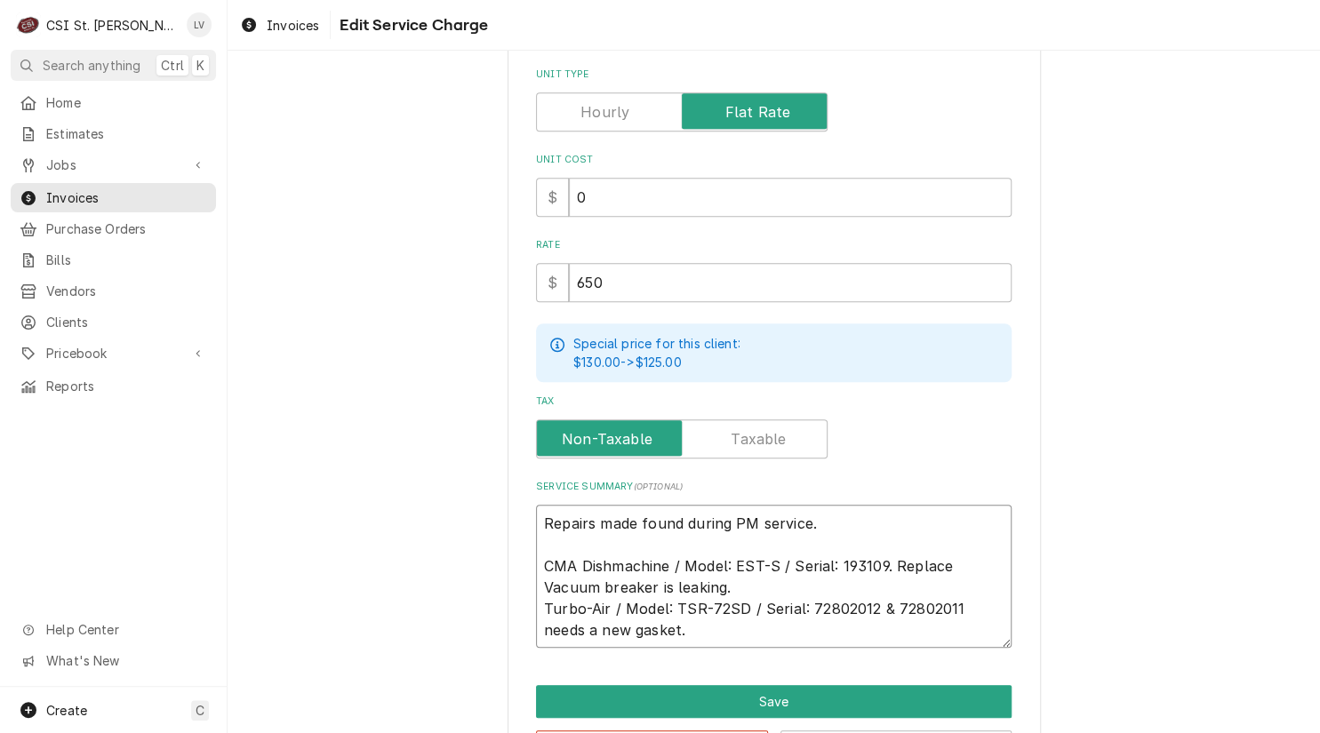
type textarea "Repairs made found during PM service. CMA Dishmachine / Model: EST-S / Serial: …"
type textarea "x"
type textarea "Repairs made found during PM service. CMA Dishmachine / Model: EST-S / Serial: …"
type textarea "x"
type textarea "Repairs made found during PM service. CMA Dishmachine / Model: EST-S / Serial: …"
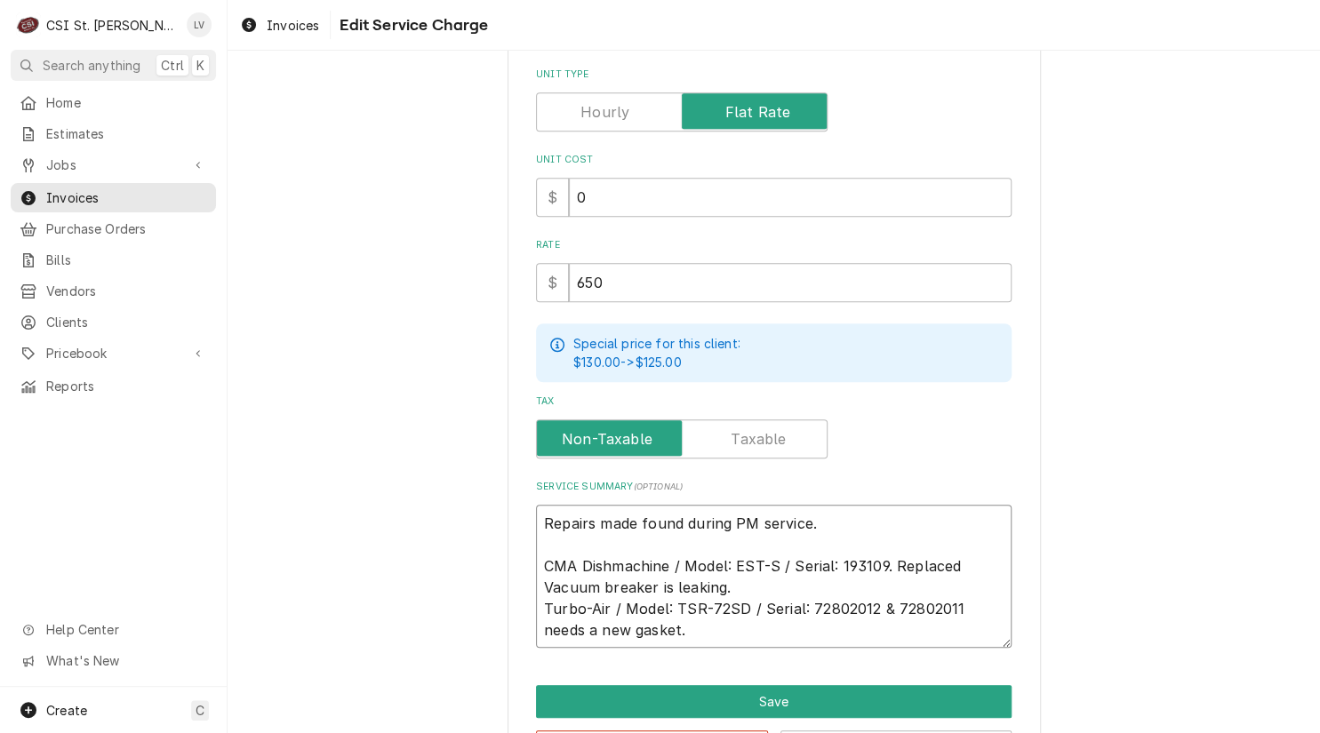
type textarea "x"
type textarea "Repairs made found during PM service. CMA Dishmachine / Model: EST-S / Serial: …"
type textarea "x"
type textarea "Repairs made found during PM service. CMA Dishmachine / Model: EST-S / Serial: …"
click at [965, 564] on textarea "Repairs made found during PM service. CMA Dishmachine / Model: EST-S / Serial: …" at bounding box center [774, 577] width 476 height 144
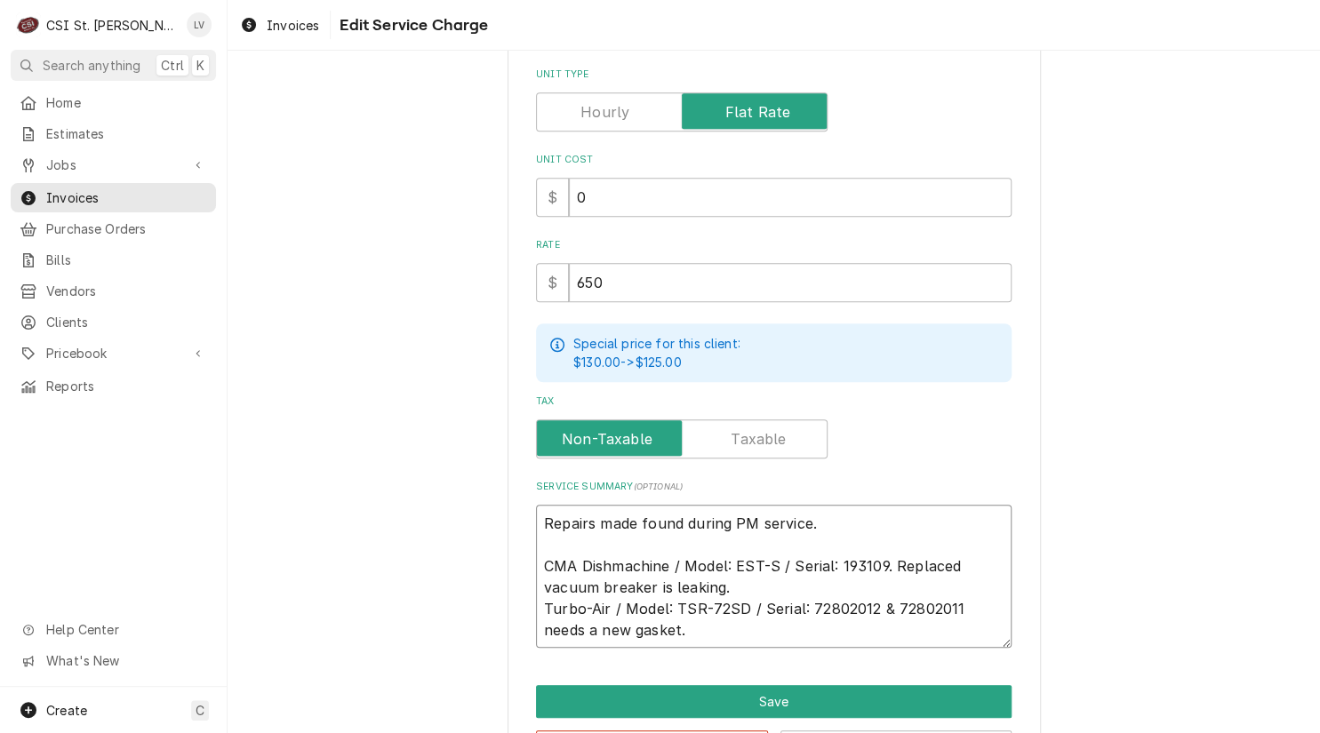
type textarea "x"
type textarea "Repairs made found during PM service. CMA Dishmachine / Model: EST-S / Serial: …"
type textarea "x"
type textarea "Repairs made found during PM service. CMA Dishmachine / Model: EST-S / Serial: …"
type textarea "x"
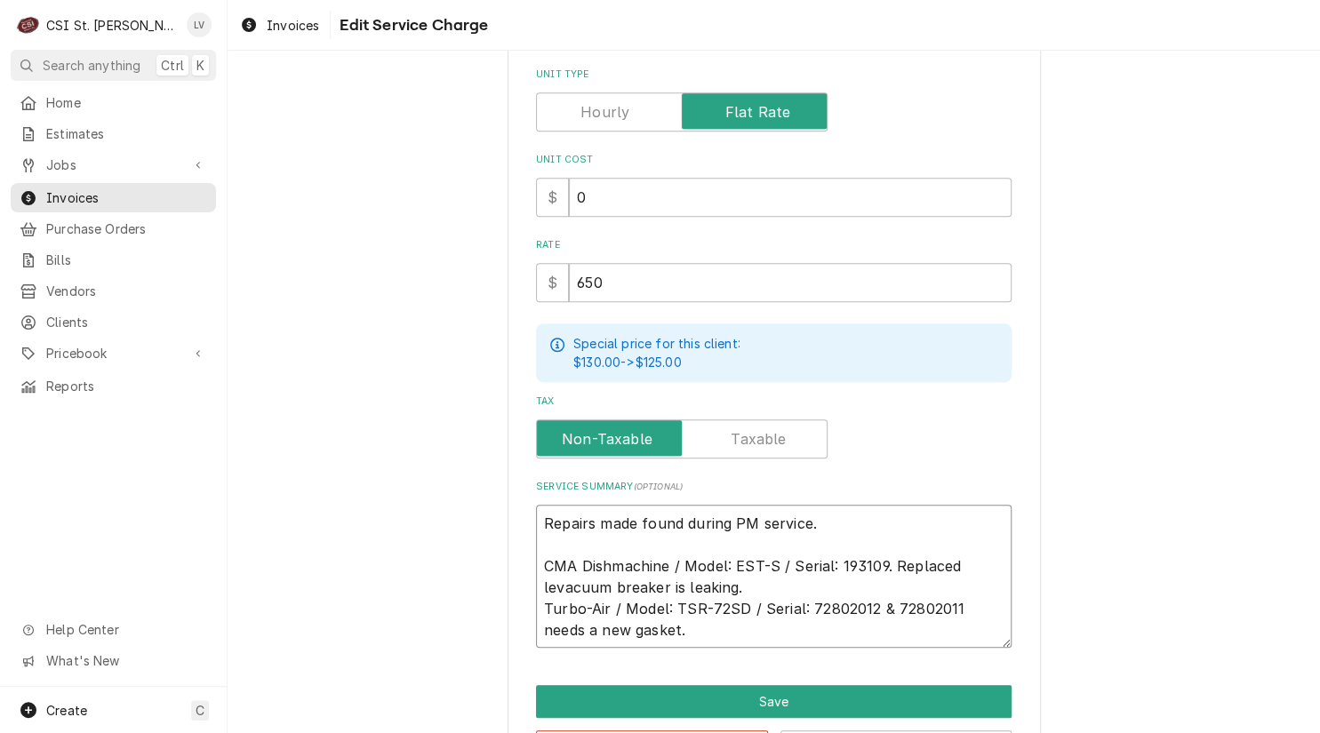
type textarea "Repairs made found during PM service. CMA Dishmachine / Model: EST-S / Serial: …"
type textarea "x"
type textarea "Repairs made found during PM service. CMA Dishmachine / Model: EST-S / Serial: …"
type textarea "x"
type textarea "Repairs made found during PM service. CMA Dishmachine / Model: EST-S / Serial: …"
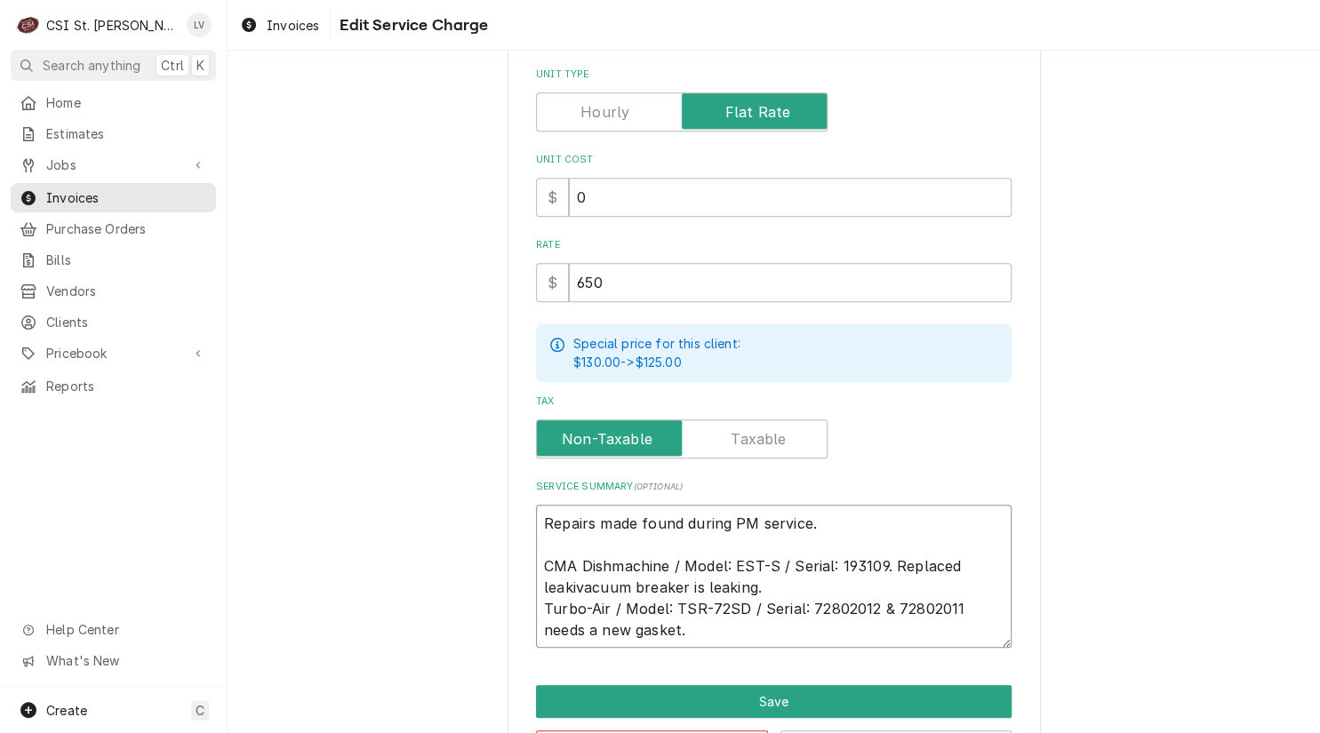
type textarea "x"
type textarea "Repairs made found during PM service. CMA Dishmachine / Model: EST-S / Serial: …"
type textarea "x"
type textarea "Repairs made found during PM service. CMA Dishmachine / Model: EST-S / Serial: …"
type textarea "x"
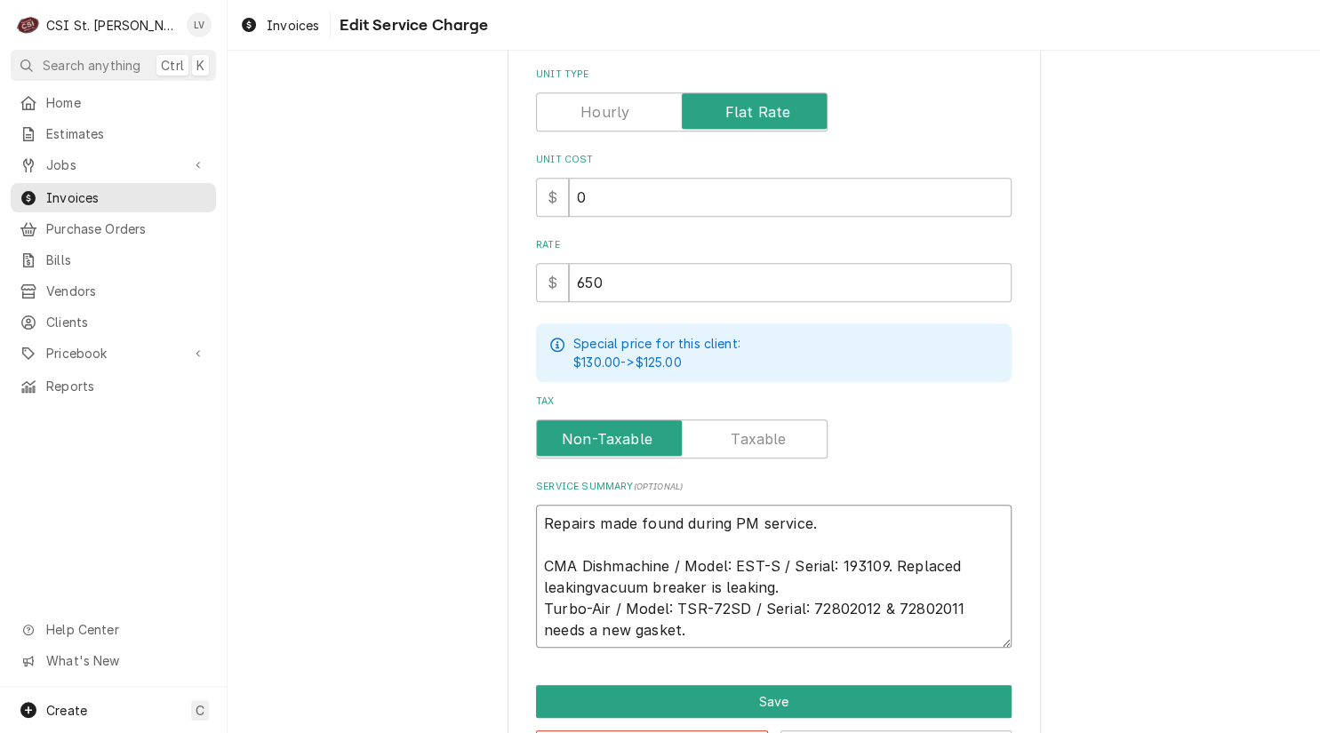
type textarea "Repairs made found during PM service. CMA Dishmachine / Model: EST-S / Serial: …"
click at [703, 581] on textarea "Repairs made found during PM service. CMA Dishmachine / Model: EST-S / Serial: …" at bounding box center [774, 577] width 476 height 144
type textarea "x"
type textarea "Repairs made found during PM service. CMA Dishmachine / Model: EST-S / Serial: …"
type textarea "x"
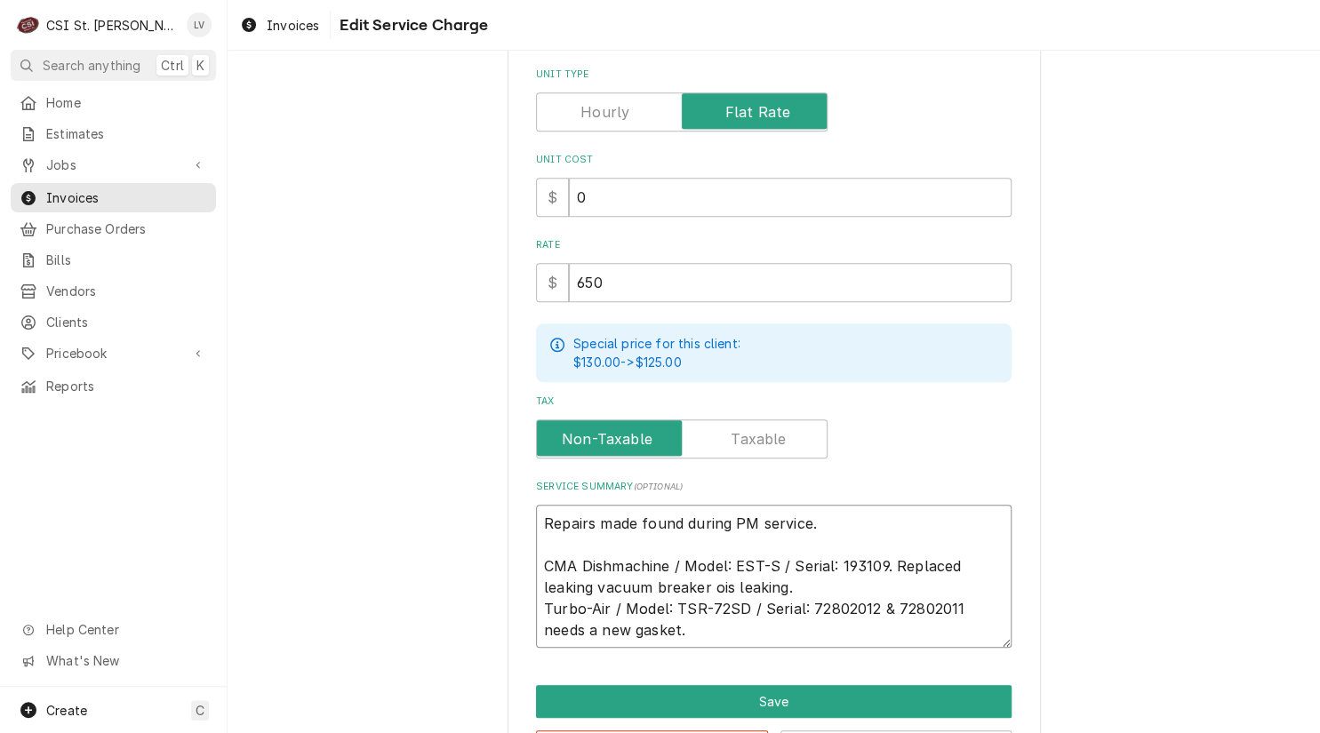
type textarea "Repairs made found during PM service. CMA Dishmachine / Model: EST-S / Serial: …"
type textarea "x"
type textarea "Repairs made found during PM service. CMA Dishmachine / Model: EST-S / Serial: …"
type textarea "x"
type textarea "Repairs made found during PM service. CMA Dishmachine / Model: EST-S / Serial: …"
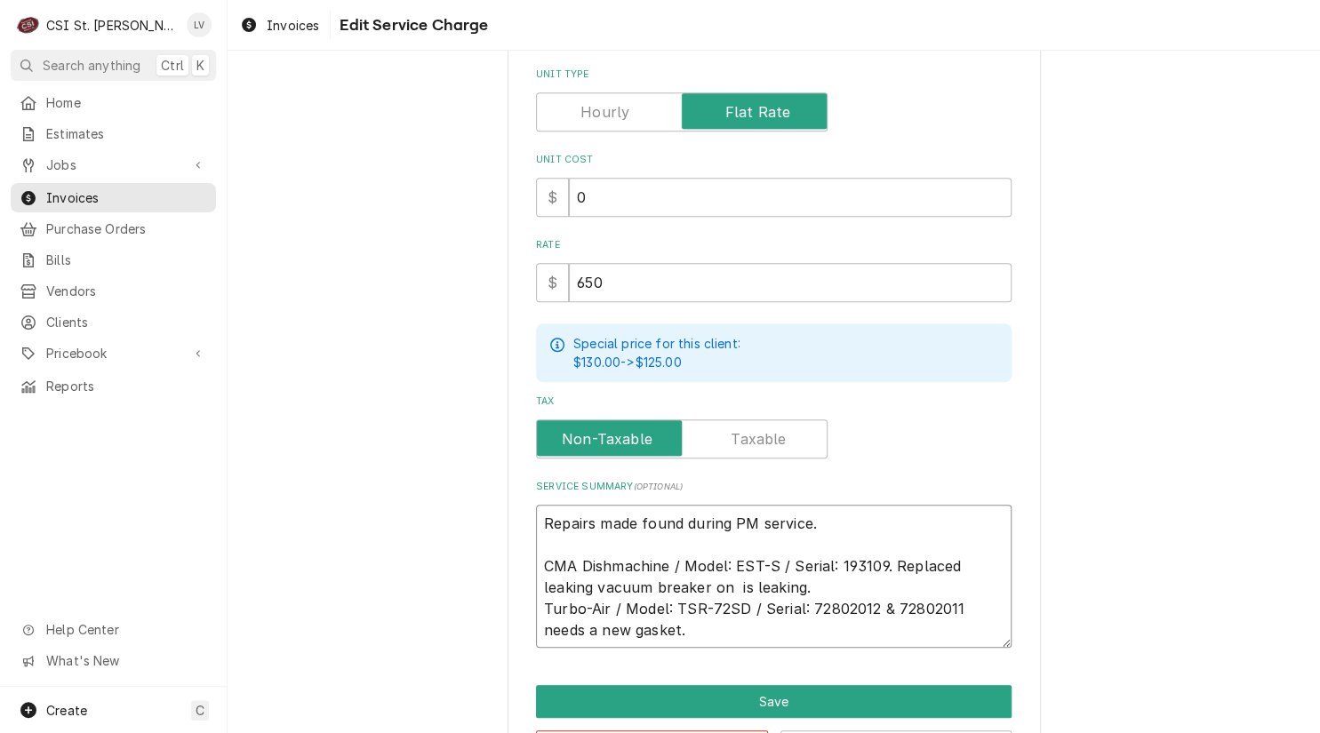
type textarea "x"
type textarea "Repairs made found during PM service. CMA Dishmachine / Model: EST-S / Serial: …"
type textarea "x"
type textarea "Repairs made found during PM service. CMA Dishmachine / Model: EST-S / Serial: …"
type textarea "x"
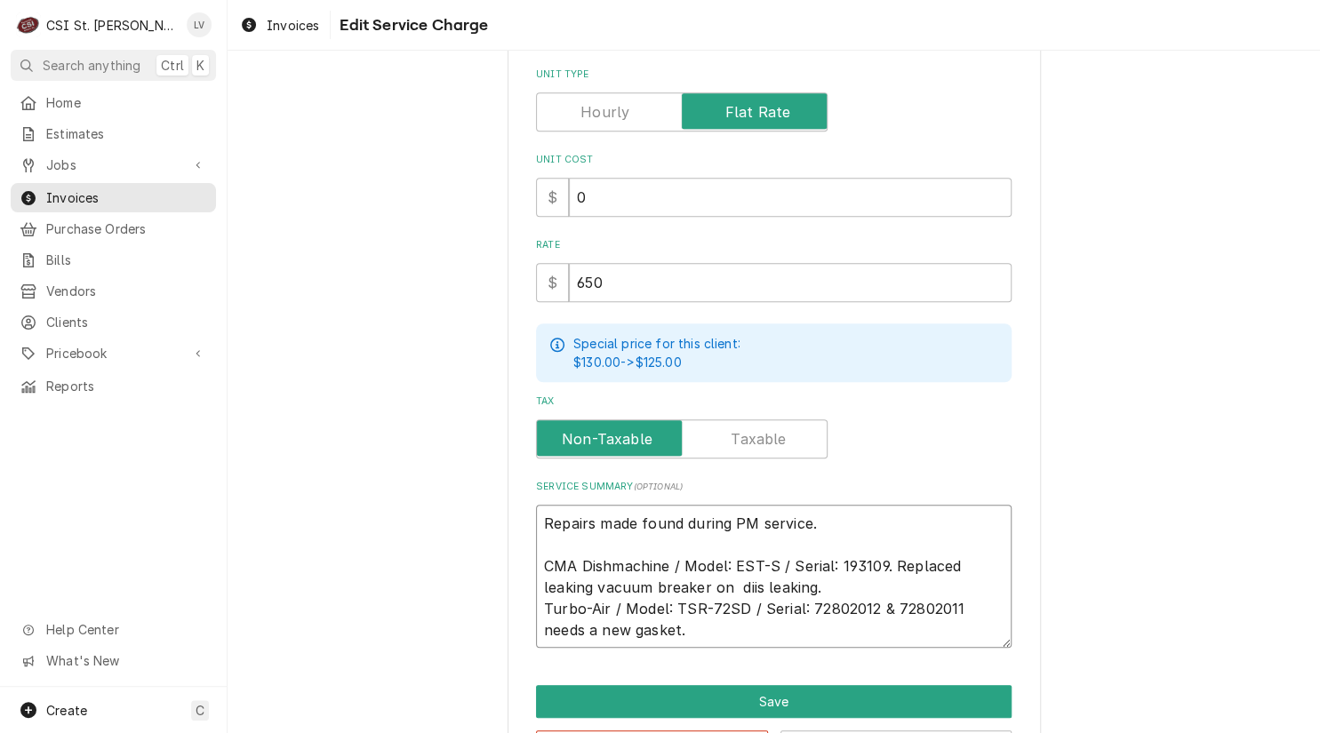
type textarea "Repairs made found during PM service. CMA Dishmachine / Model: EST-S / Serial: …"
type textarea "x"
type textarea "Repairs made found during PM service. CMA Dishmachine / Model: EST-S / Serial: …"
type textarea "x"
type textarea "Repairs made found during PM service. CMA Dishmachine / Model: EST-S / Serial: …"
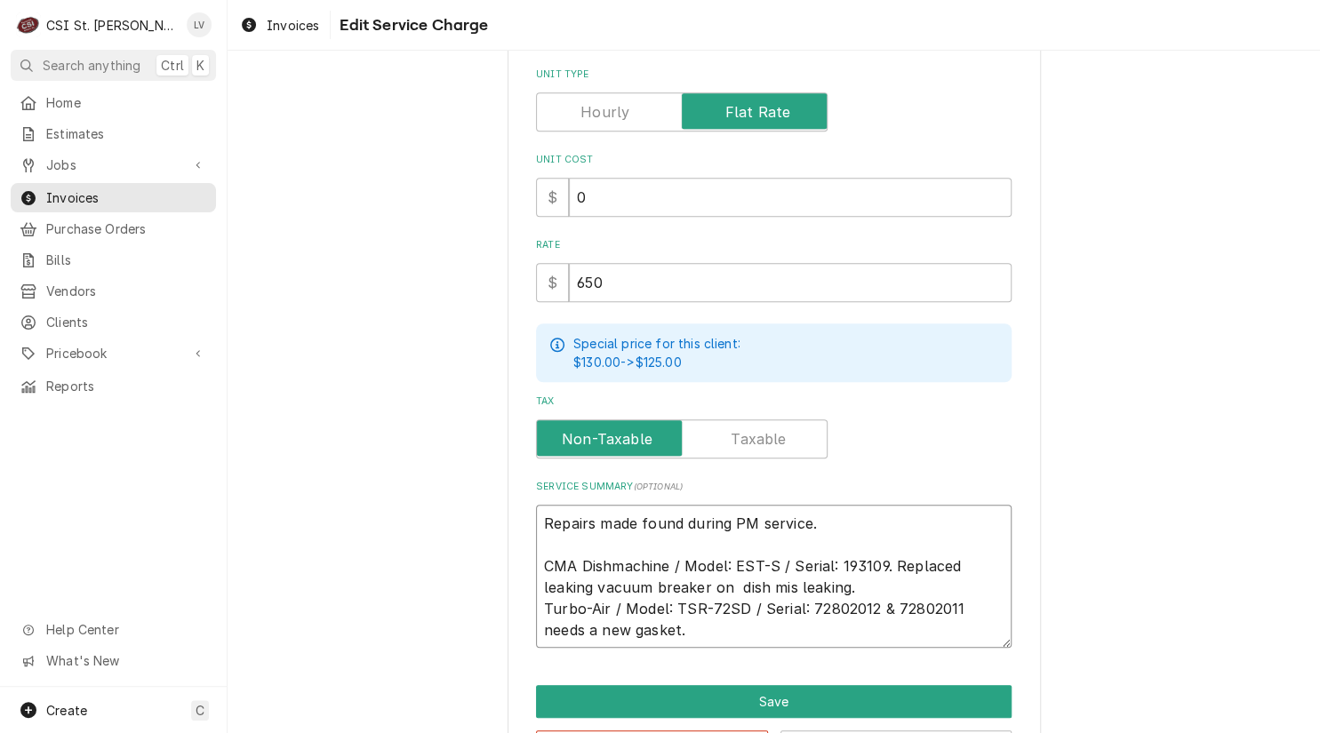
type textarea "x"
type textarea "Repairs made found during PM service. CMA Dishmachine / Model: EST-S / Serial: …"
type textarea "x"
type textarea "Repairs made found during PM service. CMA Dishmachine / Model: EST-S / Serial: …"
type textarea "x"
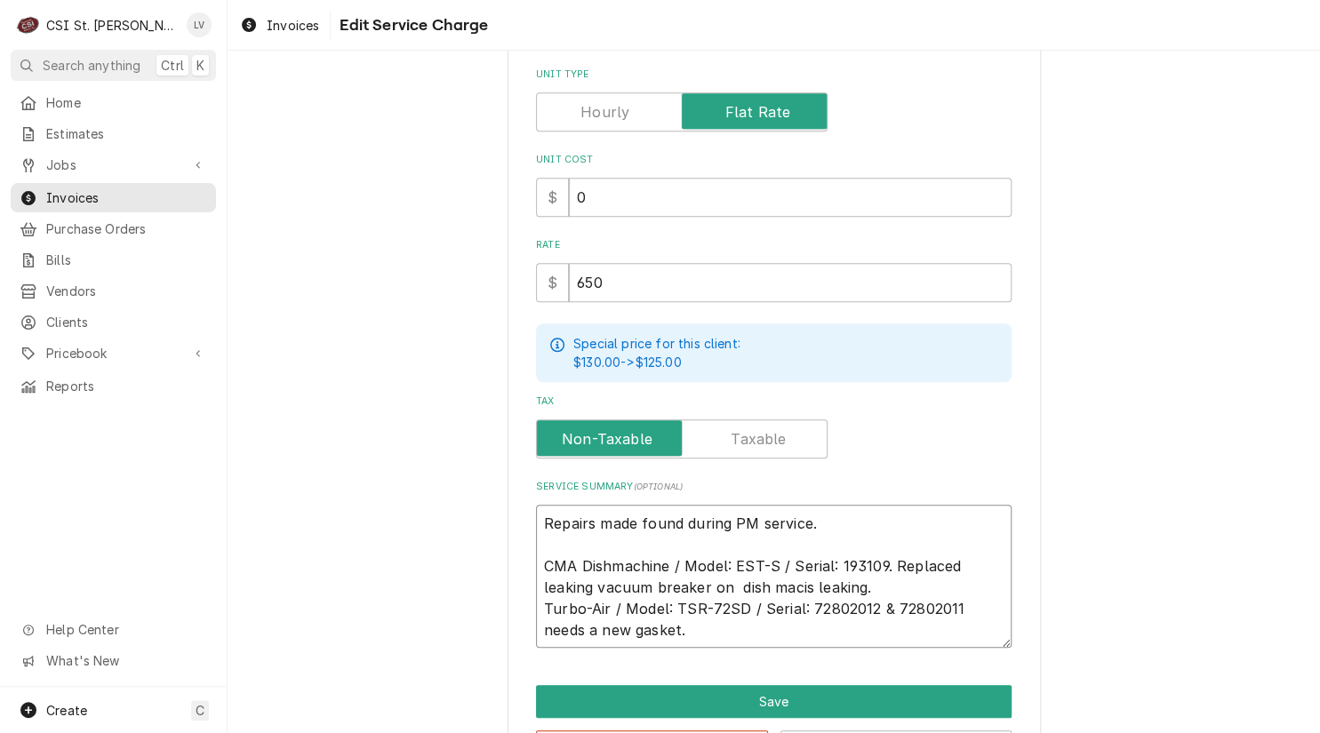
type textarea "Repairs made found during PM service. CMA Dishmachine / Model: EST-S / Serial: …"
type textarea "x"
type textarea "Repairs made found during PM service. CMA Dishmachine / Model: EST-S / Serial: …"
type textarea "x"
type textarea "Repairs made found during PM service. CMA Dishmachine / Model: EST-S / Serial: …"
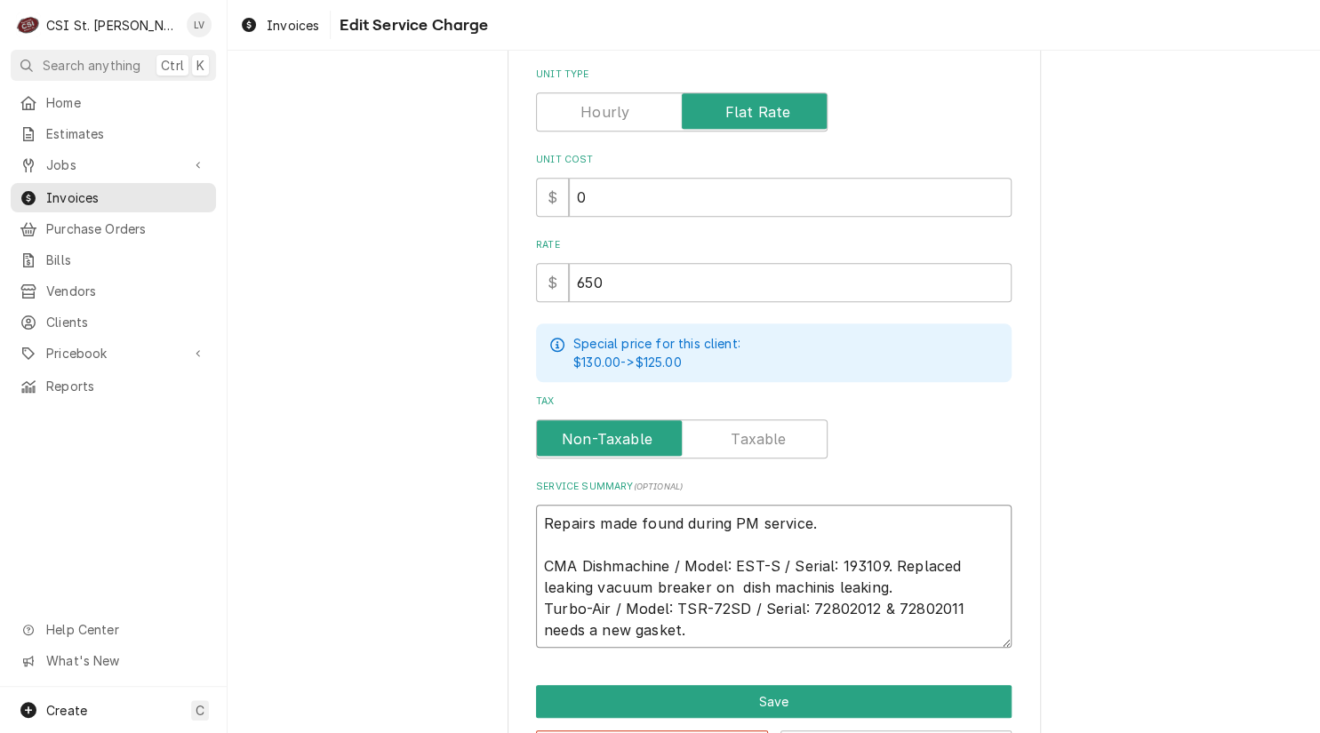
type textarea "x"
type textarea "Repairs made found during PM service. CMA Dishmachine / Model: EST-S / Serial: …"
type textarea "x"
type textarea "Repairs made found during PM service. CMA Dishmachine / Model: EST-S / Serial: …"
type textarea "x"
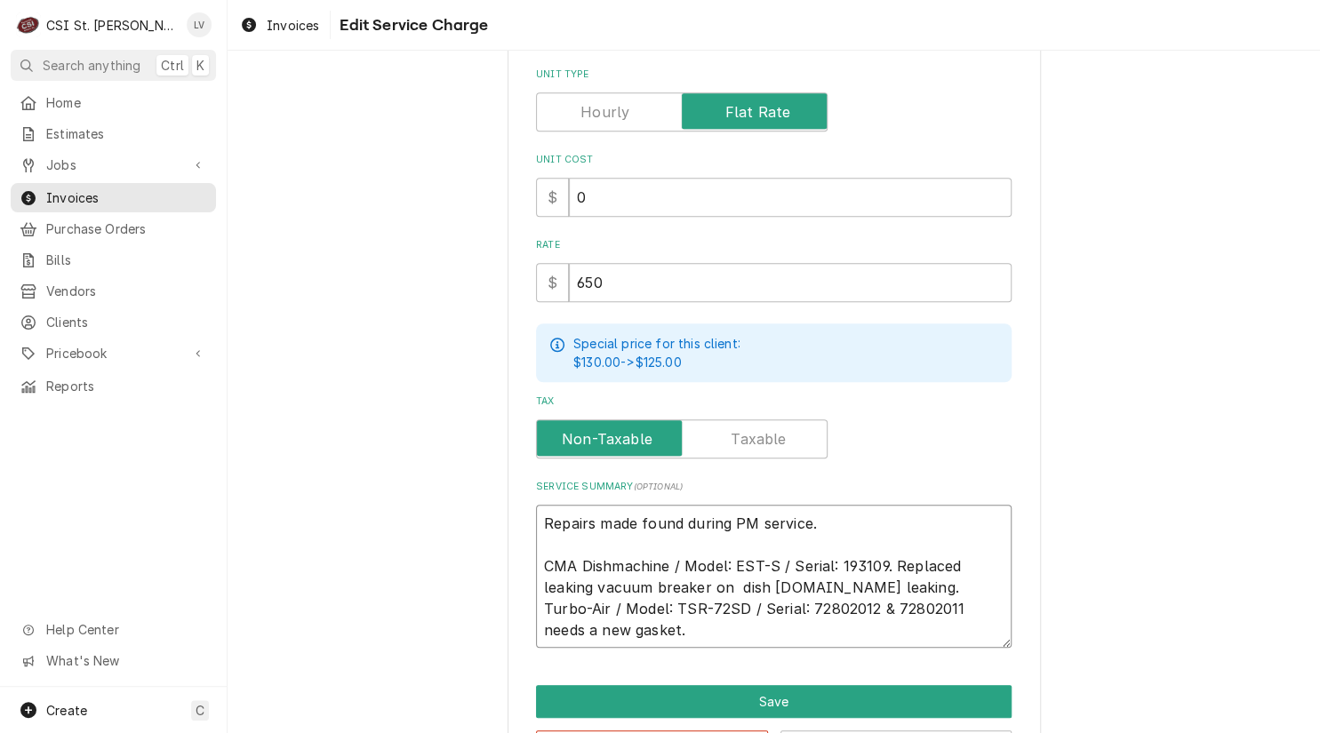
type textarea "Repairs made found during PM service. CMA Dishmachine / Model: EST-S / Serial: …"
type textarea "x"
type textarea "Repairs made found during PM service. CMA Dishmachine / Model: EST-S / Serial: …"
type textarea "x"
type textarea "Repairs made found during PM service. CMA Dishmachine / Model: EST-S / Serial: …"
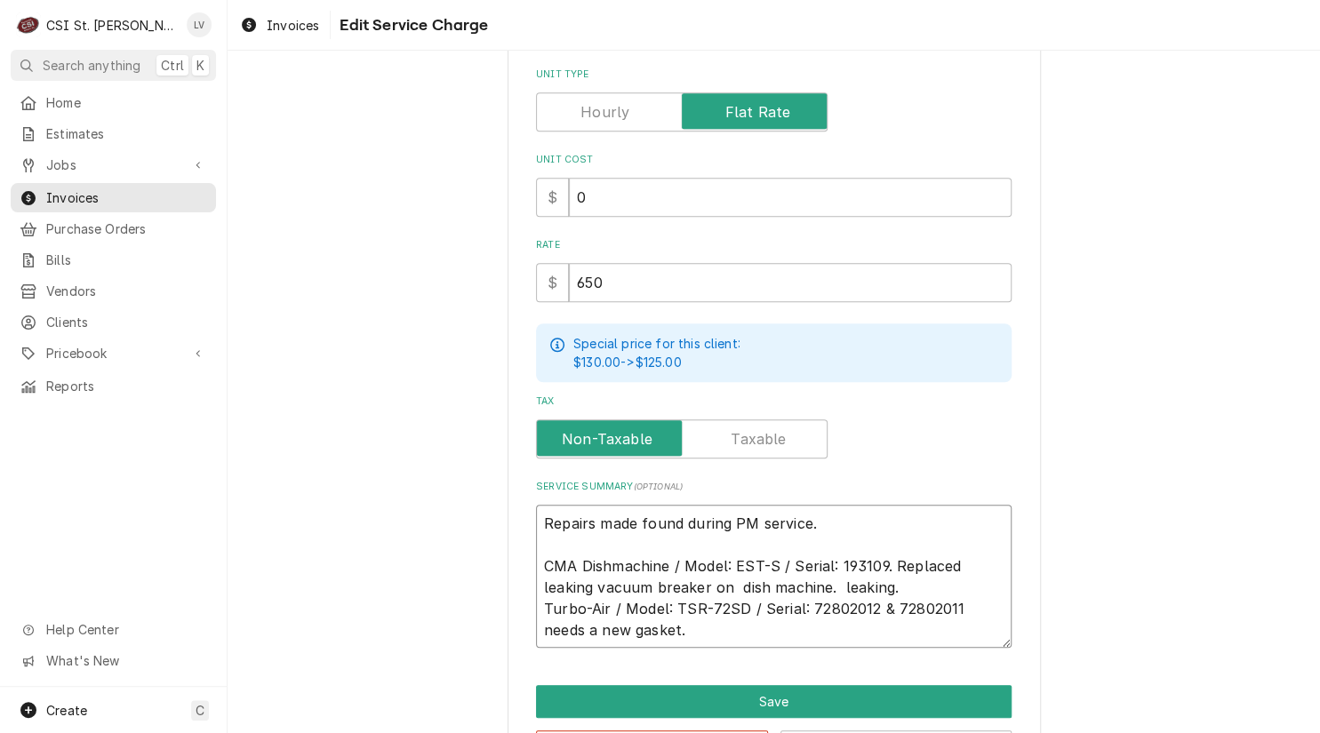
type textarea "x"
type textarea "Repairs made found during PM service. CMA Dishmachine / Model: EST-S / Serial: …"
type textarea "x"
type textarea "Repairs made found during PM service. CMA Dishmachine / Model: EST-S / Serial: …"
type textarea "x"
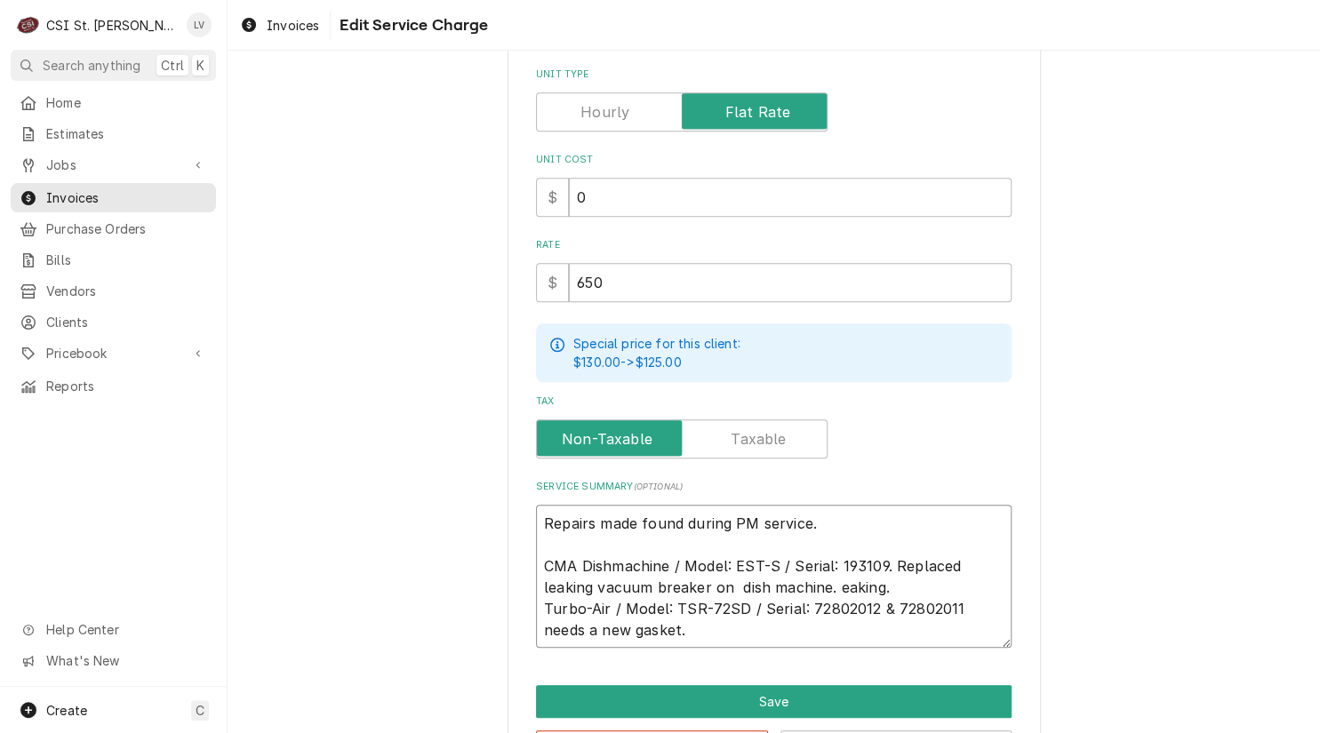
type textarea "Repairs made found during PM service. CMA Dishmachine / Model: EST-S / Serial: …"
type textarea "x"
type textarea "Repairs made found during PM service. CMA Dishmachine / Model: EST-S / Serial: …"
type textarea "x"
type textarea "Repairs made found during PM service. CMA Dishmachine / Model: EST-S / Serial: …"
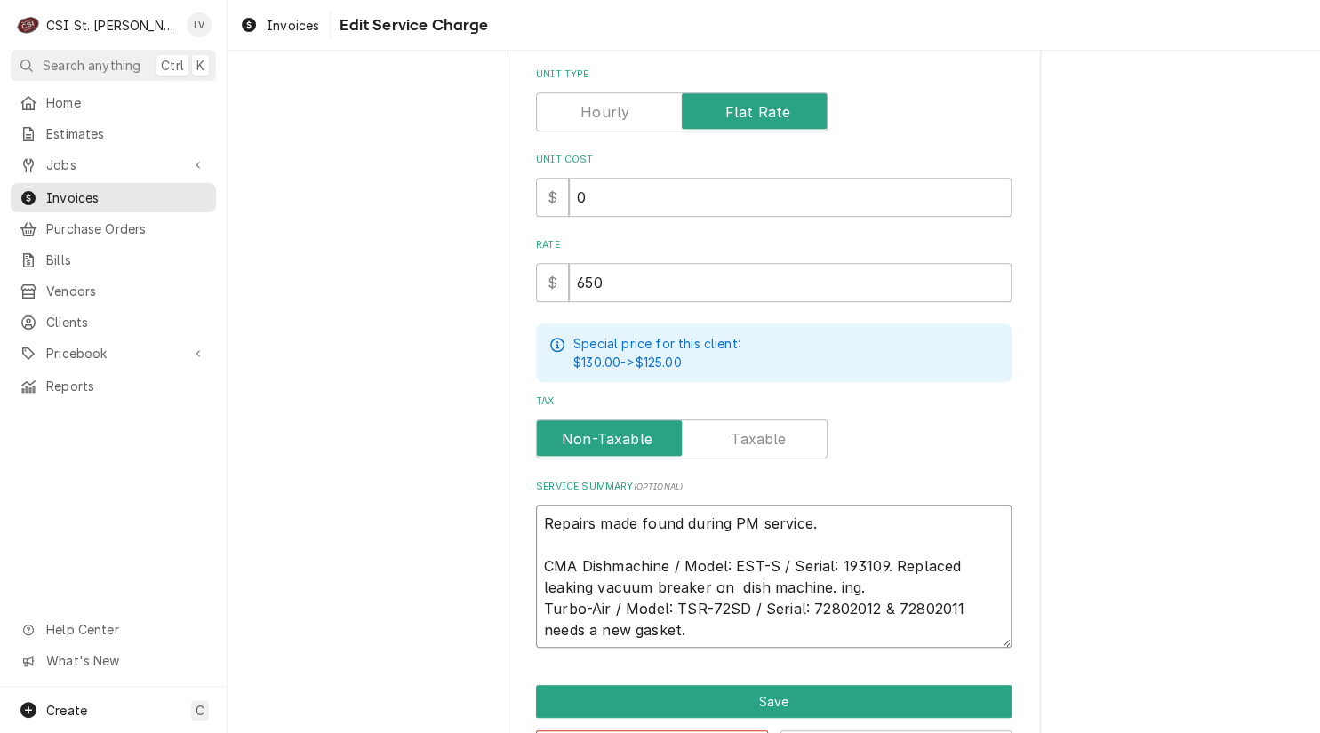
type textarea "x"
type textarea "Repairs made found during PM service. CMA Dishmachine / Model: EST-S / Serial: …"
type textarea "x"
type textarea "Repairs made found during PM service. CMA Dishmachine / Model: EST-S / Serial: …"
type textarea "x"
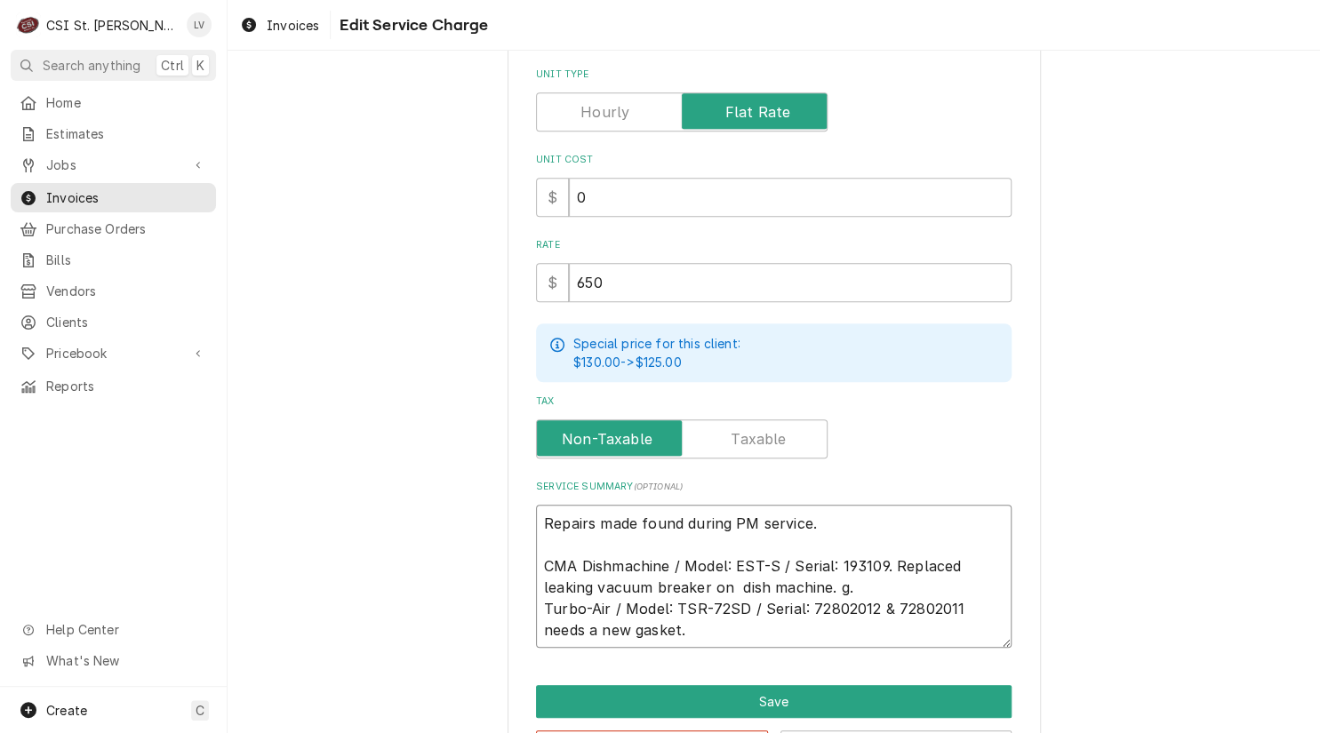
type textarea "Repairs made found during PM service. CMA Dishmachine / Model: EST-S / Serial: …"
type textarea "x"
type textarea "Repairs made found during PM service. CMA Dishmachine / Model: EST-S / Serial: …"
type textarea "x"
type textarea "Repairs made found during PM service. CMA Dishmachine / Model: EST-S / Serial: …"
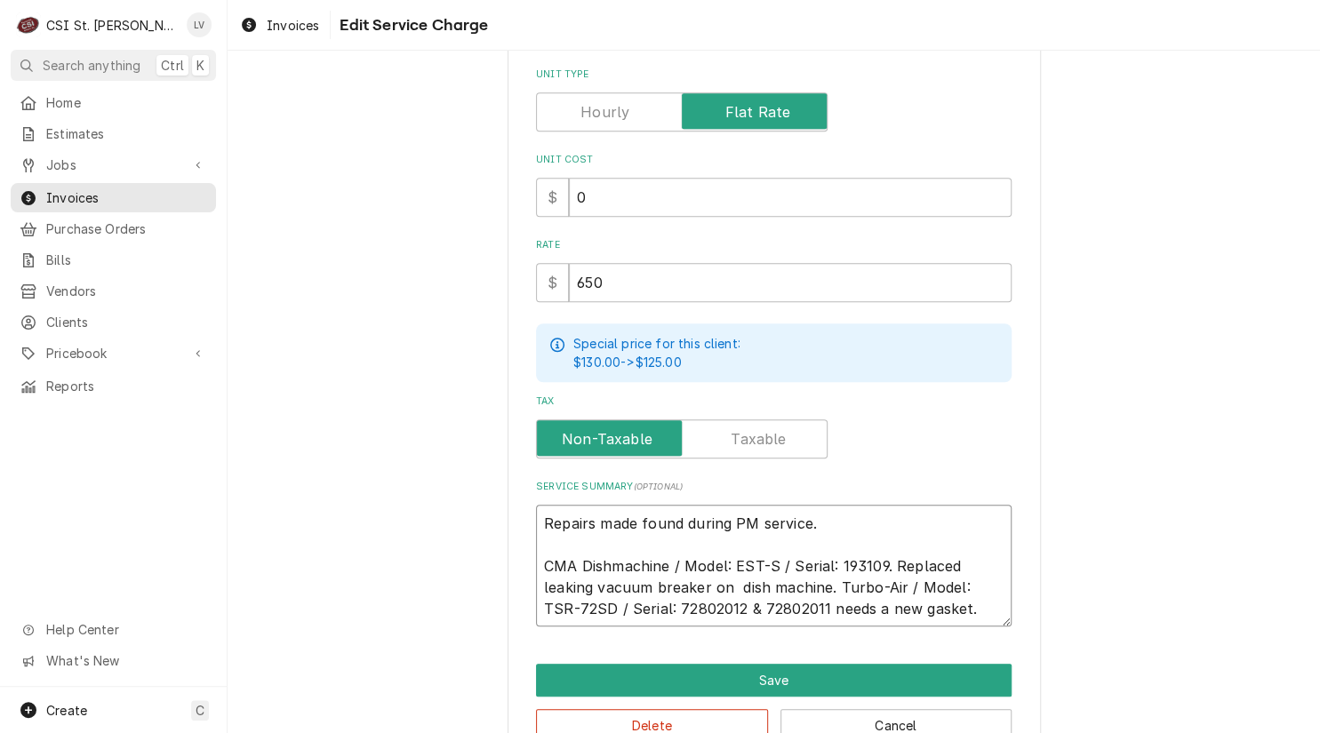
click at [575, 557] on textarea "Repairs made found during PM service. CMA Dishmachine / Model: EST-S / Serial: …" at bounding box center [774, 566] width 476 height 123
type textarea "x"
type textarea "Repairs made found during PM service. CMA ishmachine / Model: EST-S / Serial: 1…"
type textarea "x"
type textarea "Repairs made found during PM service. CMA shmachine / Model: EST-S / Serial: 19…"
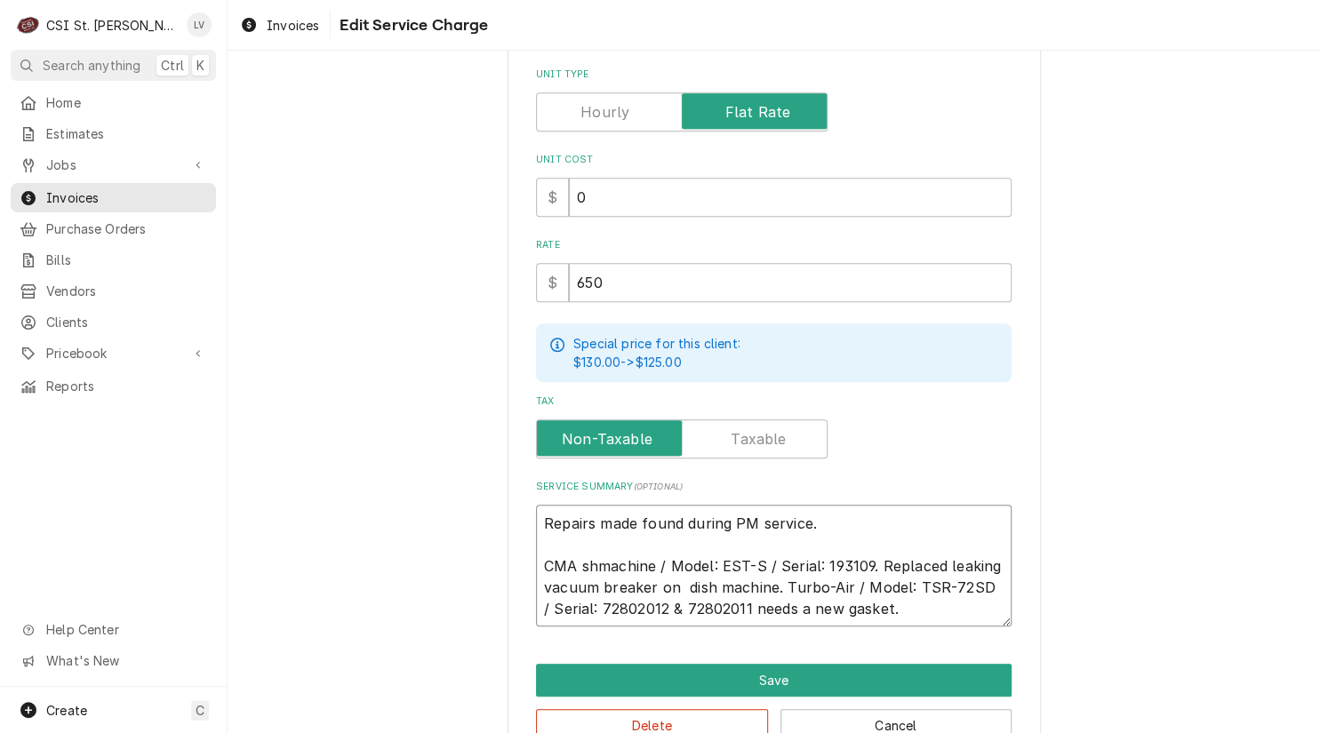
type textarea "x"
type textarea "Repairs made found during PM service. CMA hmachine / Model: EST-S / Serial: 193…"
type textarea "x"
type textarea "Repairs made found during PM service. CMA machine / Model: EST-S / Serial: 1931…"
type textarea "x"
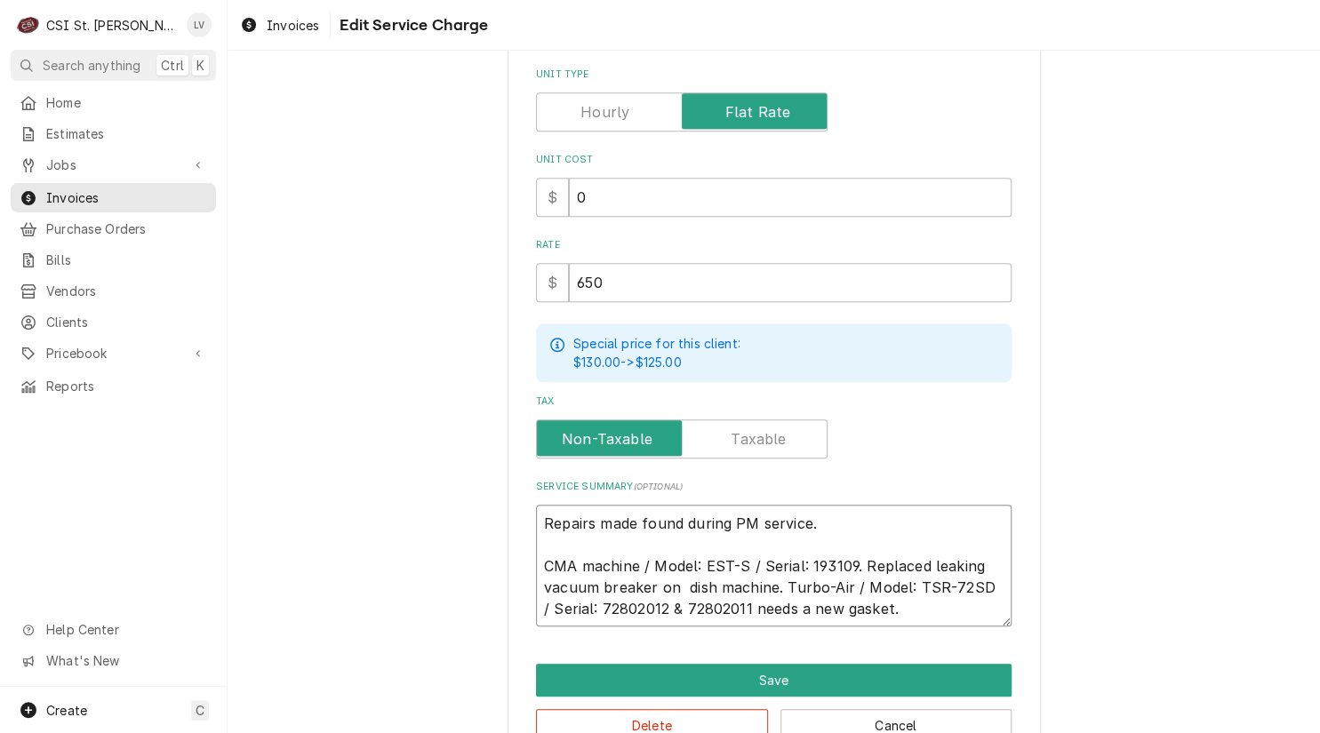
type textarea "Repairs made found during PM service. CMA achine / Model: EST-S / Serial: 19310…"
type textarea "x"
type textarea "Repairs made found during PM service. CMA chine / Model: EST-S / Serial: 193109…"
type textarea "x"
type textarea "Repairs made found during PM service. CMA hine / Model: EST-S / Serial: 193109.…"
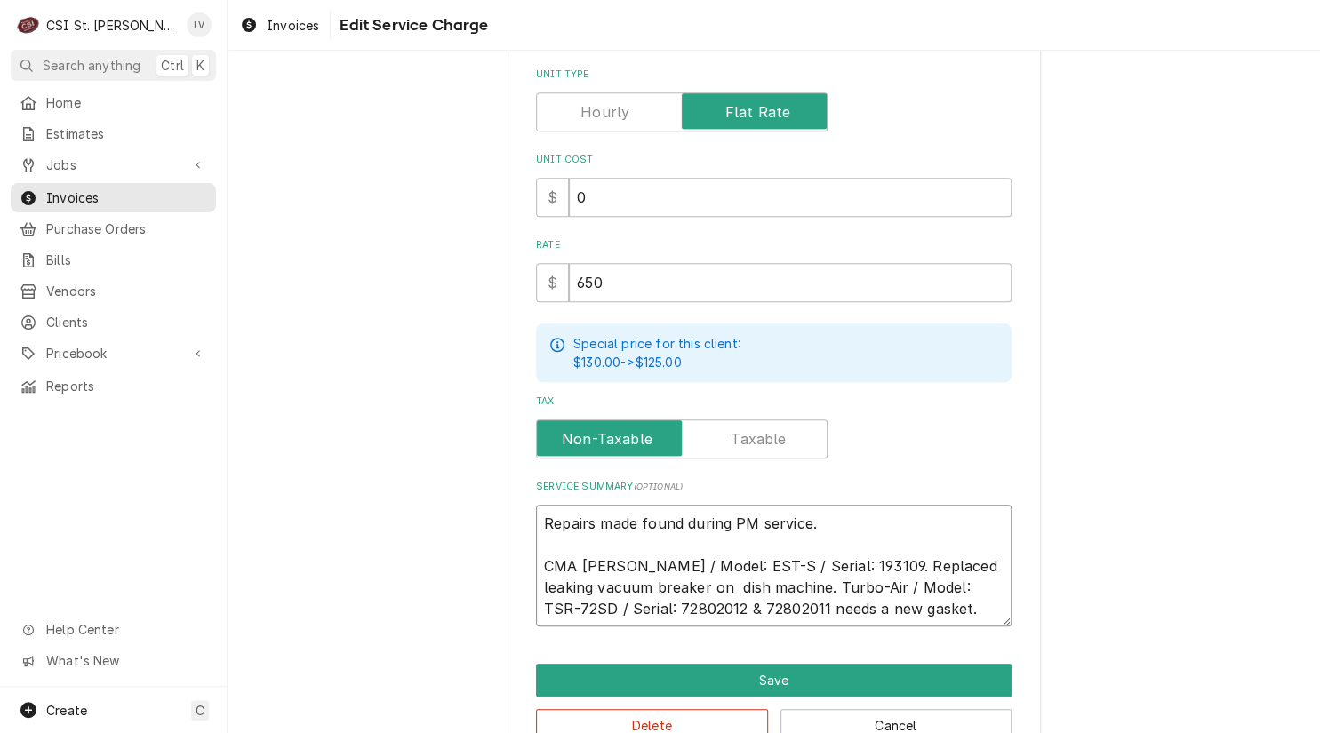
type textarea "x"
type textarea "Repairs made found during PM service. CMA ine / Model: EST-S / Serial: 193109. …"
type textarea "x"
type textarea "Repairs made found during PM service. CMA ne / Model: EST-S / Serial: 193109. R…"
type textarea "x"
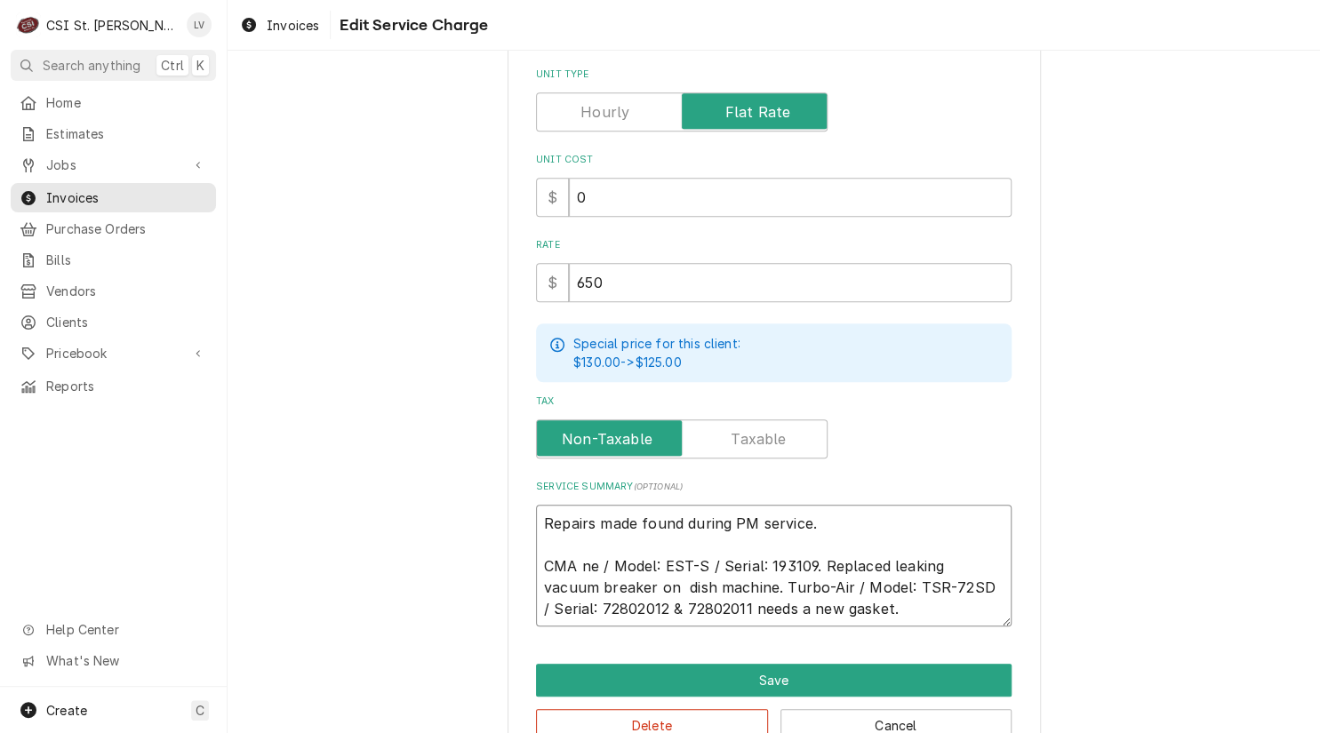
type textarea "Repairs made found during PM service. CMA e / Model: EST-S / Serial: 193109. Re…"
type textarea "x"
type textarea "Repairs made found during PM service. CMA / Model: EST-S / Serial: 193109. Repl…"
type textarea "x"
type textarea "Repairs made found during PM service. CMA / Model: EST-S / Serial: 193109. Repl…"
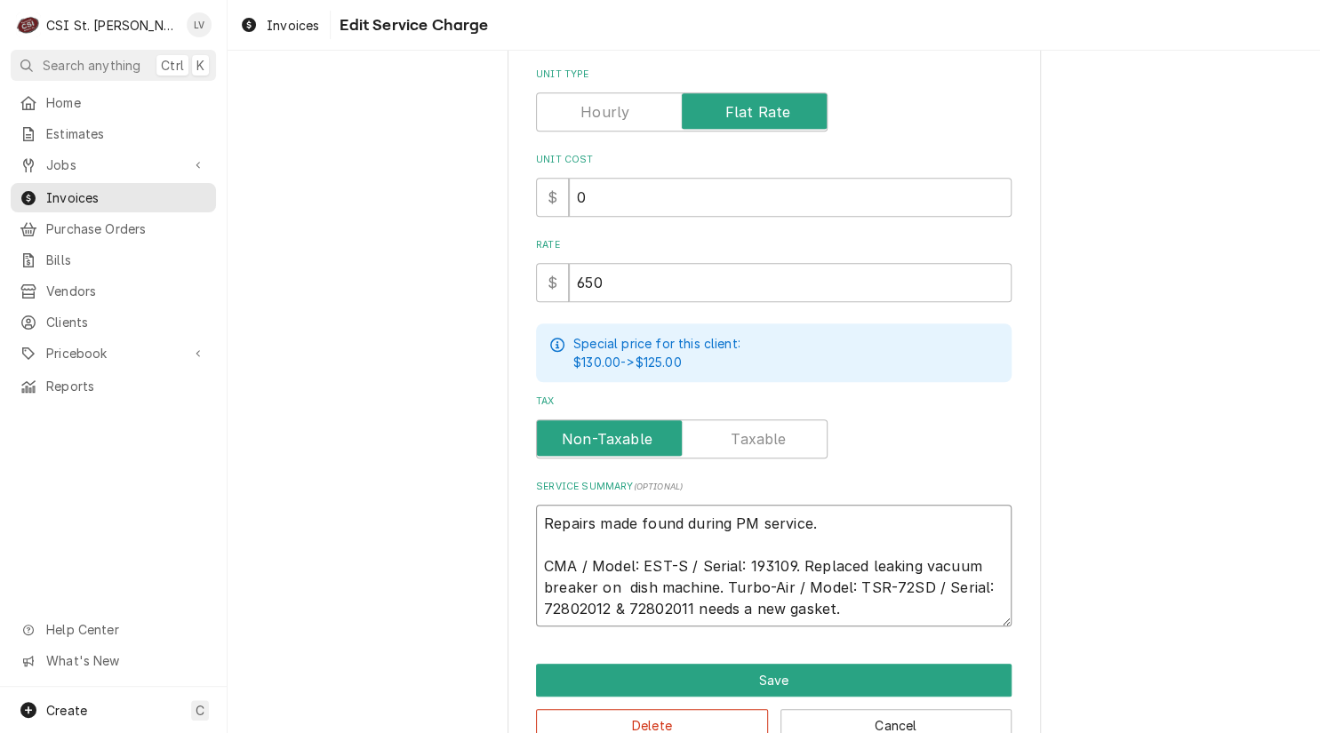
drag, startPoint x: 717, startPoint y: 579, endPoint x: 869, endPoint y: 626, distance: 159.2
click at [717, 579] on textarea "Repairs made found during PM service. CMA / Model: EST-S / Serial: 193109. Repl…" at bounding box center [774, 566] width 476 height 123
type textarea "x"
type textarea "Repairs made found during PM service. CMA / Model: EST-S / Serial: 193109. Repl…"
type textarea "x"
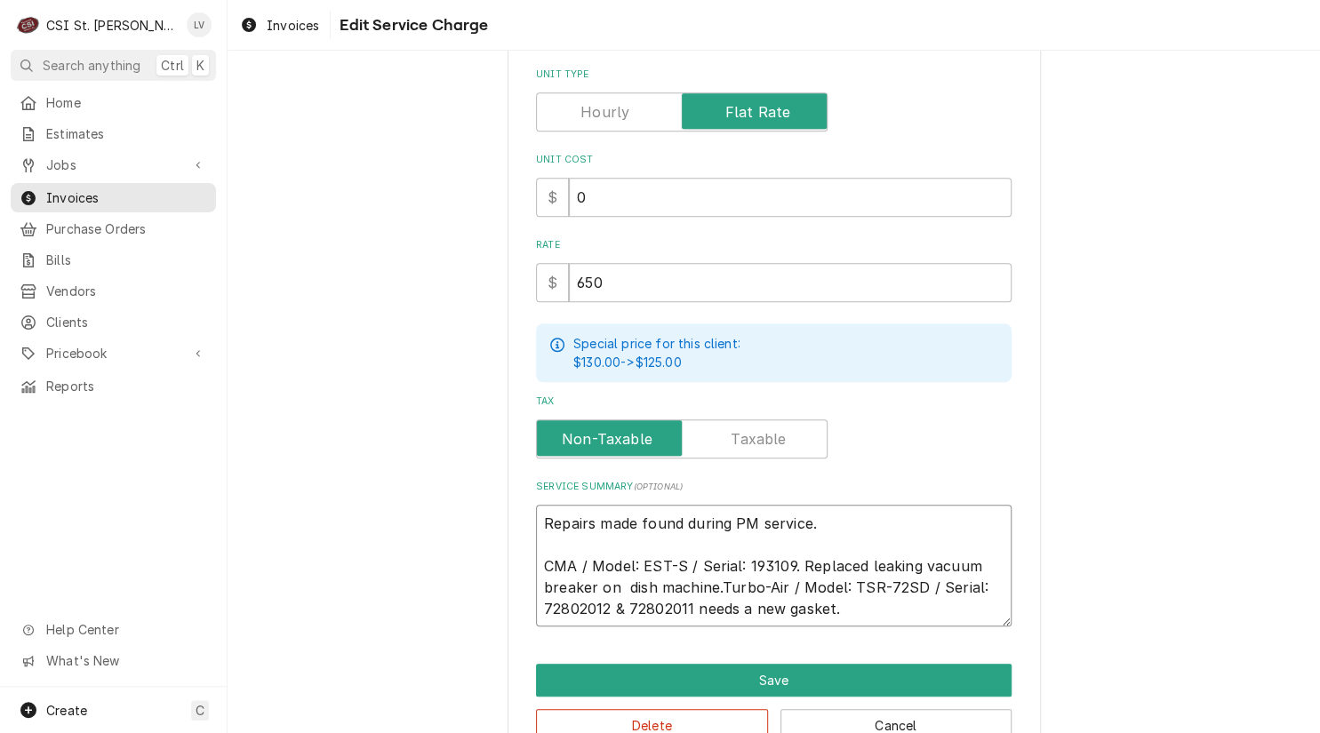
type textarea "Repairs made found during PM service. CMA / Model: EST-S / Serial: 193109. Repl…"
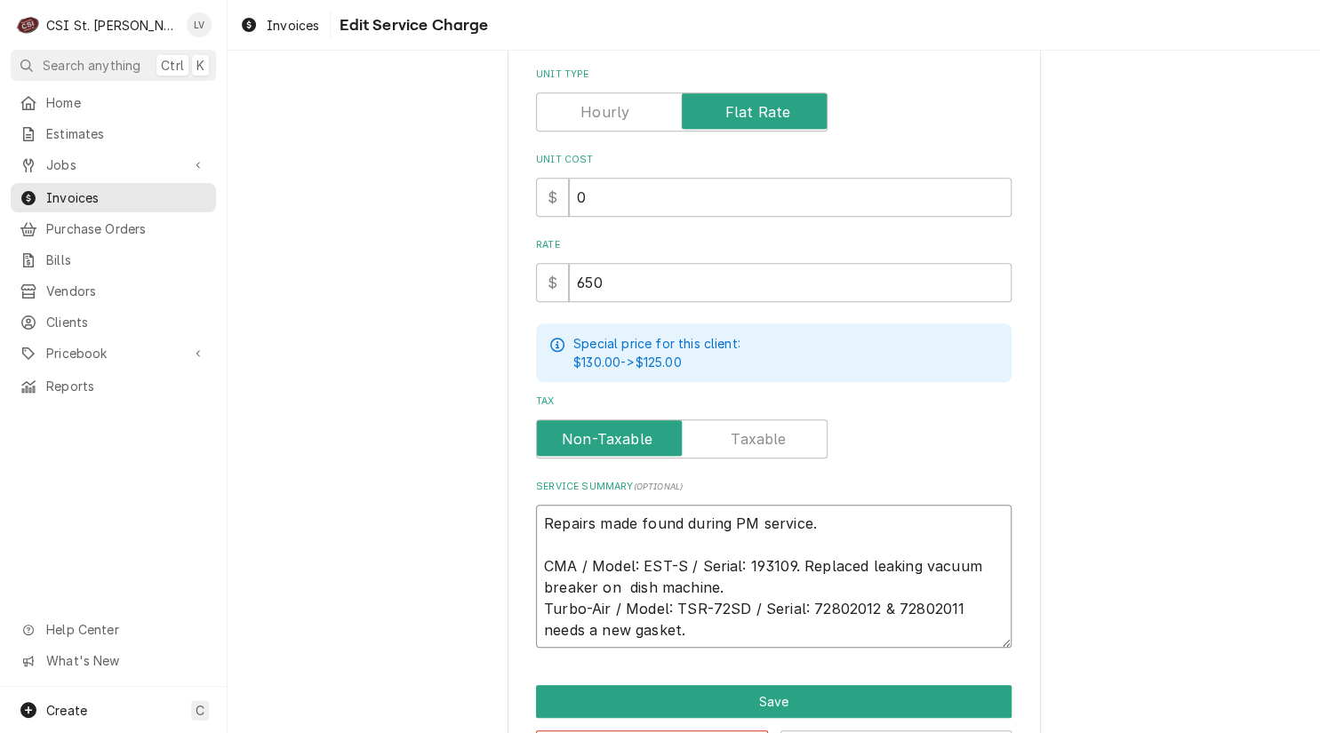
type textarea "x"
type textarea "Repairs made found during PM service. CMA / Model: EST-S / Serial: 193109. Repl…"
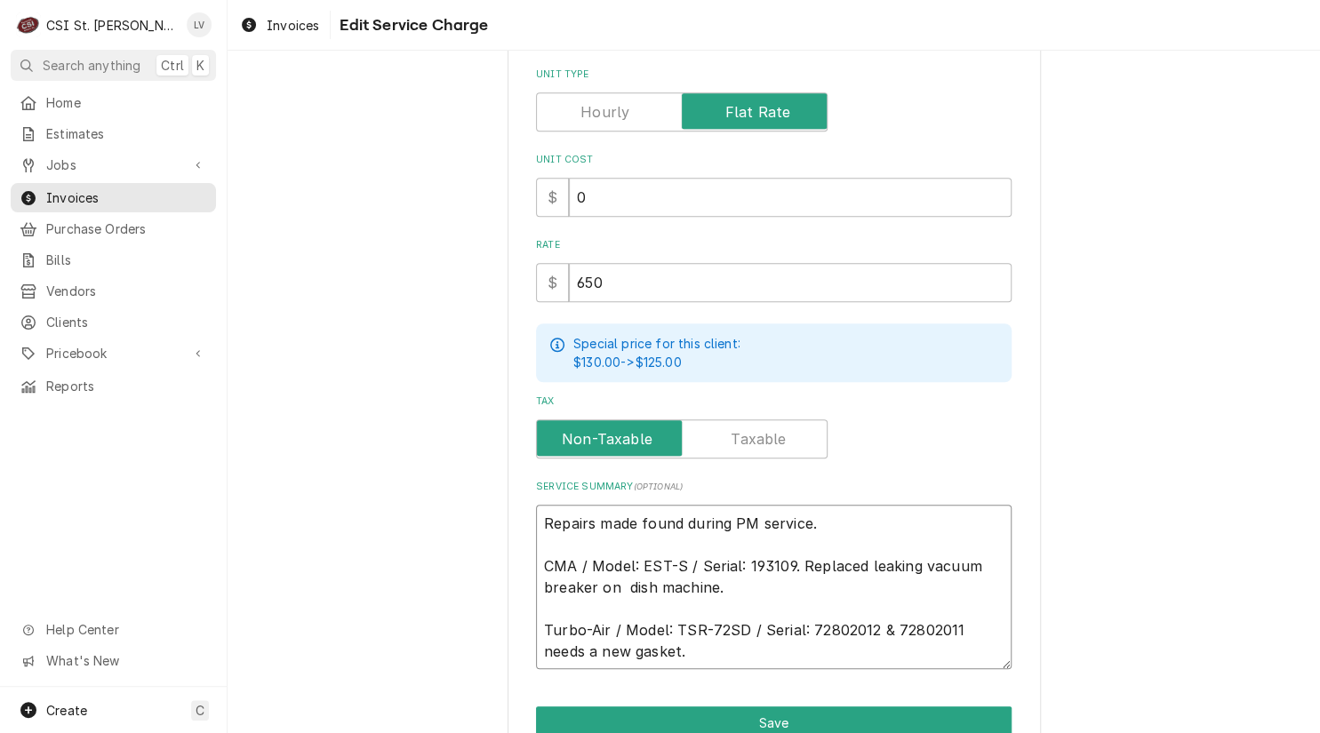
click at [951, 627] on textarea "Repairs made found during PM service. CMA / Model: EST-S / Serial: 193109. Repl…" at bounding box center [774, 587] width 476 height 165
click at [860, 516] on textarea "Repairs made found during PM service. CMA / Model: EST-S / Serial: 193109. Repl…" at bounding box center [774, 587] width 476 height 165
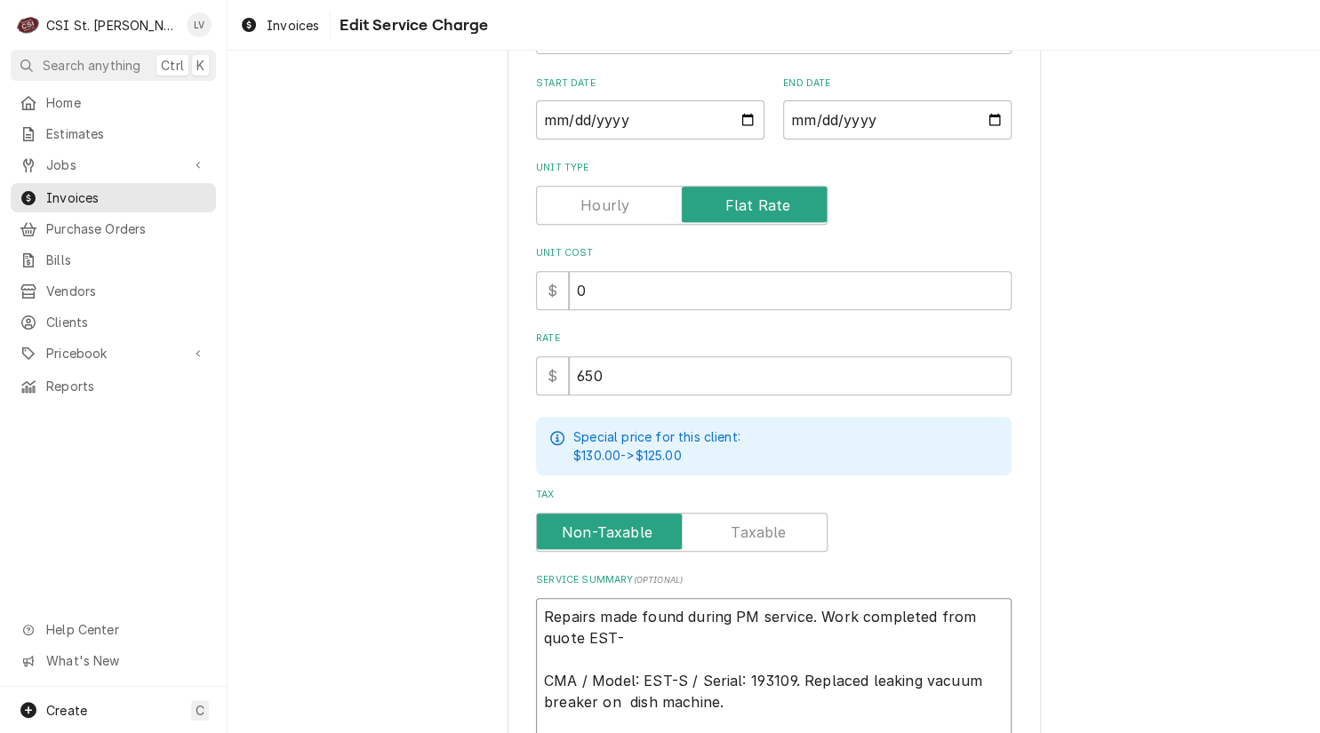
scroll to position [467, 0]
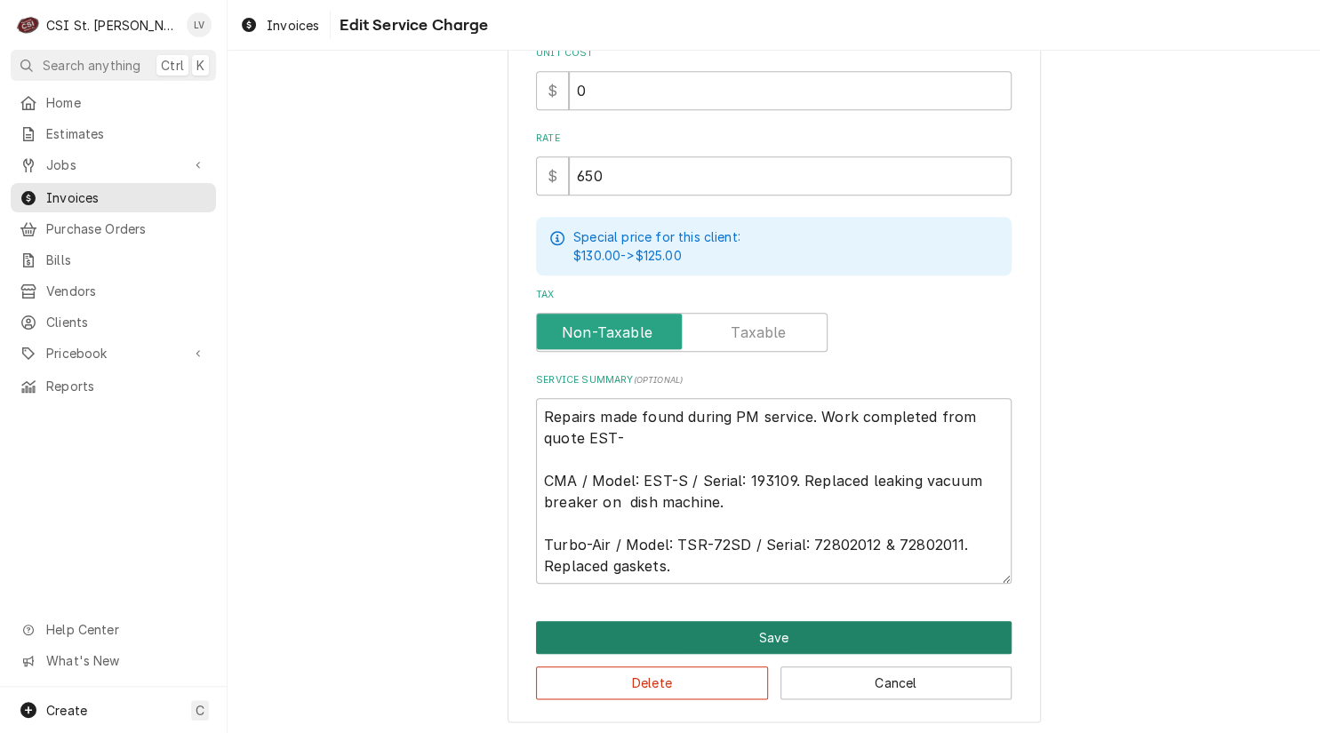
click at [719, 633] on button "Save" at bounding box center [774, 637] width 476 height 33
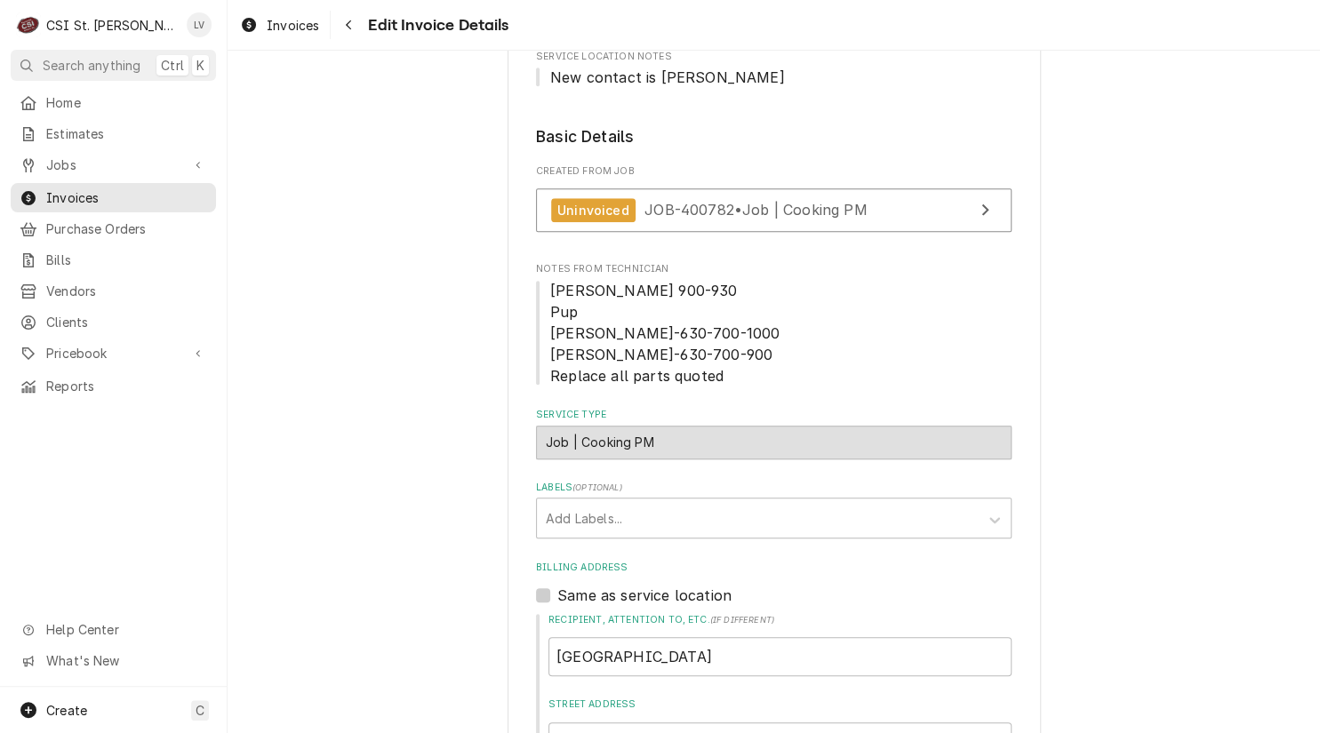
scroll to position [123, 0]
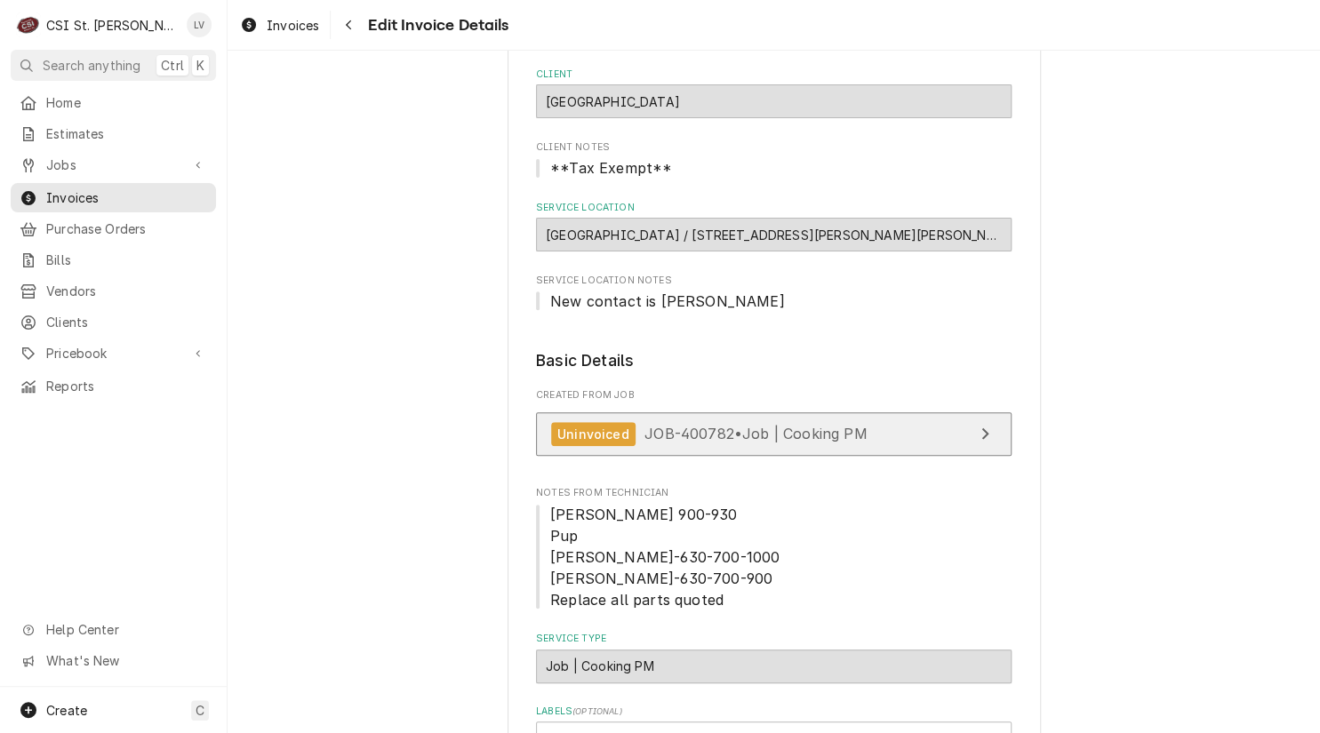
click at [723, 435] on span "JOB-400782 • Job | Cooking PM" at bounding box center [756, 434] width 222 height 18
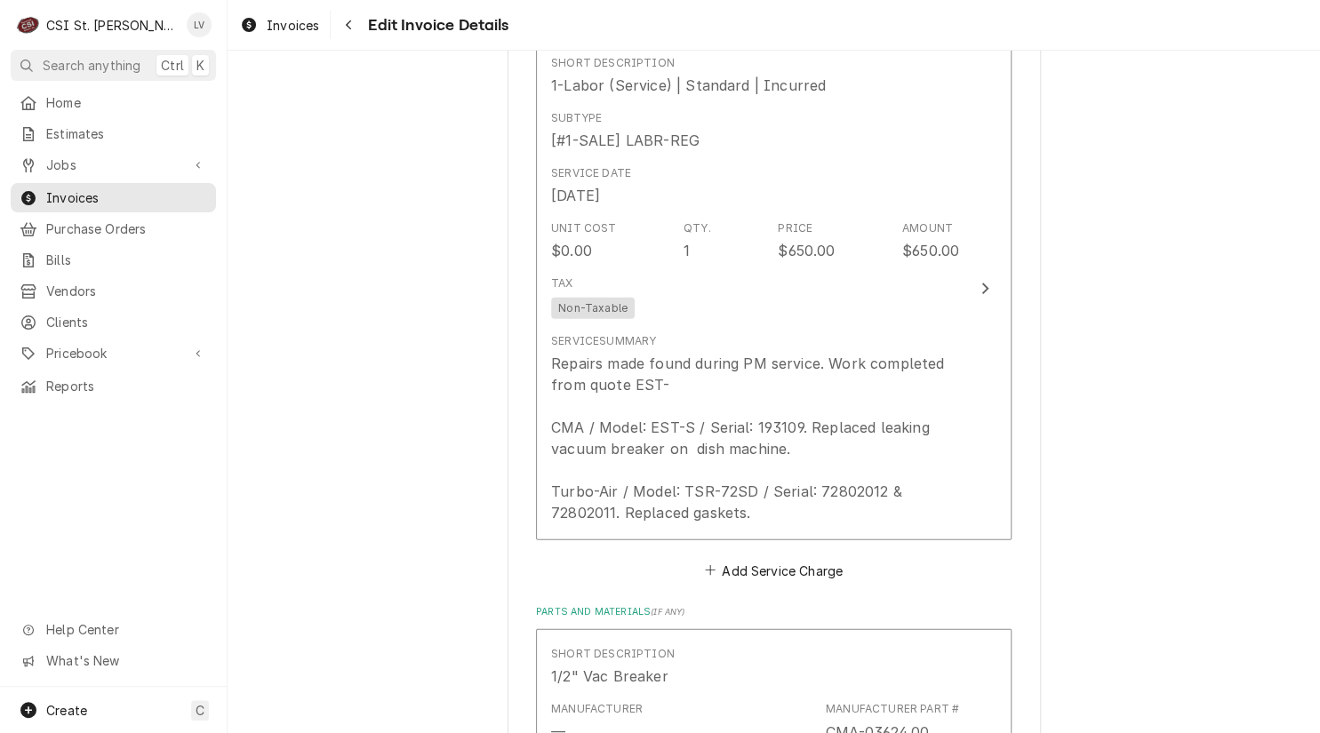
scroll to position [1723, 0]
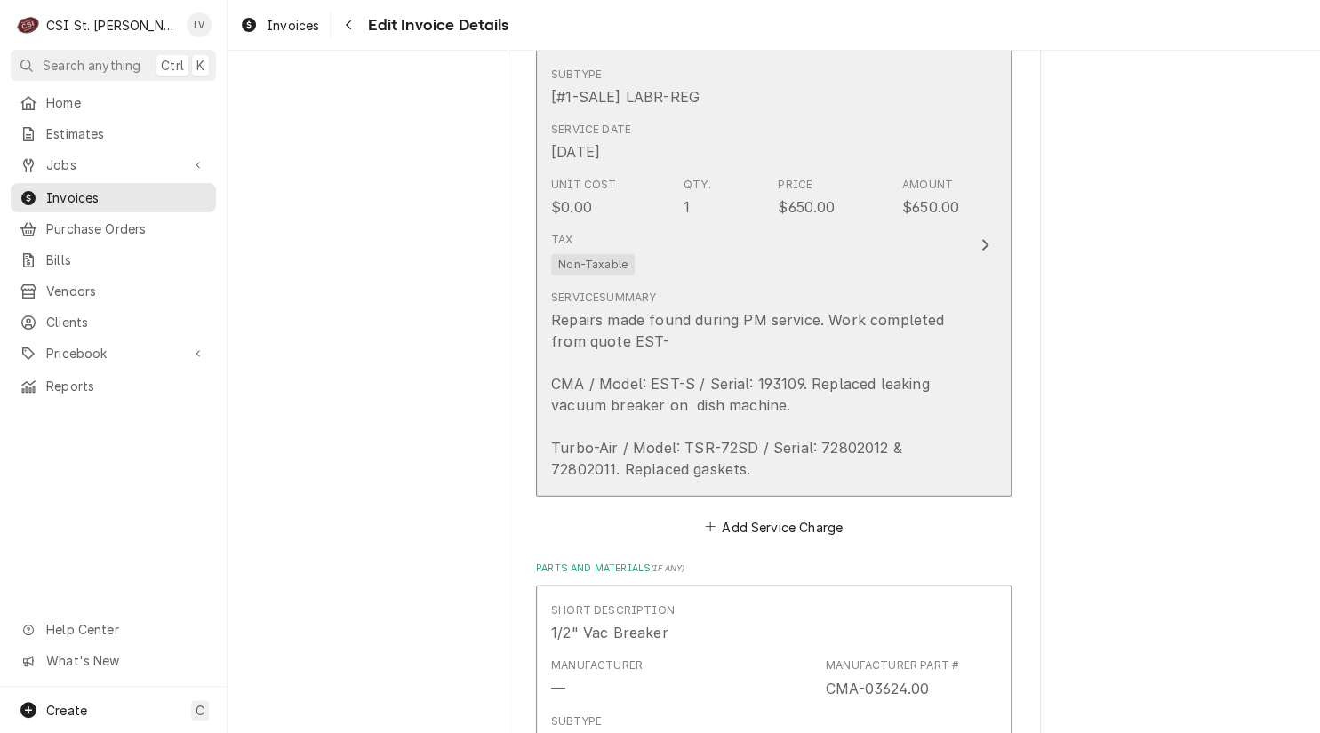
click at [536, 428] on button "Short Description 1-Labor (Service) | Standard | Incurred Subtype [#1-SALE] LAB…" at bounding box center [774, 246] width 476 height 502
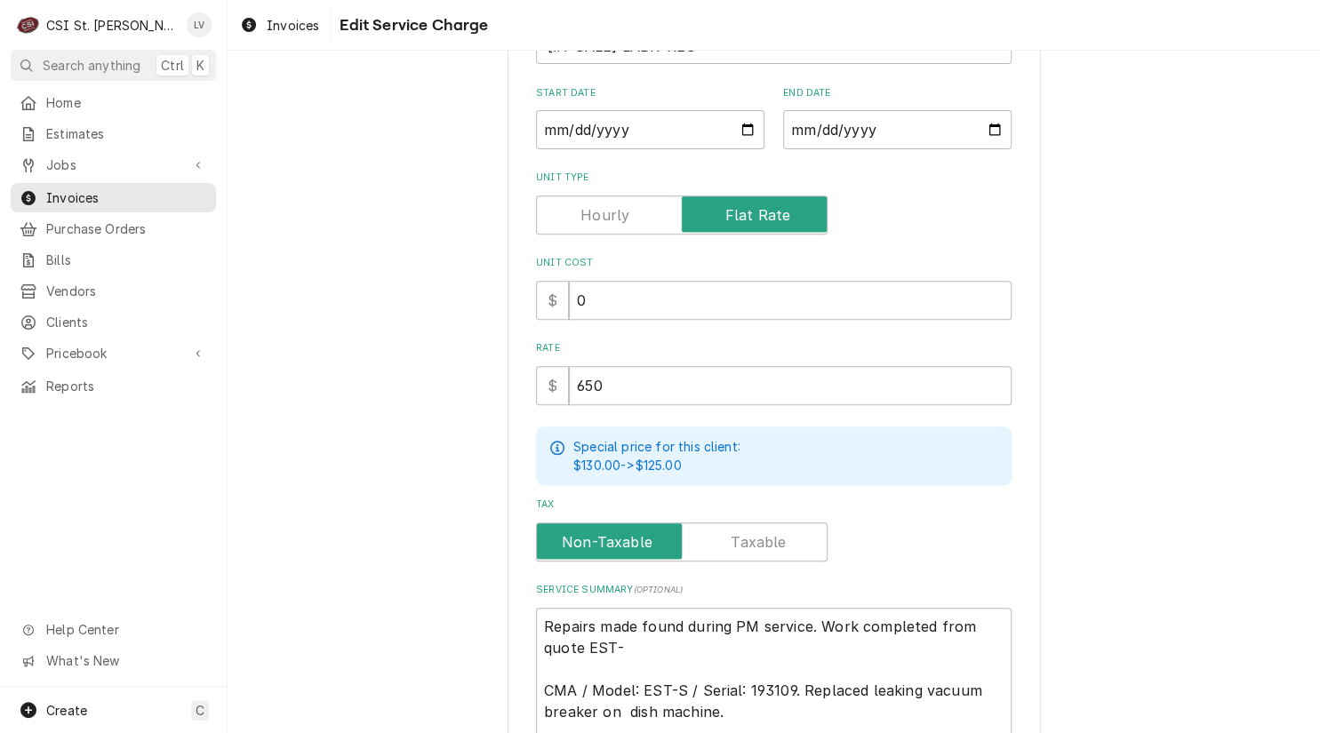
scroll to position [445, 0]
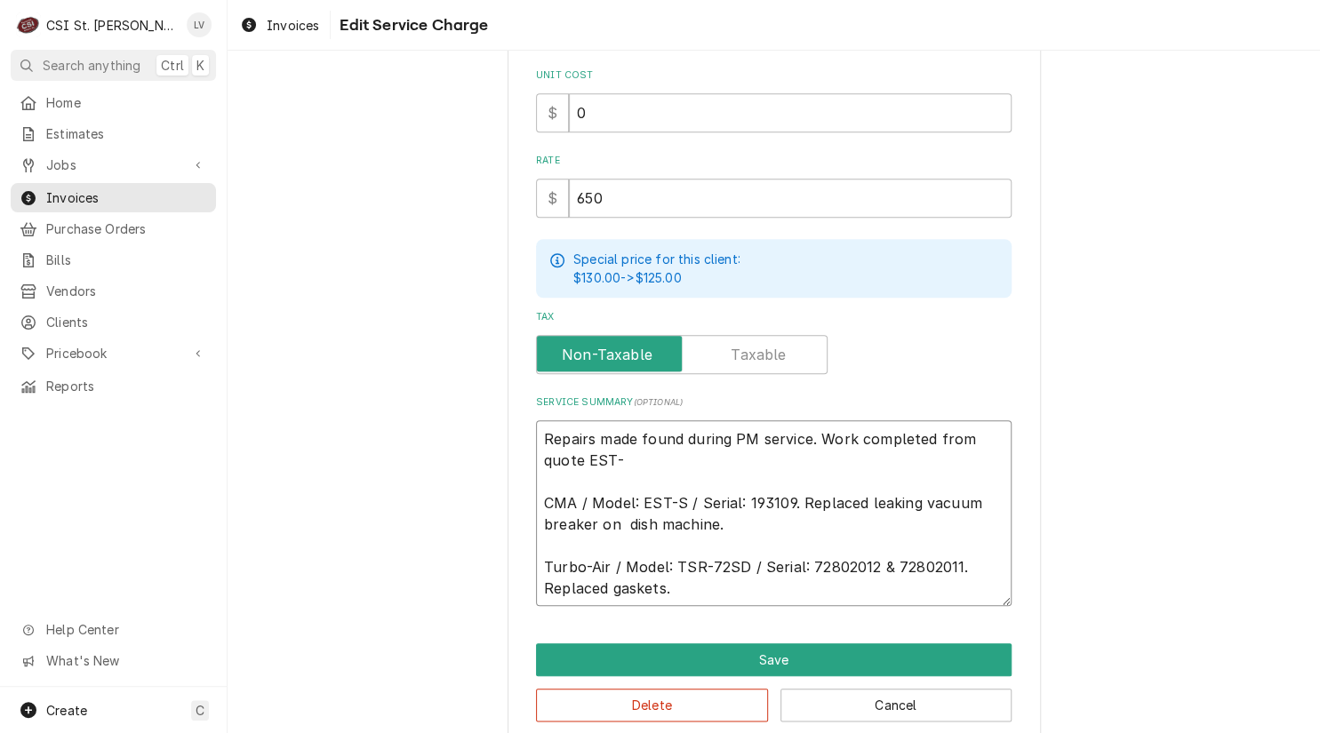
click at [613, 461] on textarea "Repairs made found during PM service. Work completed from quote EST- CMA / Mode…" at bounding box center [774, 514] width 476 height 187
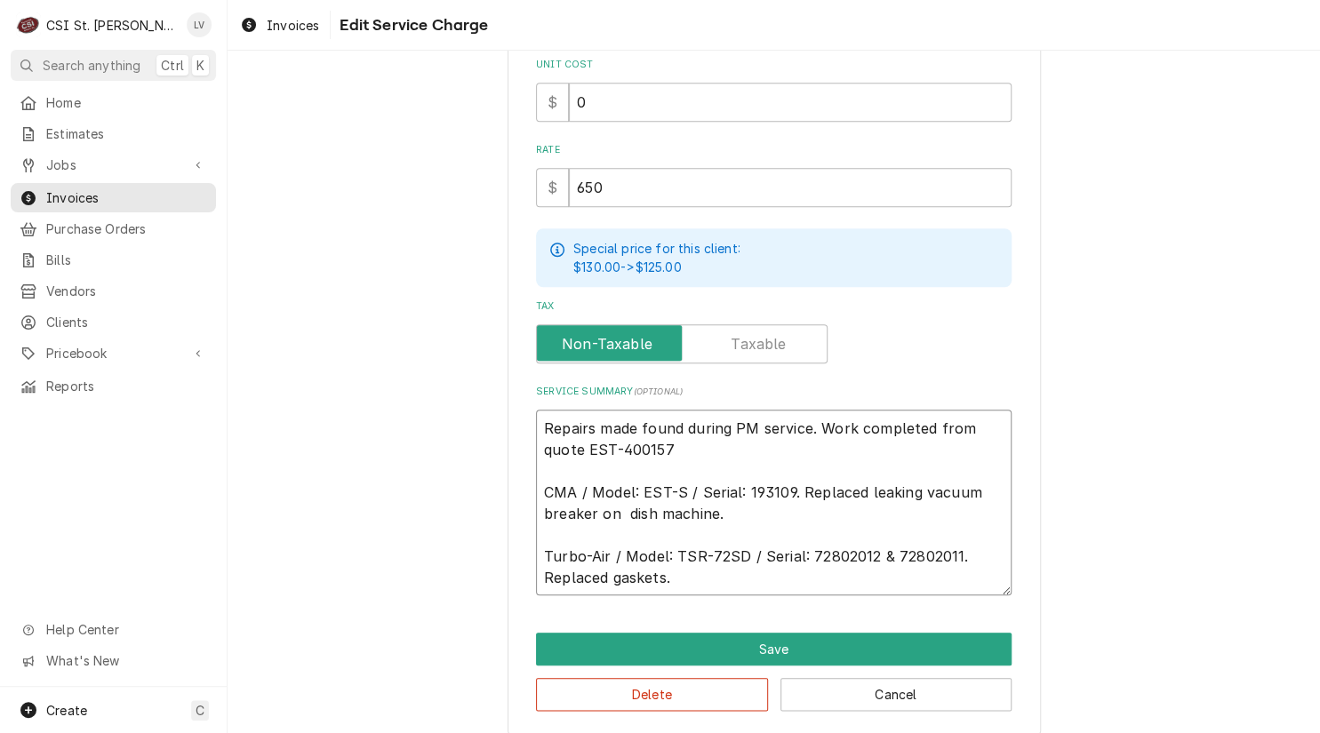
scroll to position [467, 0]
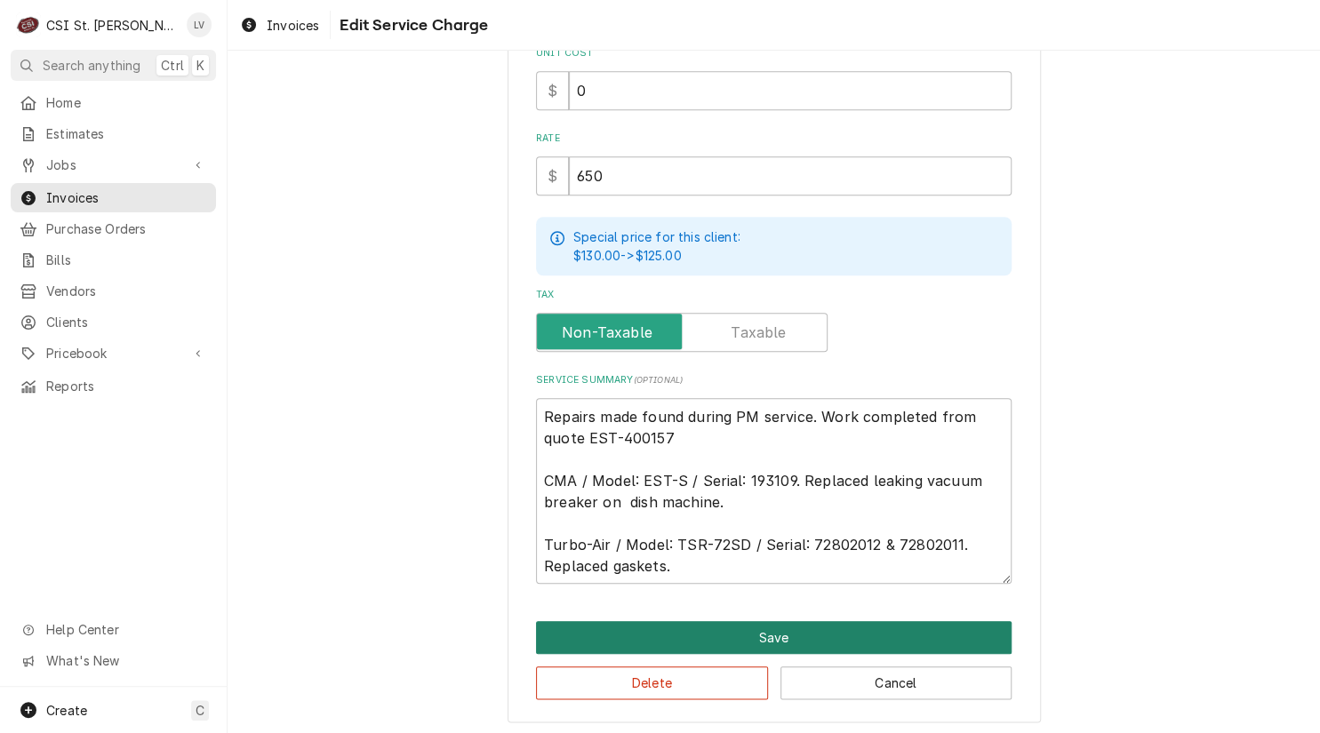
click at [768, 621] on button "Save" at bounding box center [774, 637] width 476 height 33
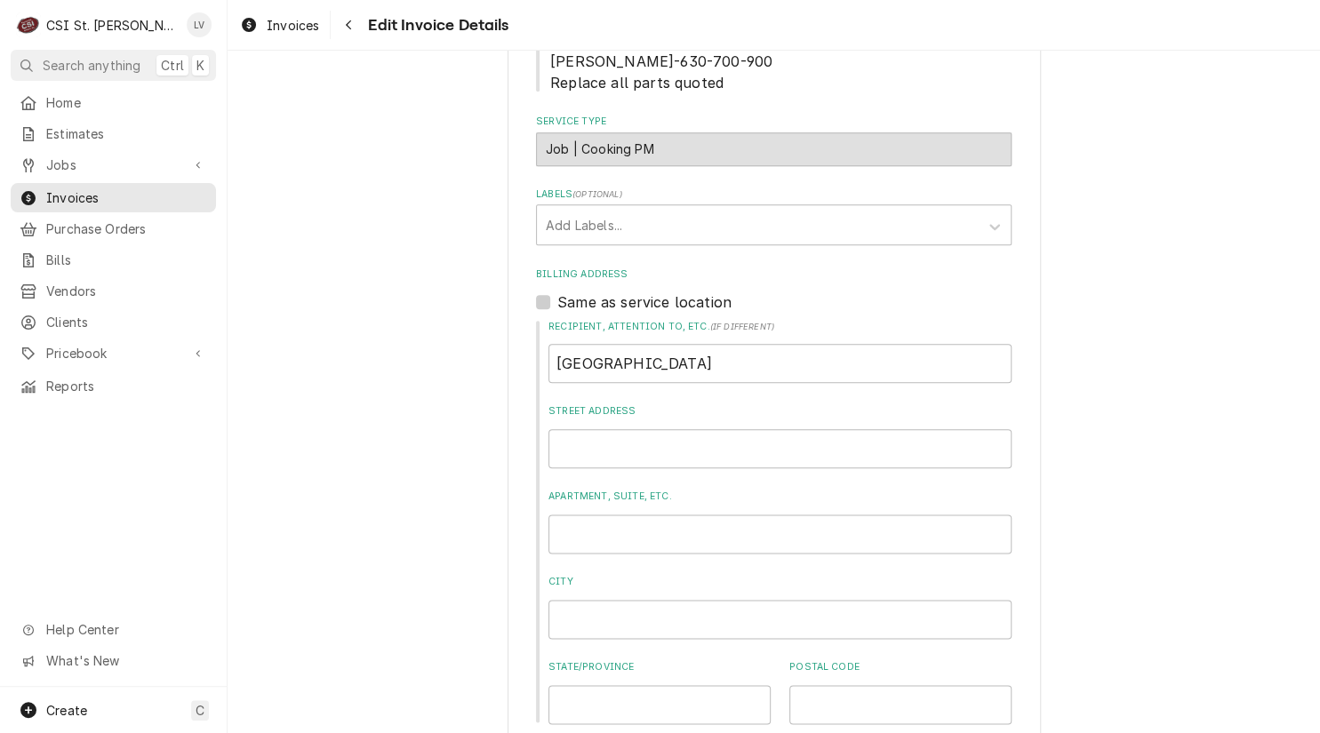
scroll to position [635, 0]
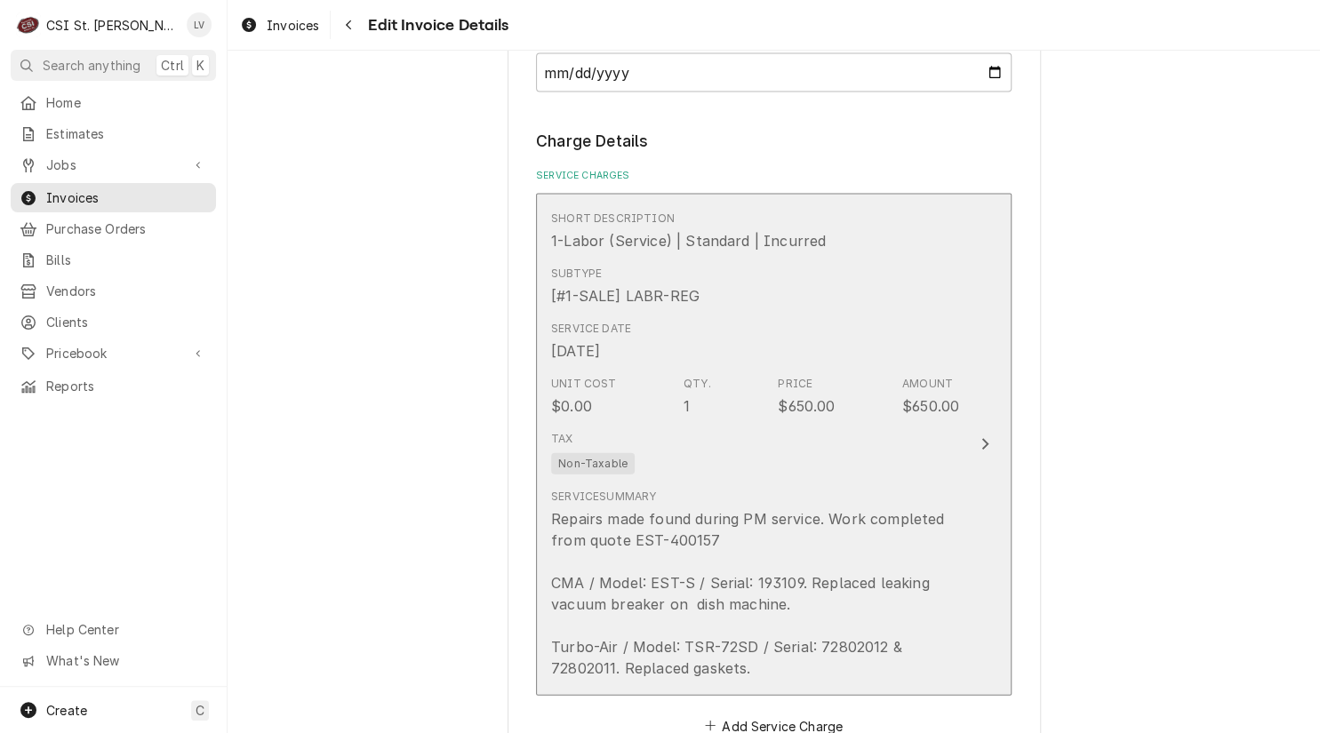
click at [731, 512] on div "Repairs made found during PM service. Work completed from quote EST-400157 CMA …" at bounding box center [755, 594] width 408 height 171
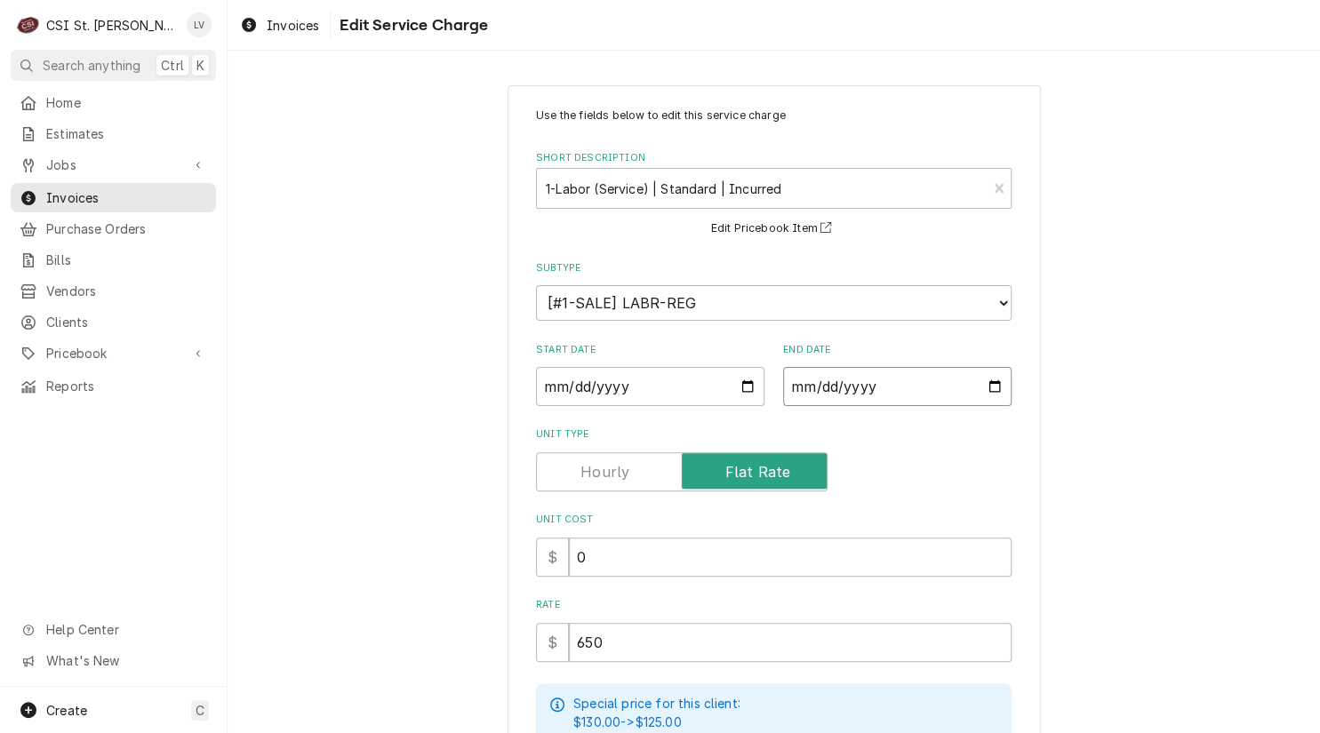
click at [818, 386] on input "2025-05-02" at bounding box center [897, 386] width 228 height 39
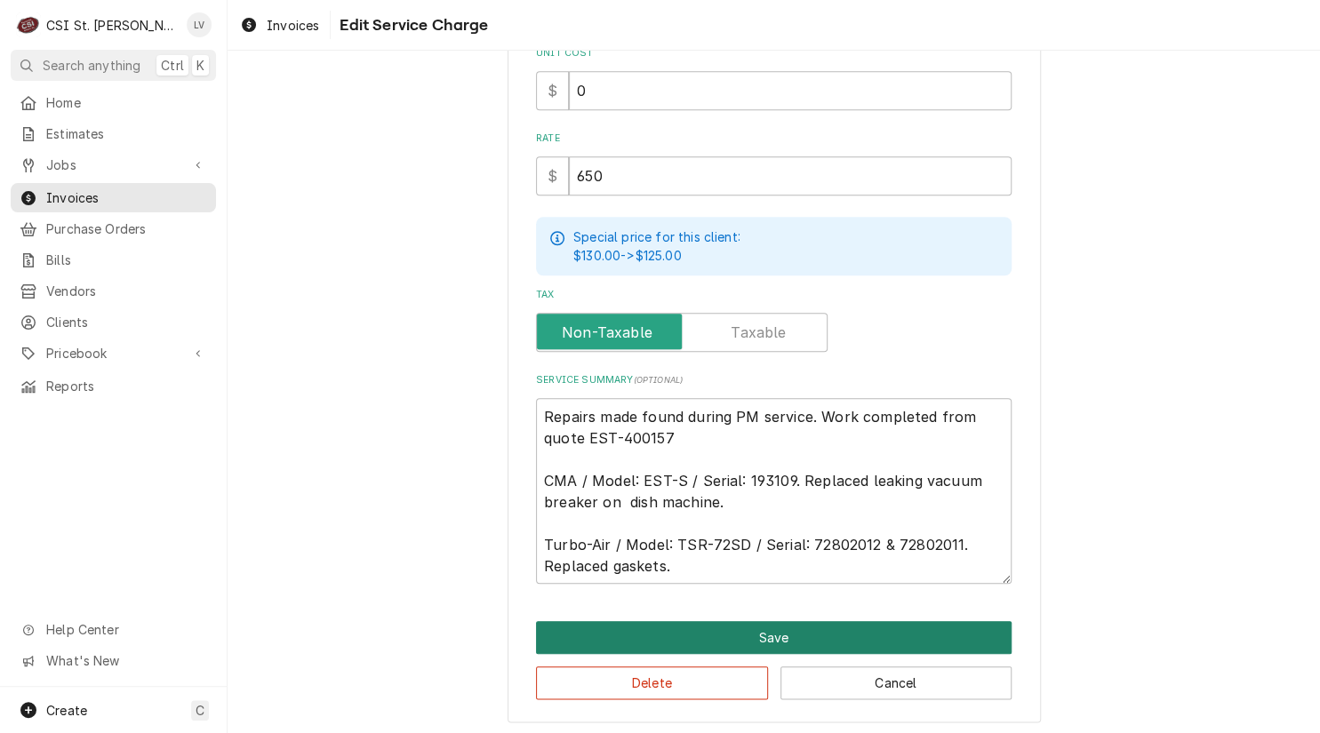
click at [788, 625] on button "Save" at bounding box center [774, 637] width 476 height 33
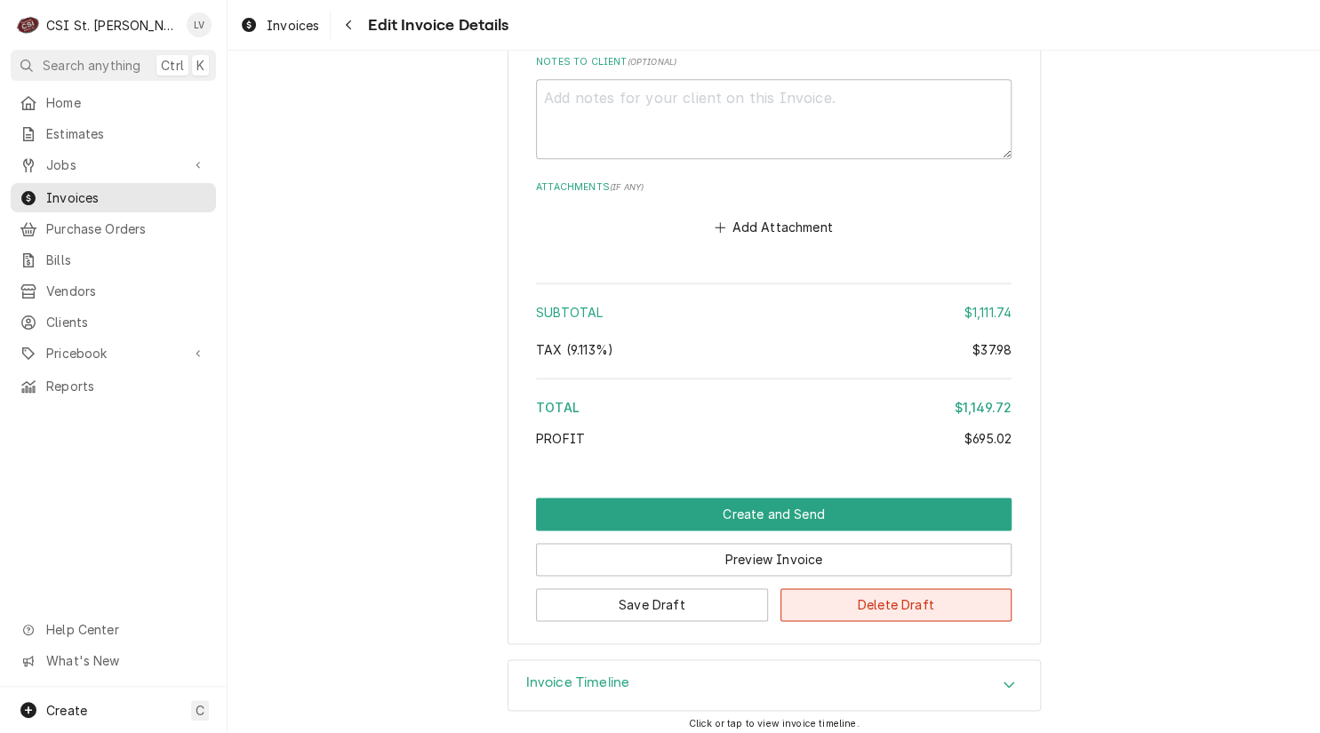
scroll to position [3559, 0]
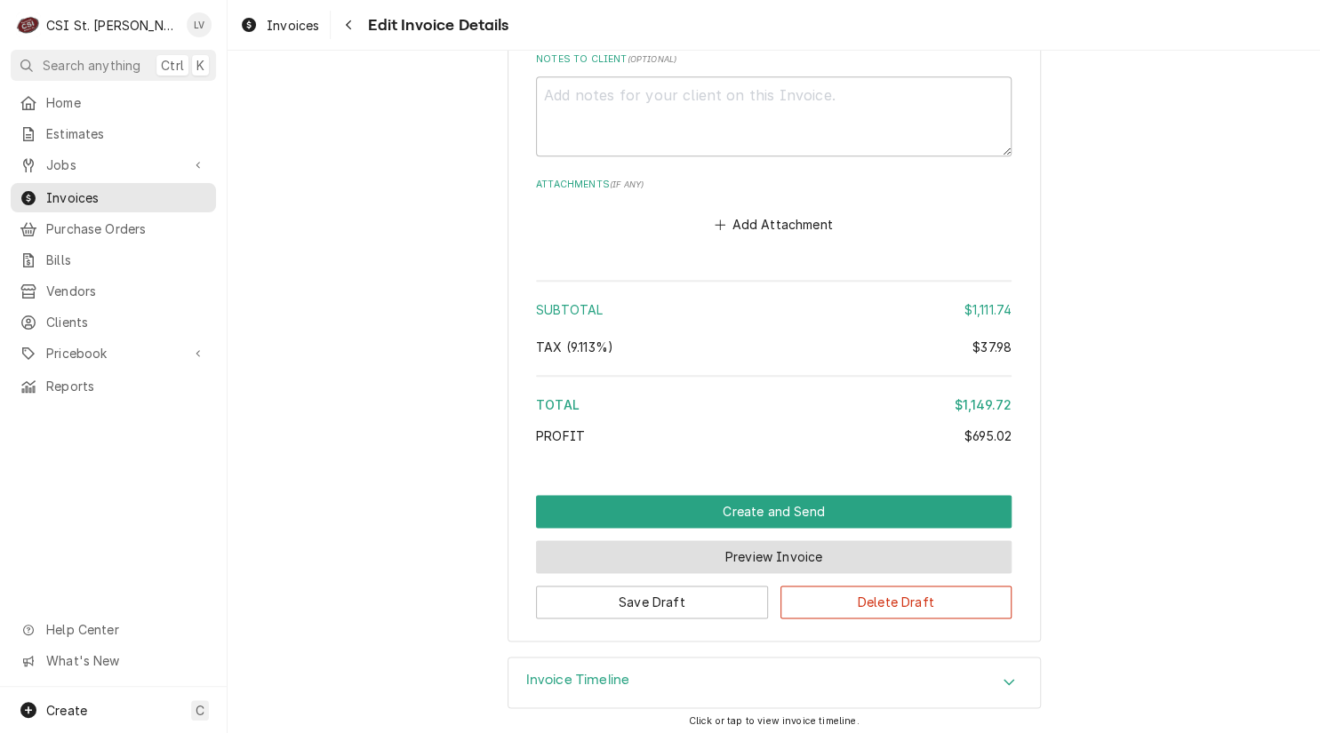
click at [657, 549] on button "Preview Invoice" at bounding box center [774, 557] width 476 height 33
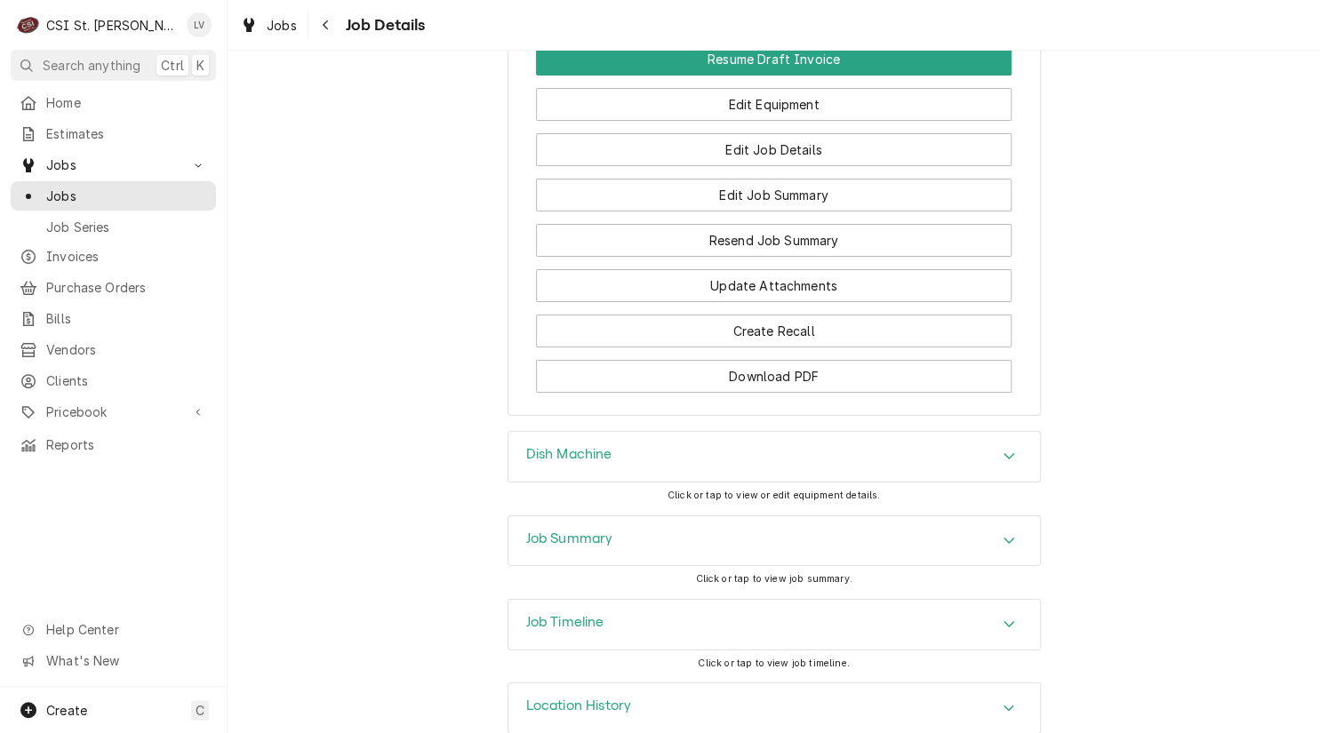
scroll to position [2542, 0]
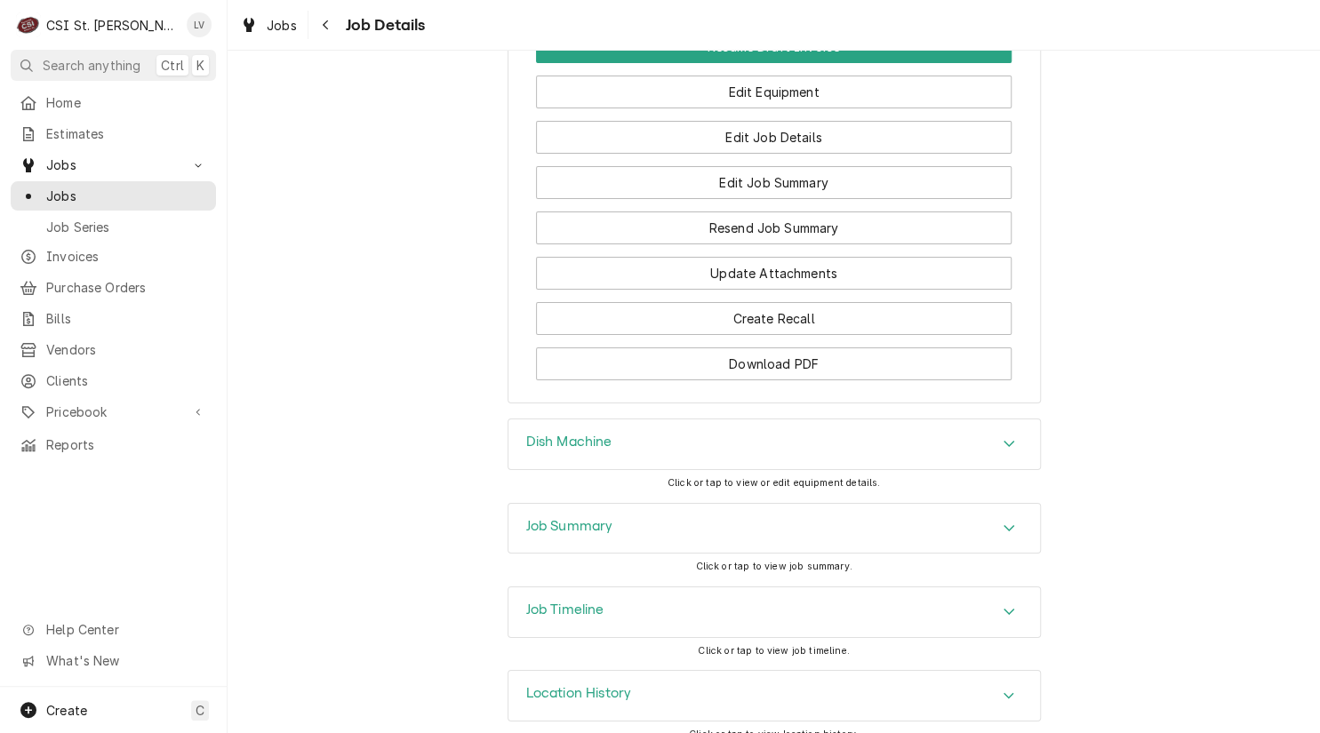
click at [638, 588] on div "Job Timeline" at bounding box center [775, 613] width 532 height 50
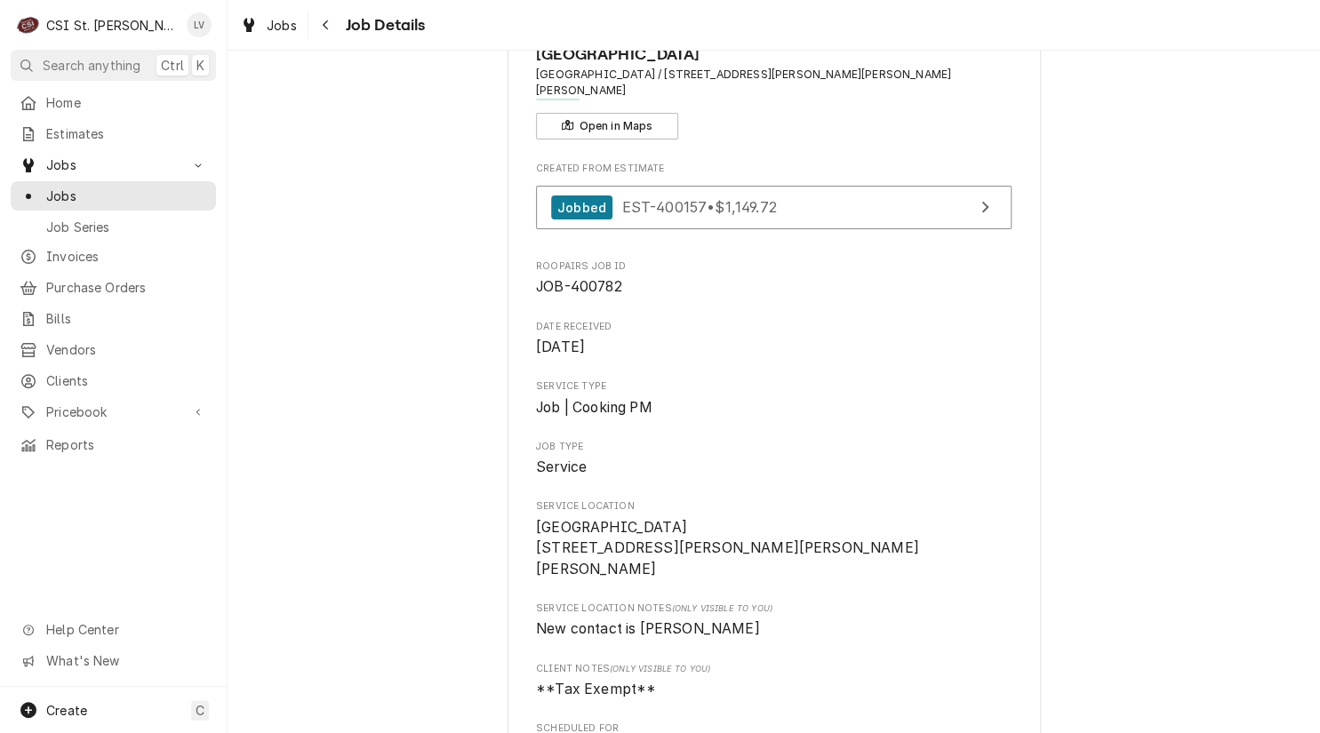
scroll to position [0, 0]
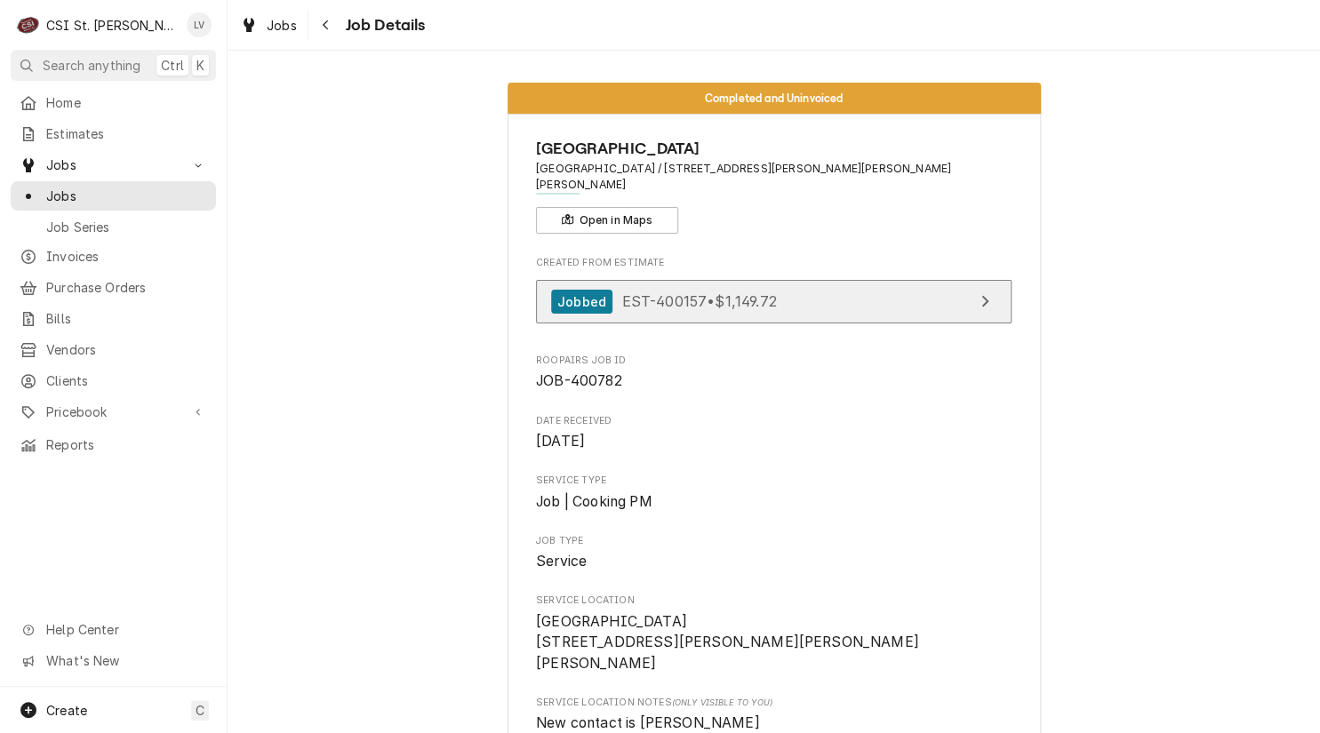
click at [808, 297] on link "Jobbed EST-400157 • $1,149.72" at bounding box center [774, 302] width 476 height 44
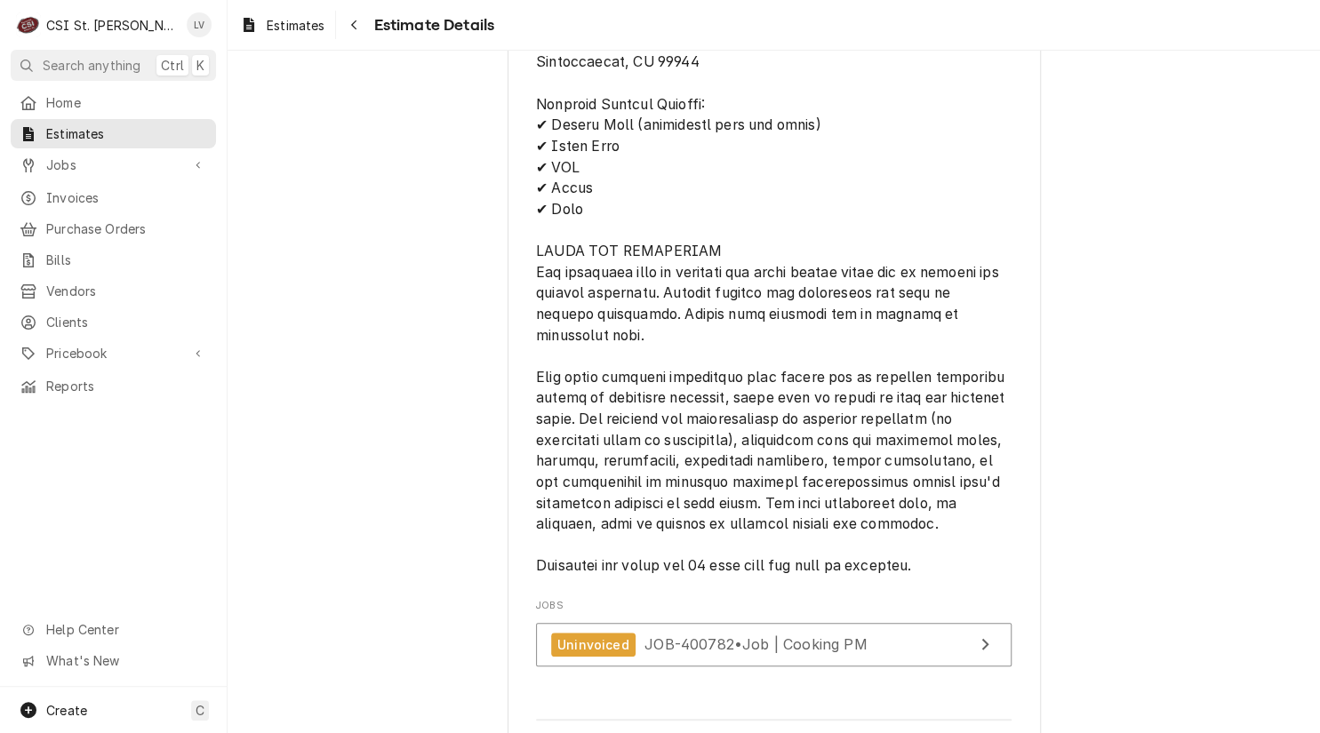
scroll to position [3289, 0]
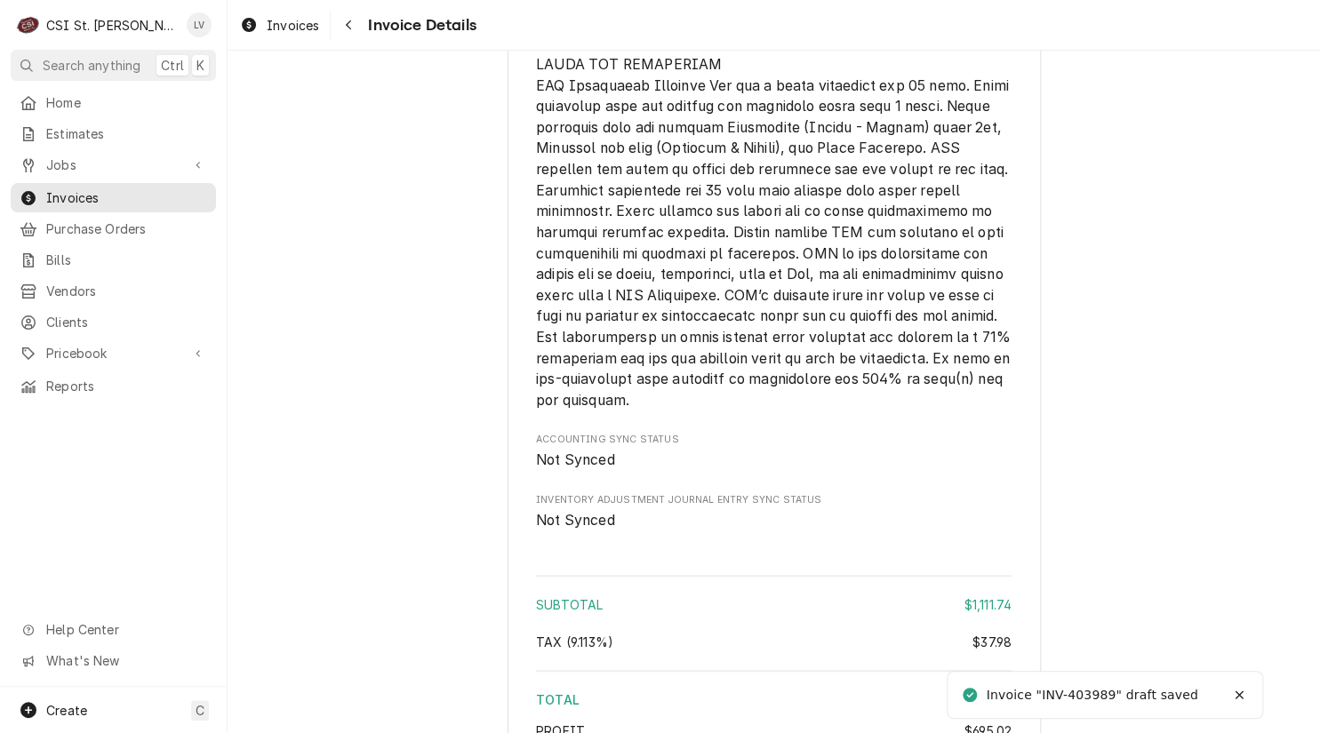
scroll to position [3329, 0]
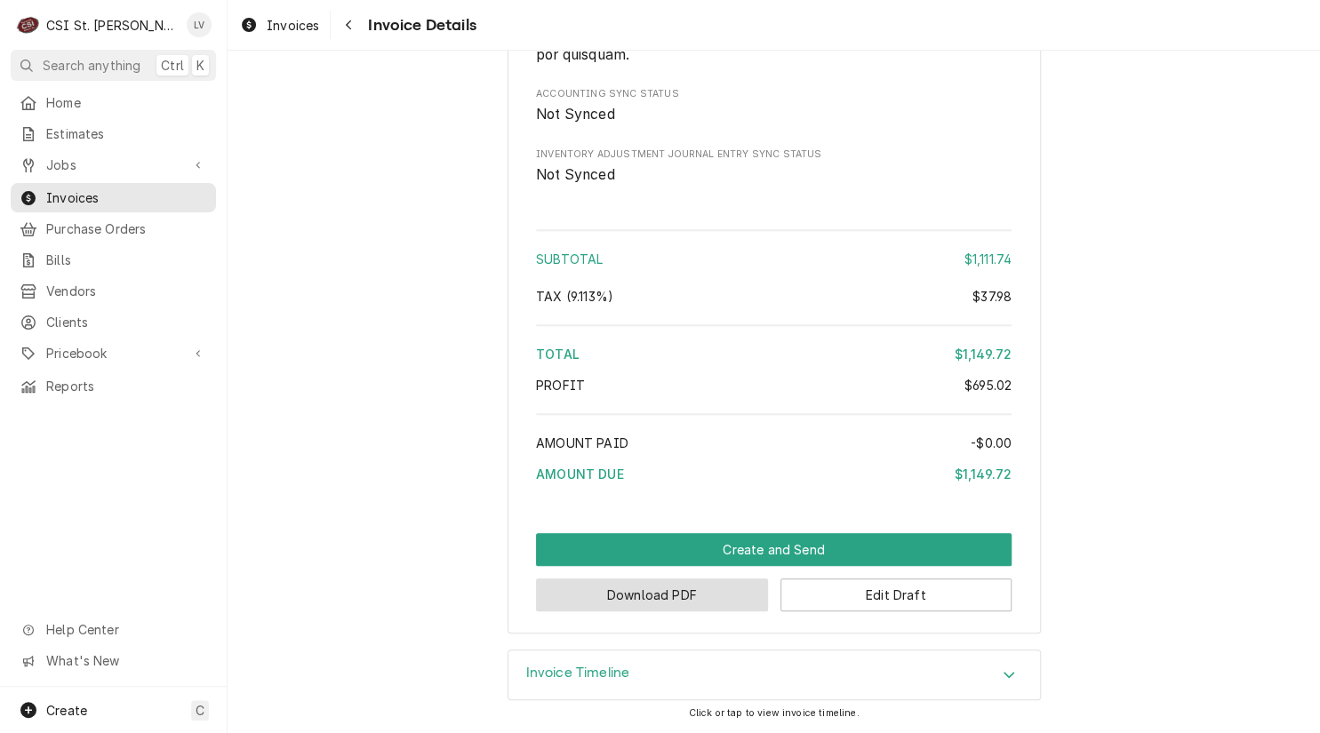
click at [640, 604] on button "Download PDF" at bounding box center [652, 595] width 232 height 33
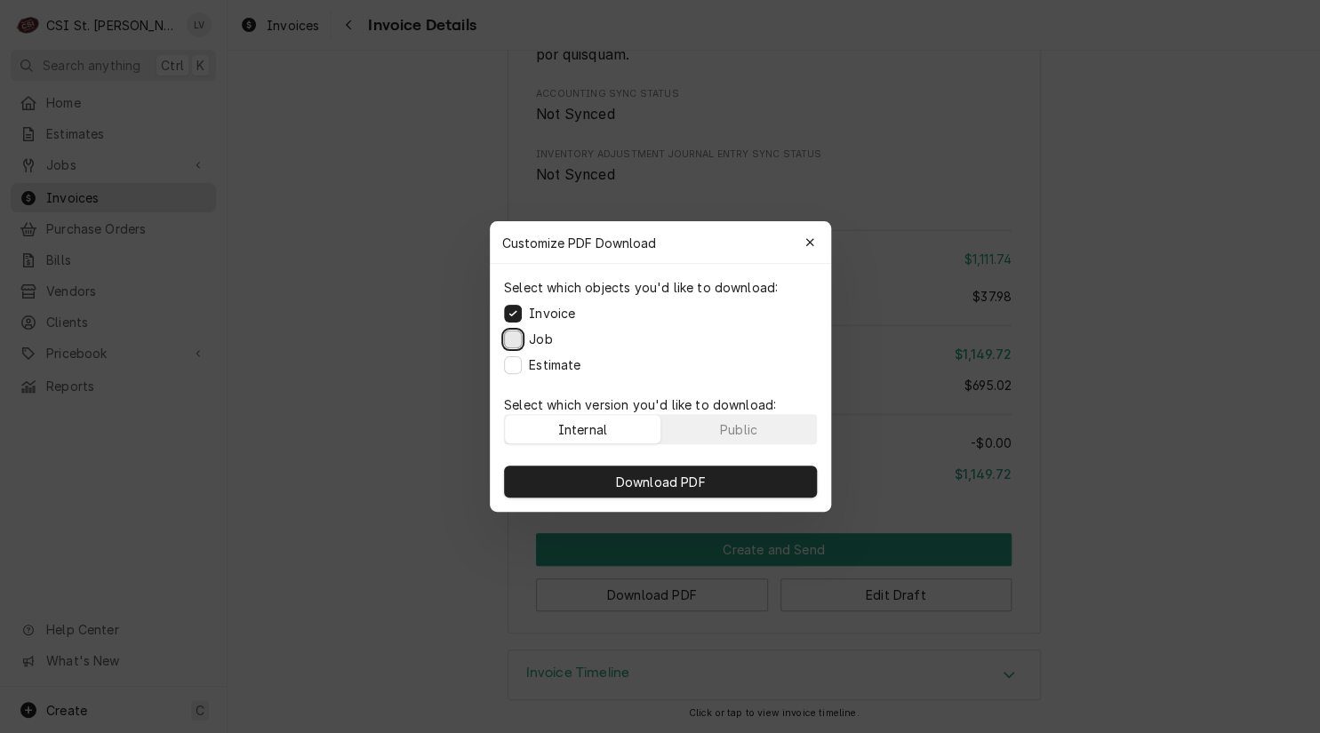
click at [516, 338] on button "Job" at bounding box center [513, 340] width 18 height 18
click at [517, 366] on button "Estimate" at bounding box center [513, 365] width 18 height 18
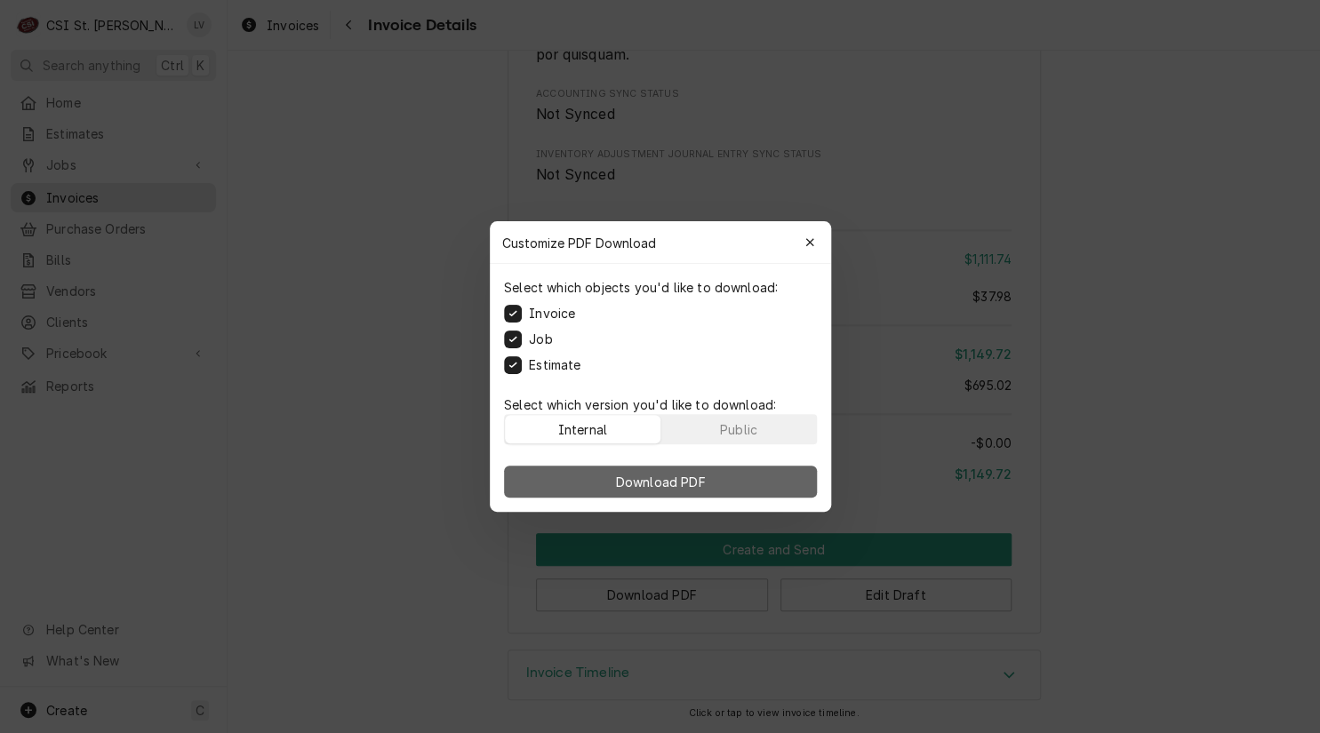
click at [669, 477] on span "Download PDF" at bounding box center [660, 482] width 97 height 19
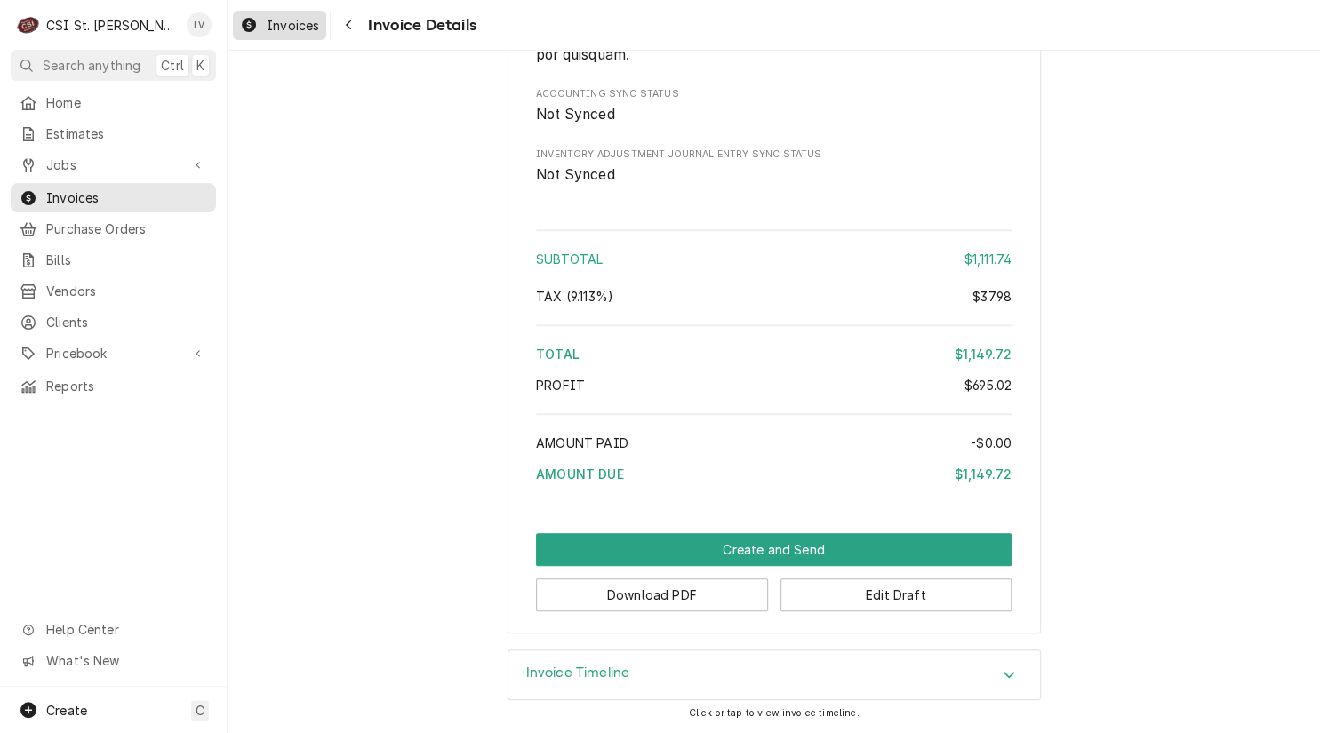
click at [300, 37] on link "Invoices" at bounding box center [279, 25] width 93 height 29
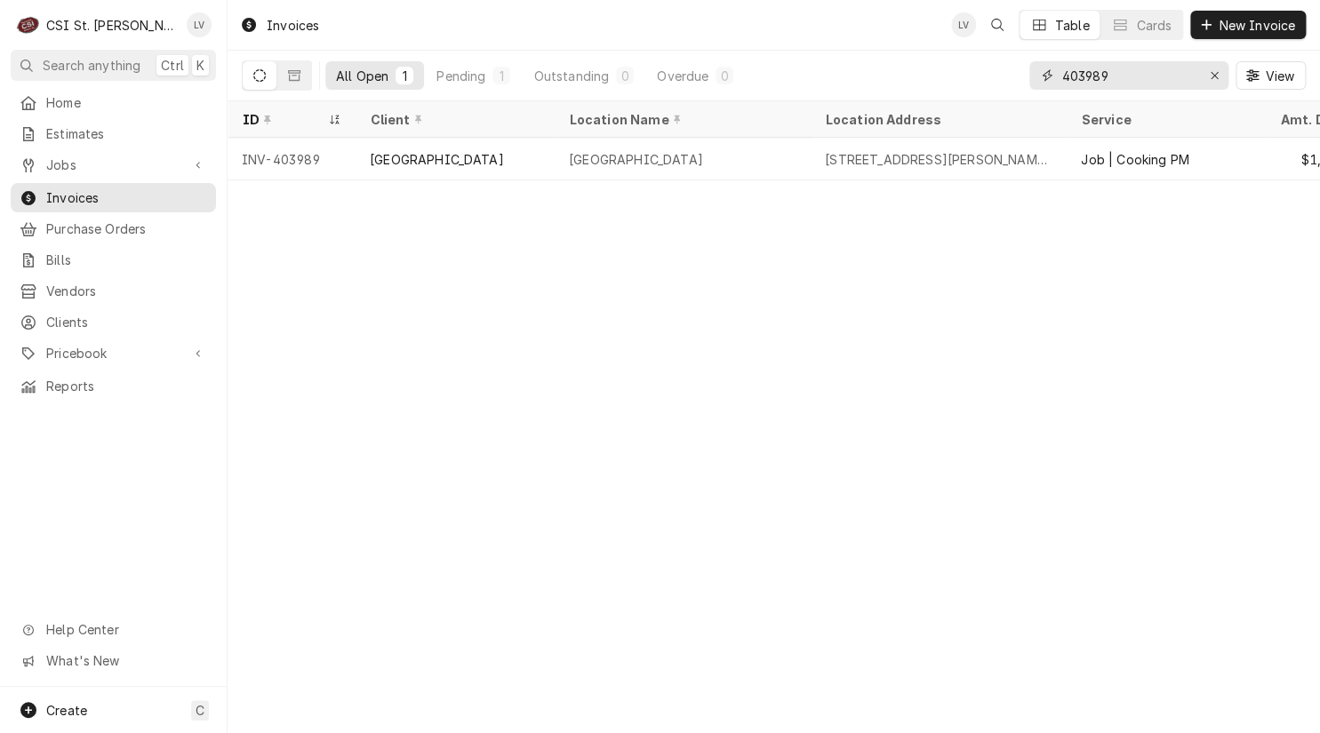
click at [1210, 78] on icon "Erase input" at bounding box center [1215, 75] width 10 height 12
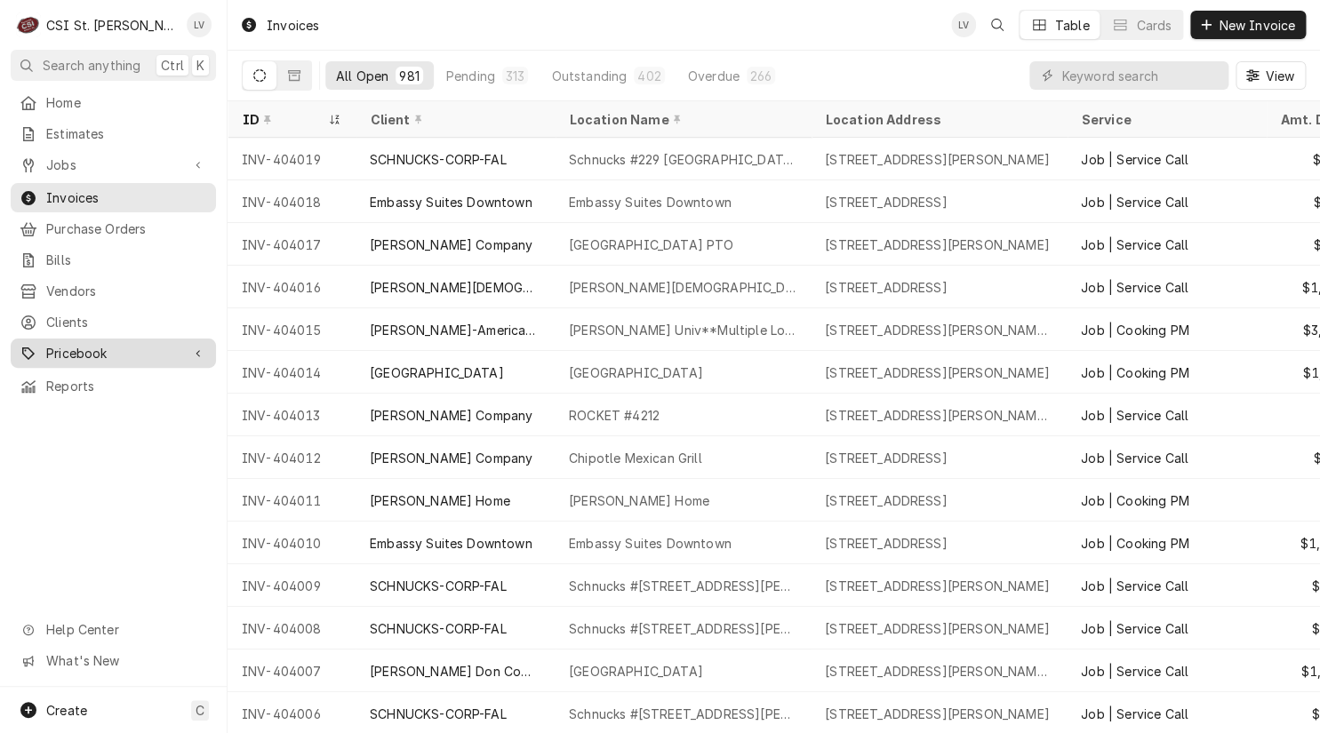
click at [196, 349] on icon "Dynamic Content Wrapper" at bounding box center [198, 353] width 5 height 9
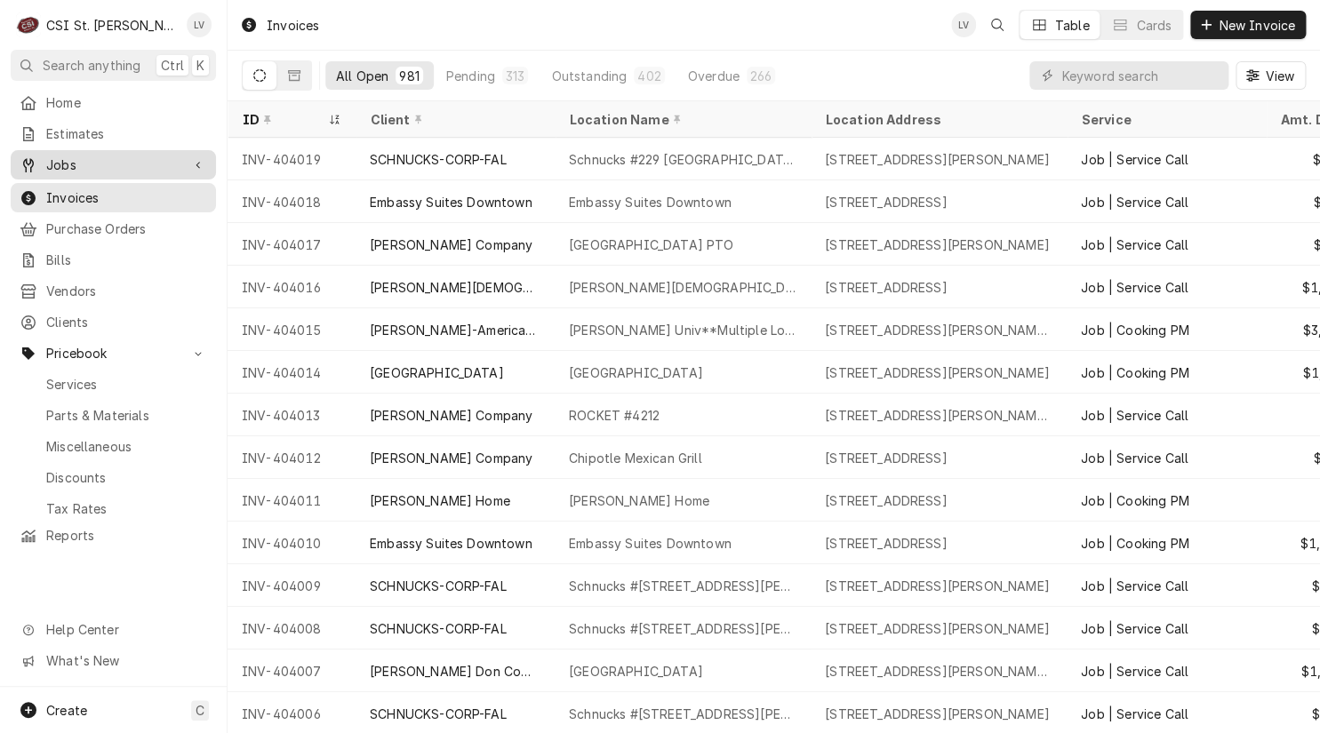
click at [90, 156] on span "Jobs" at bounding box center [113, 165] width 134 height 19
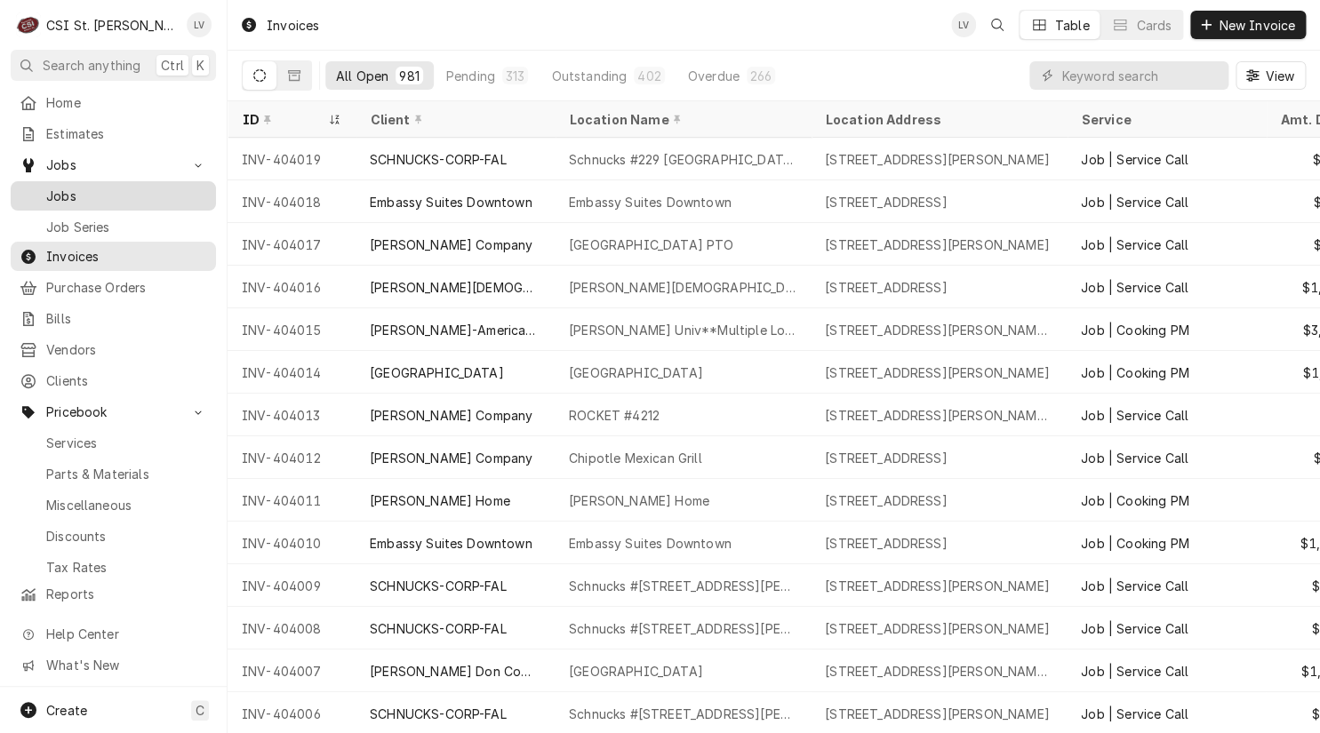
click at [118, 187] on span "Jobs" at bounding box center [126, 196] width 161 height 19
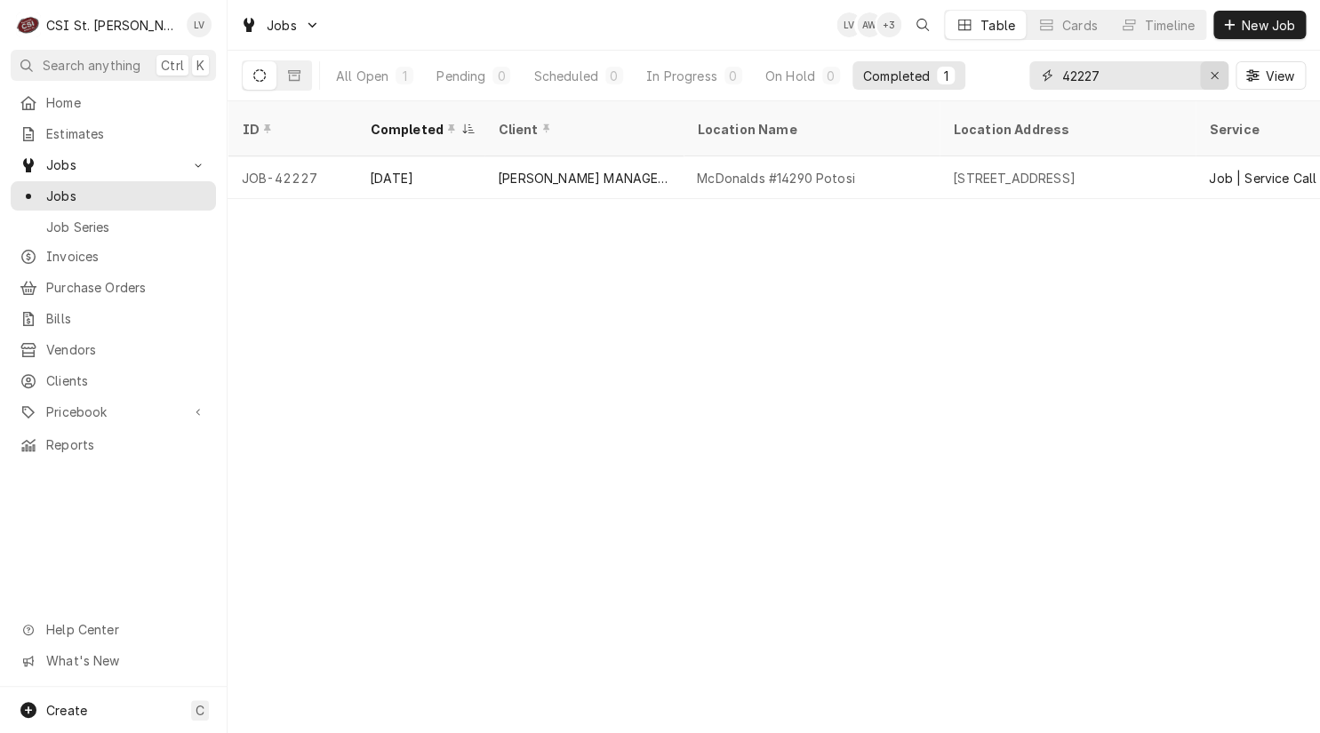
click at [1206, 78] on div "Erase input" at bounding box center [1214, 76] width 18 height 18
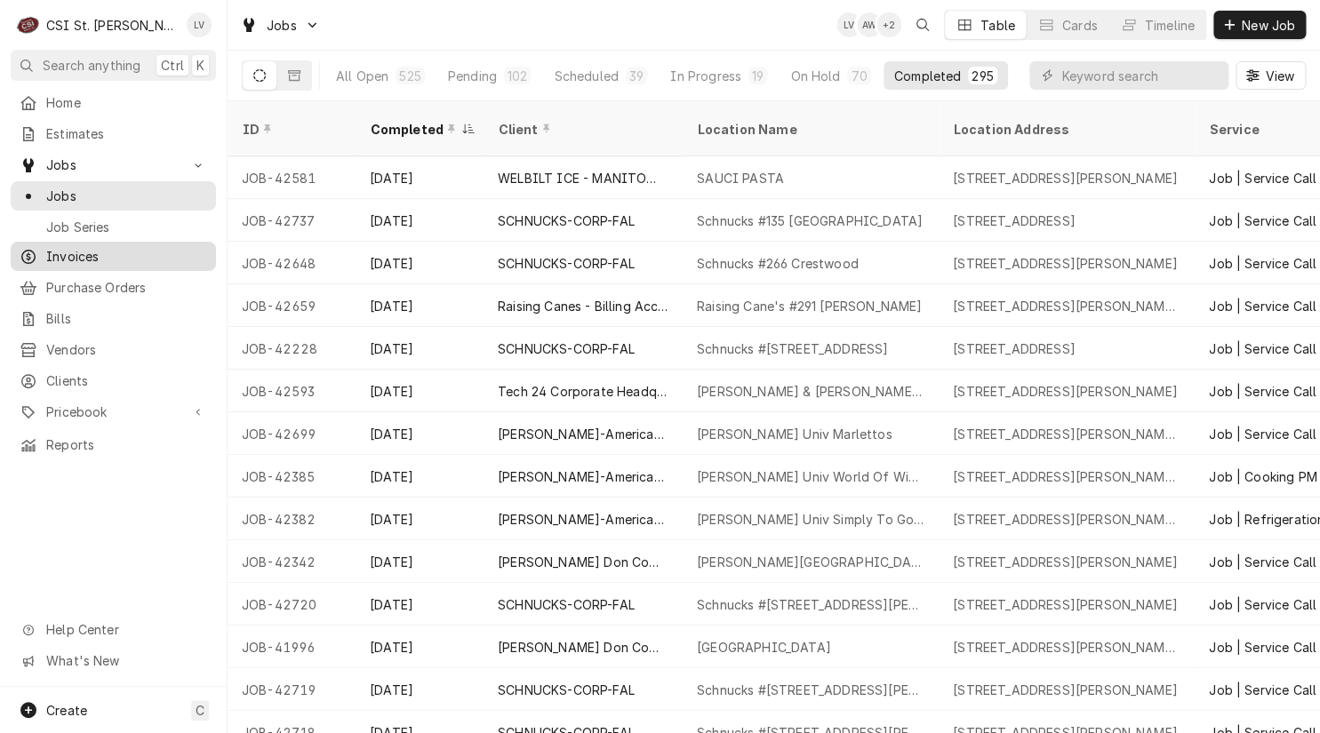
click at [64, 248] on span "Invoices" at bounding box center [126, 256] width 161 height 19
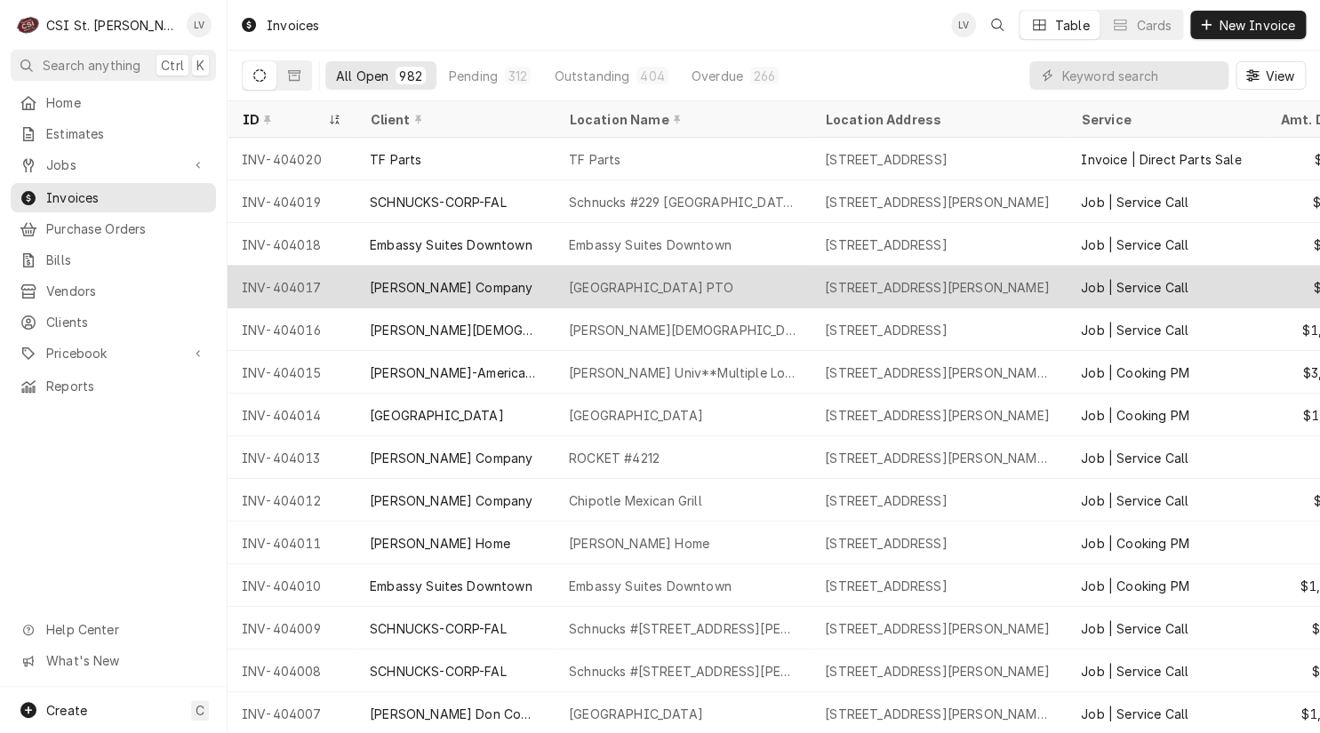
click at [432, 278] on div "[PERSON_NAME] Company" at bounding box center [451, 287] width 163 height 19
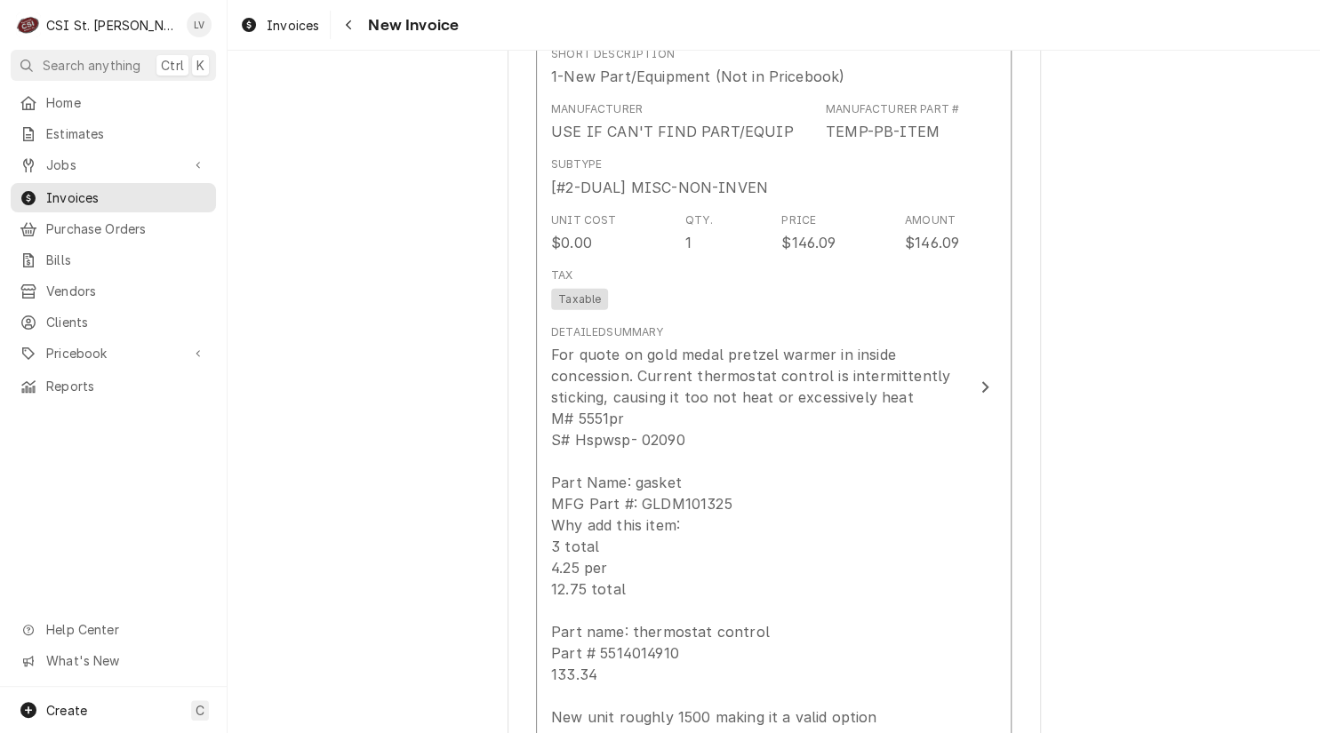
scroll to position [4445, 0]
